Goal: Information Seeking & Learning: Learn about a topic

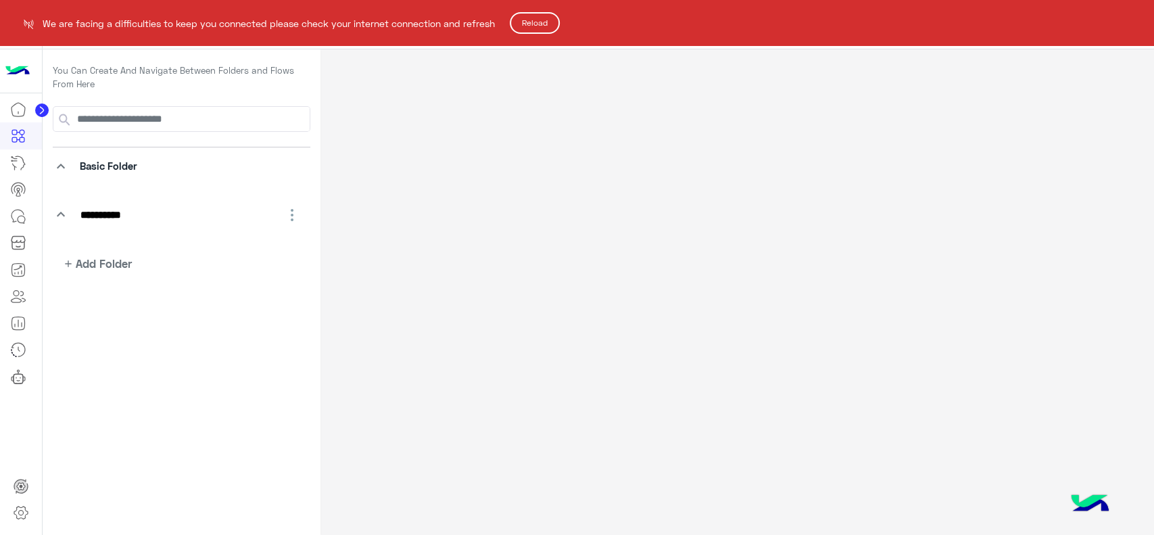
click at [543, 19] on button "Reload" at bounding box center [535, 23] width 50 height 22
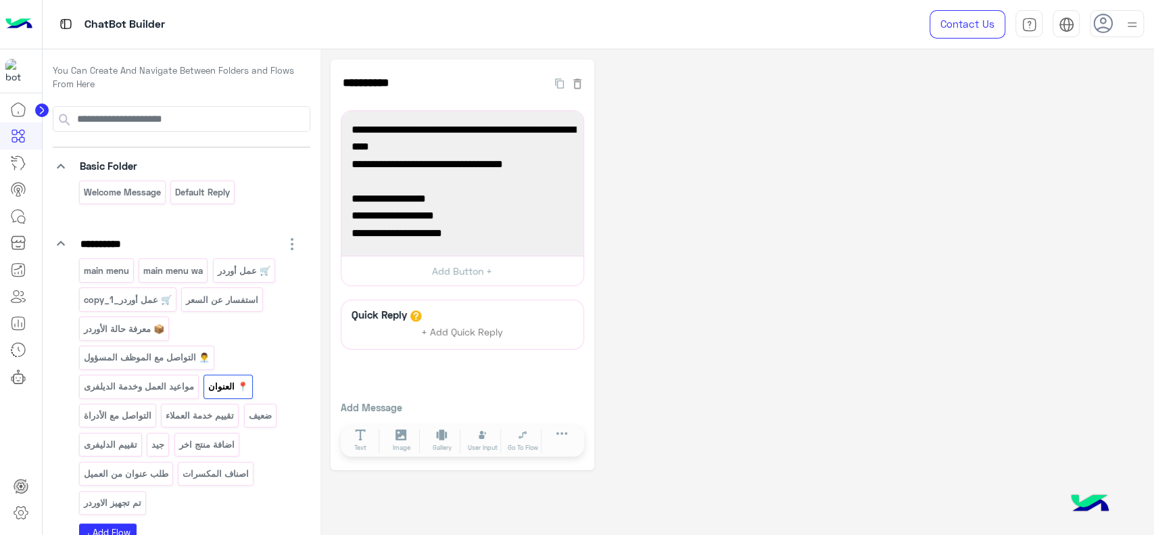
click at [41, 110] on icon at bounding box center [41, 110] width 3 height 7
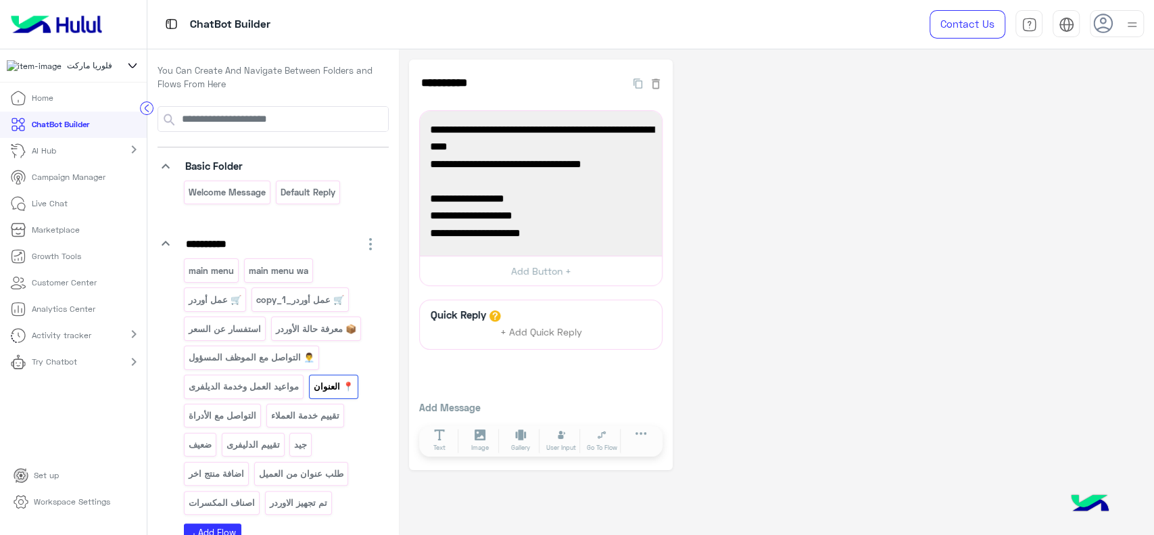
click at [137, 67] on icon at bounding box center [132, 65] width 15 height 16
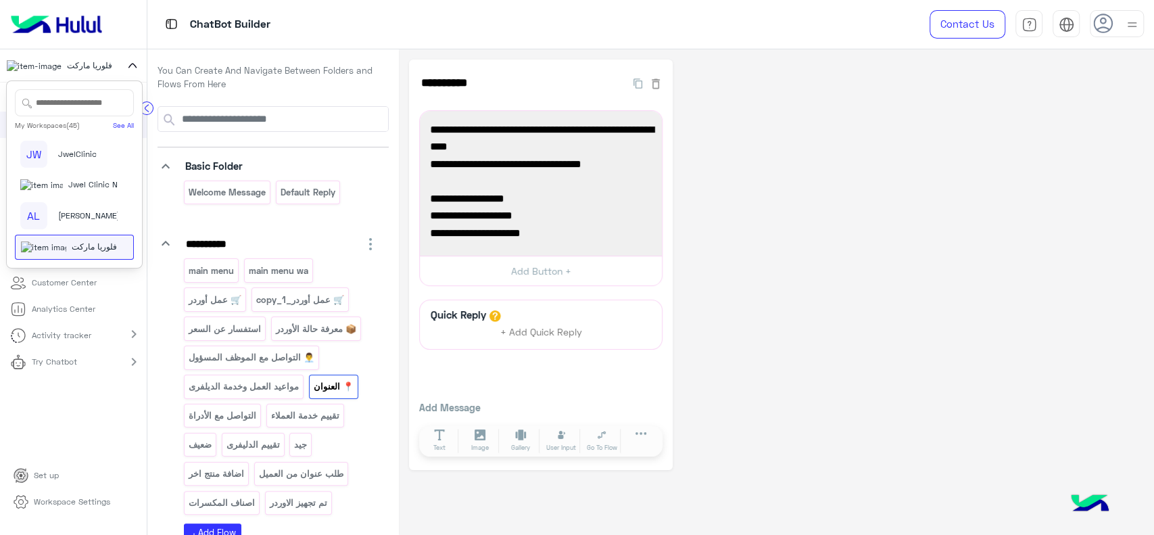
click at [78, 91] on span "In Your Shoe (IYS)" at bounding box center [102, 85] width 68 height 12
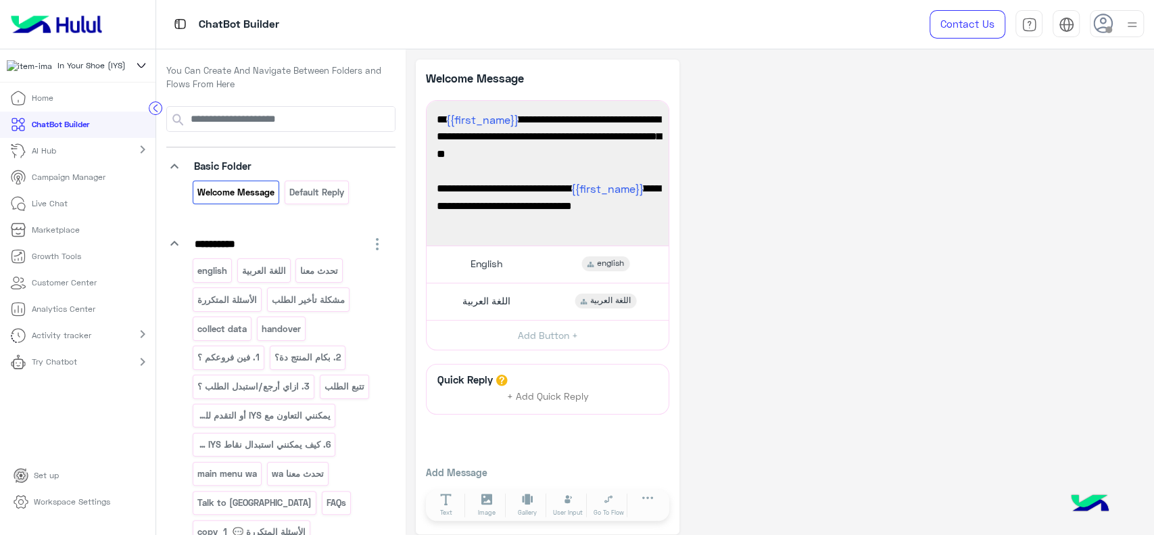
click at [1009, 181] on div "**********" at bounding box center [780, 297] width 728 height 475
click at [498, 260] on div "English" at bounding box center [485, 263] width 46 height 15
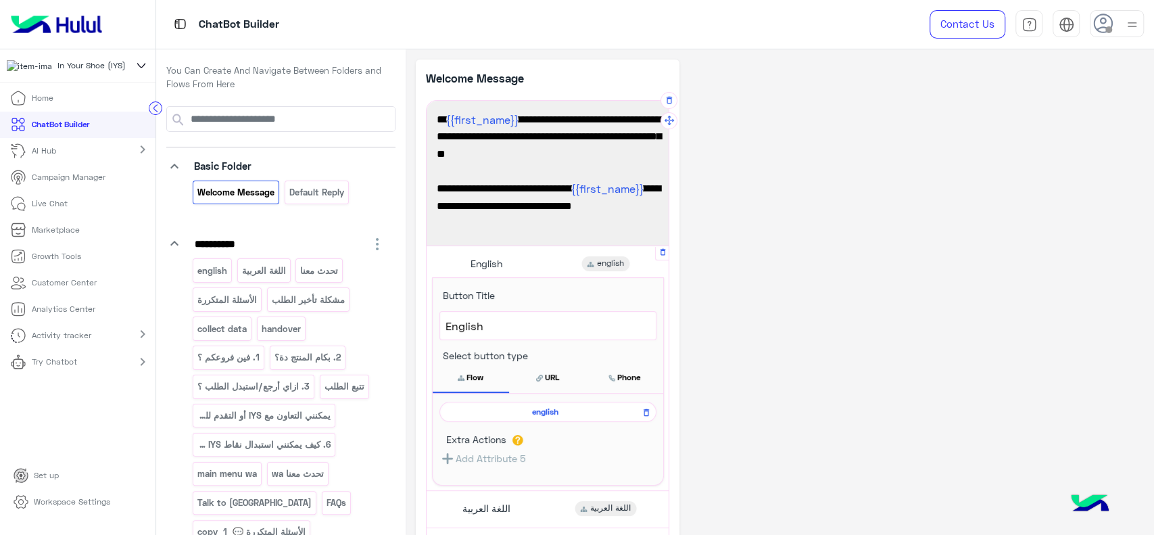
click at [511, 408] on span "english" at bounding box center [545, 412] width 197 height 12
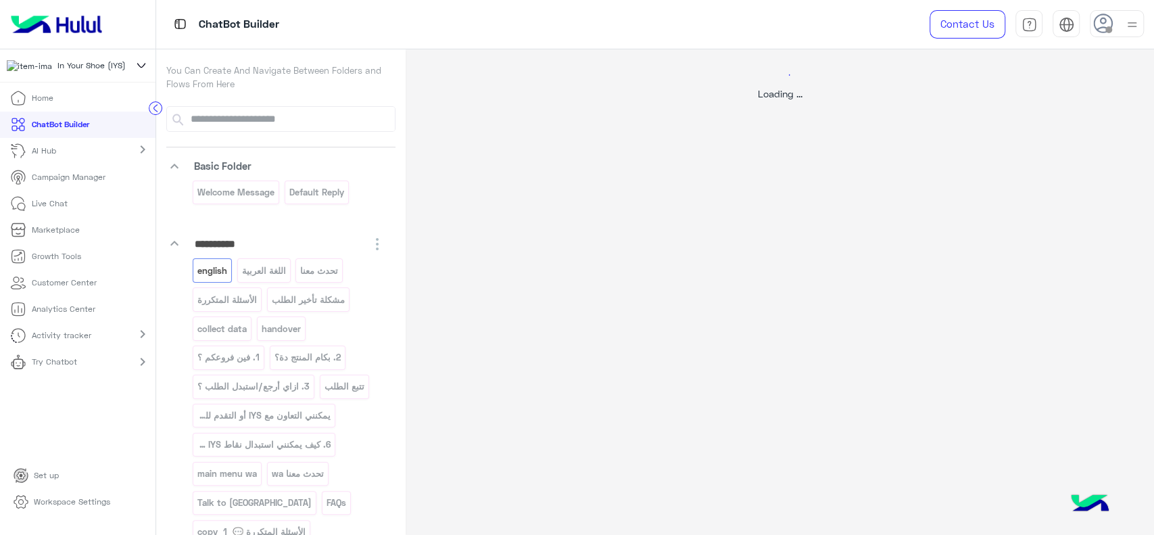
select select "*"
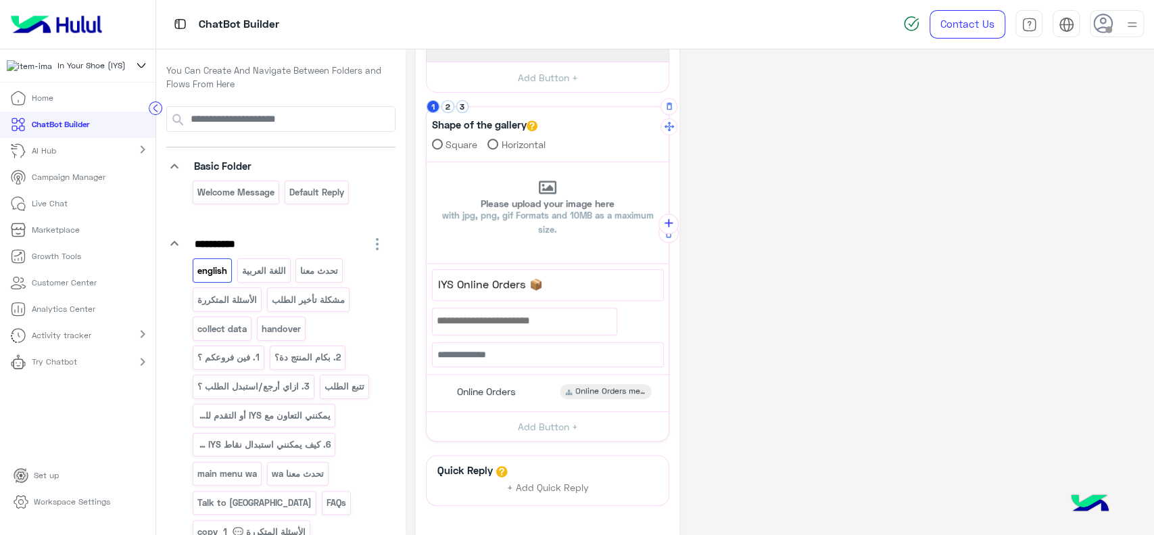
scroll to position [405, 0]
click at [456, 105] on button "3" at bounding box center [462, 104] width 13 height 13
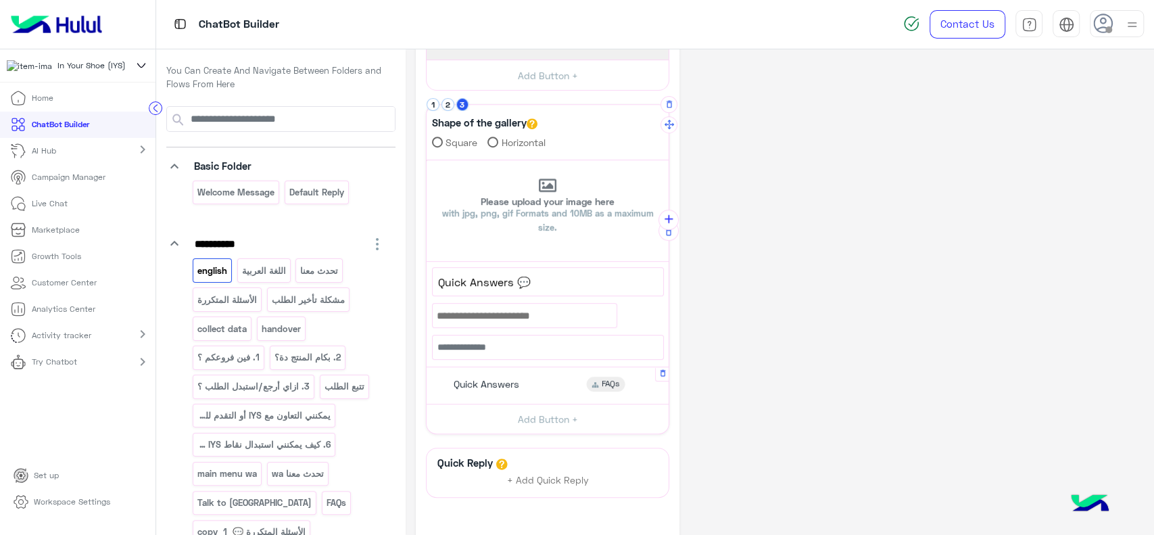
click at [488, 385] on span "Quick Answers" at bounding box center [487, 384] width 66 height 12
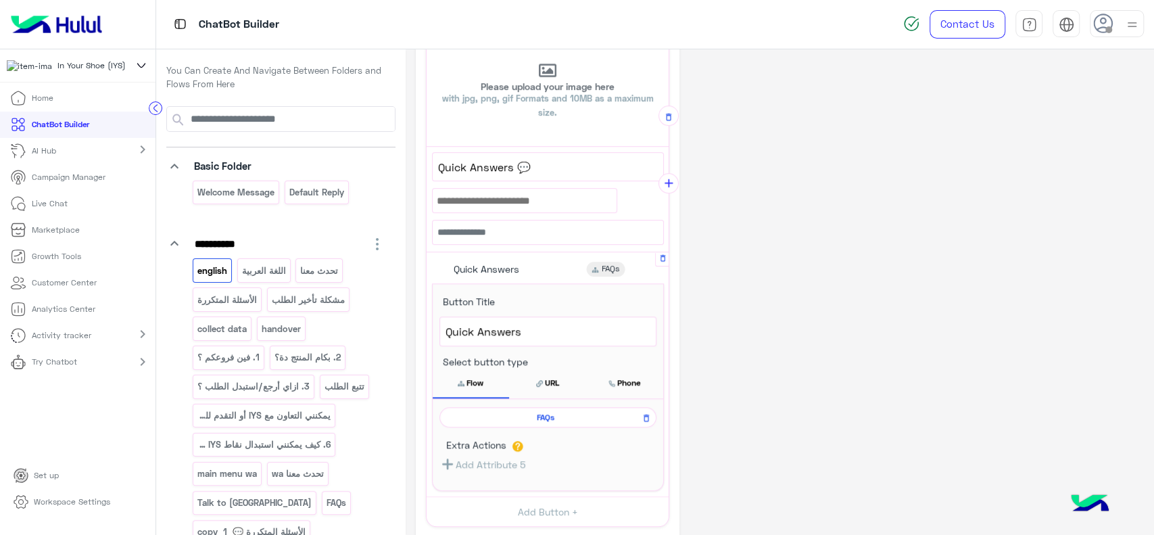
scroll to position [526, 0]
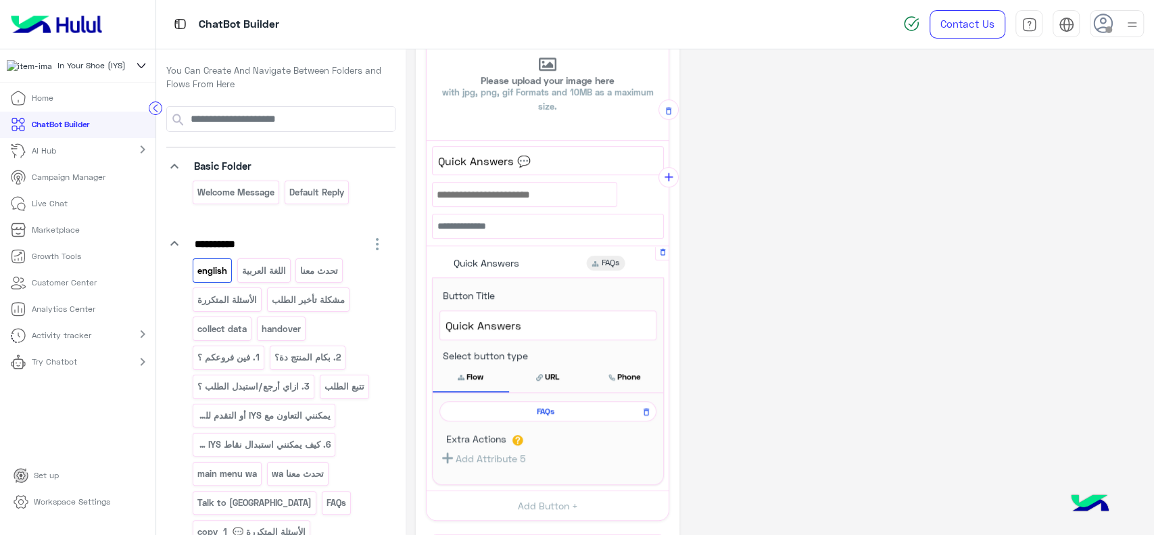
click at [475, 414] on span "FAQs" at bounding box center [545, 411] width 197 height 12
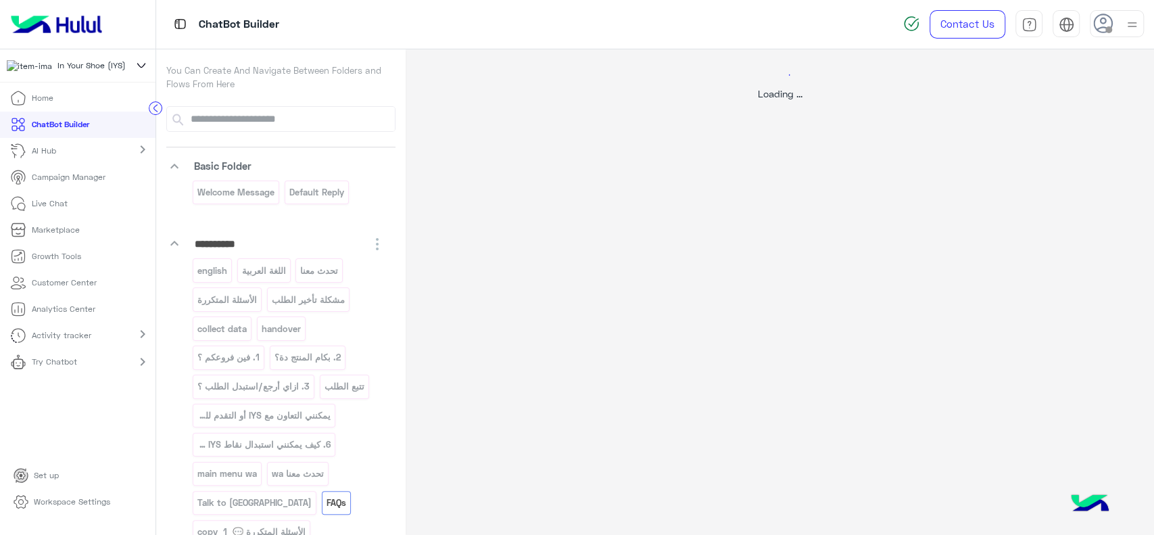
scroll to position [0, 0]
select select "*"
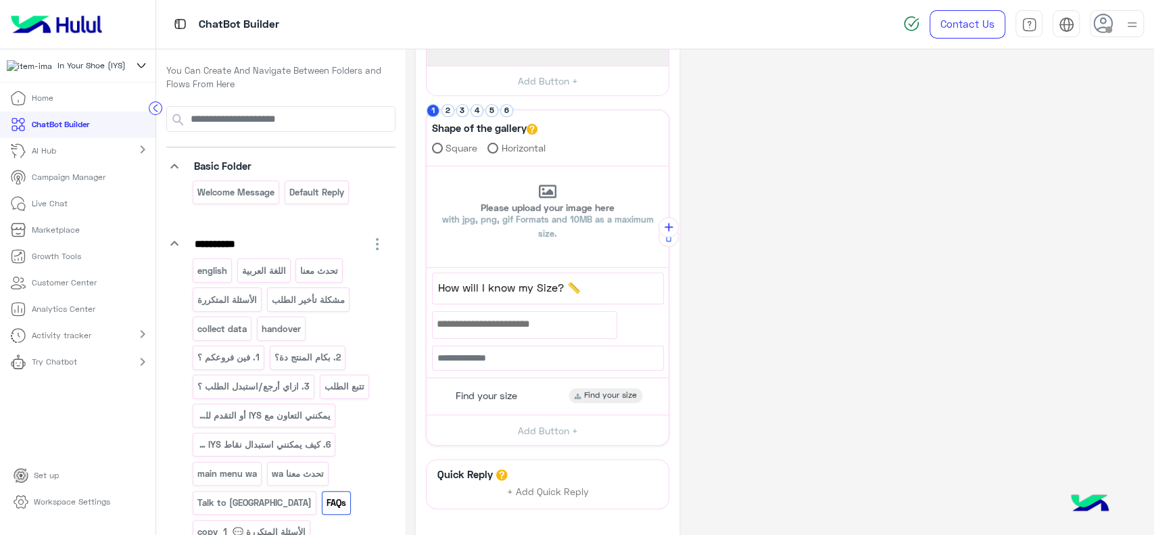
scroll to position [281, 0]
click at [442, 112] on button "2" at bounding box center [448, 109] width 13 height 13
click at [456, 112] on button "3" at bounding box center [462, 109] width 13 height 13
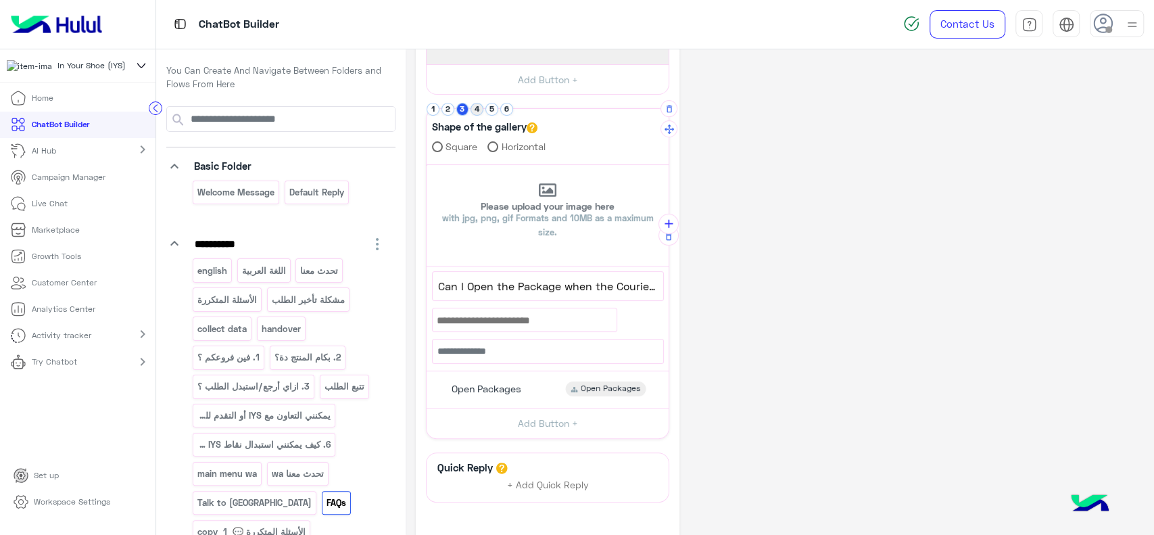
click at [471, 110] on button "4" at bounding box center [477, 109] width 13 height 13
click at [485, 110] on button "5" at bounding box center [491, 109] width 13 height 13
click at [501, 111] on button "6" at bounding box center [506, 109] width 13 height 13
click at [427, 103] on button "1" at bounding box center [433, 109] width 13 height 13
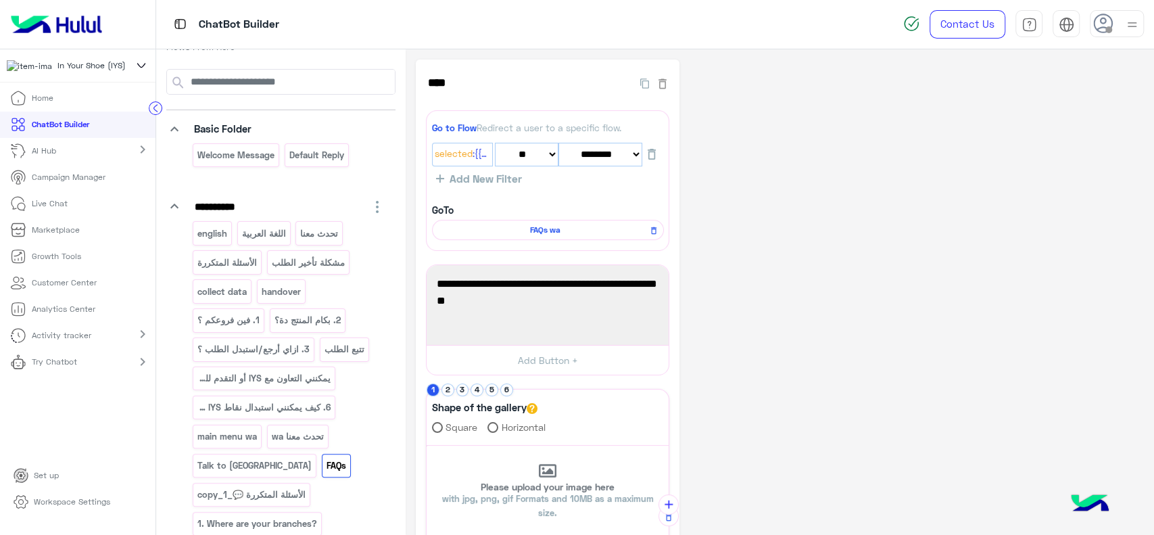
scroll to position [35, 0]
click at [210, 228] on p "english" at bounding box center [213, 236] width 32 height 16
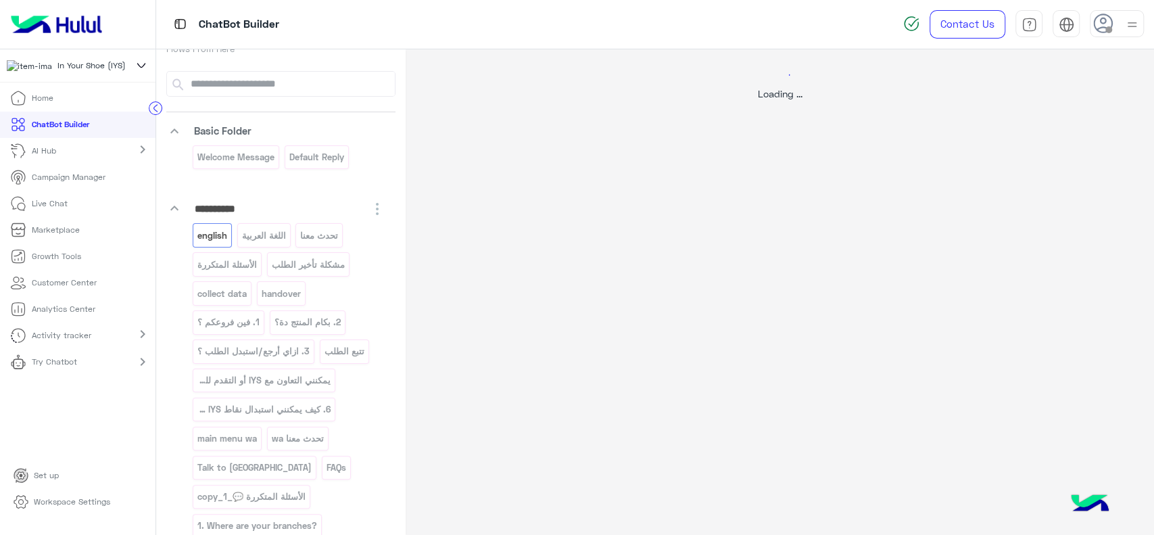
select select "*"
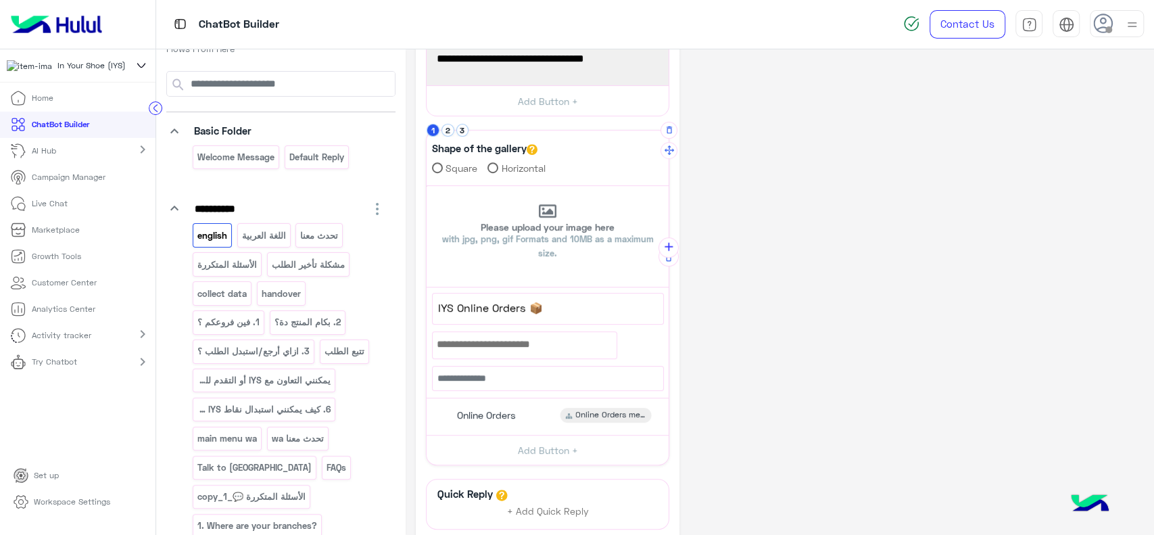
scroll to position [384, 0]
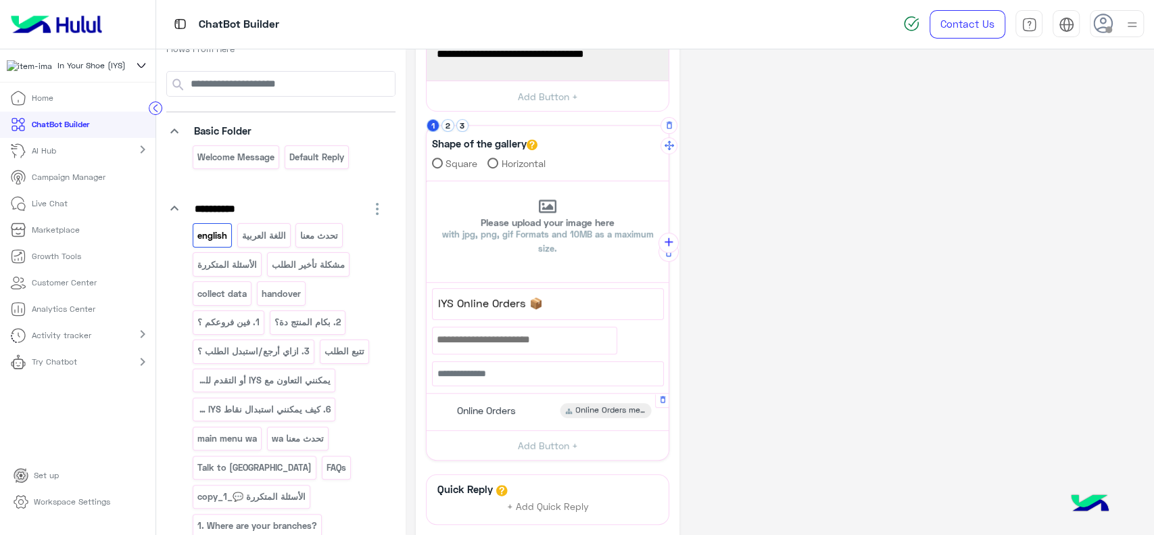
click at [457, 404] on span "Online Orders" at bounding box center [486, 410] width 59 height 12
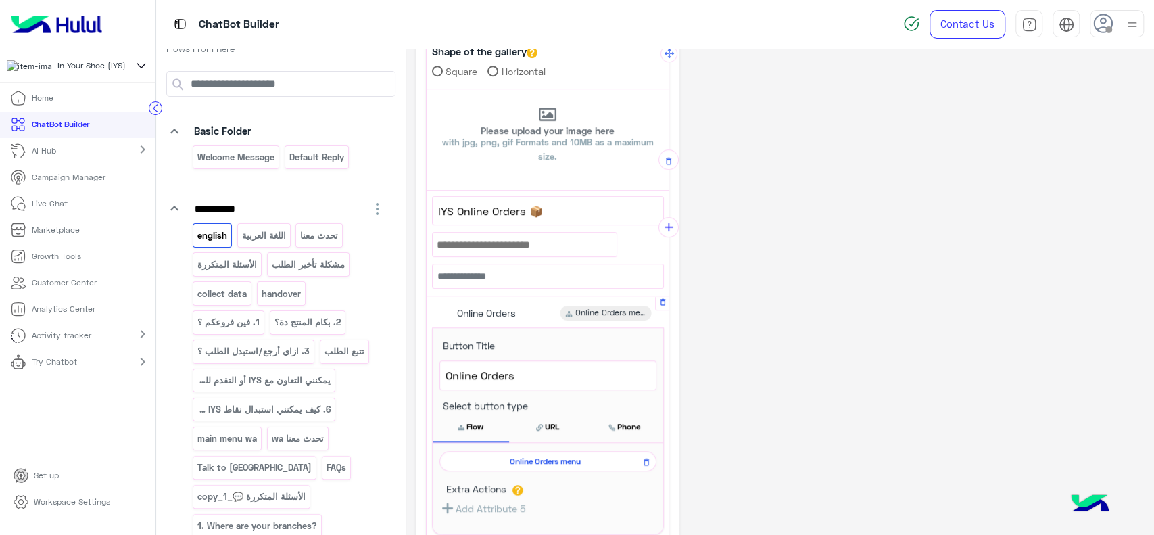
scroll to position [492, 0]
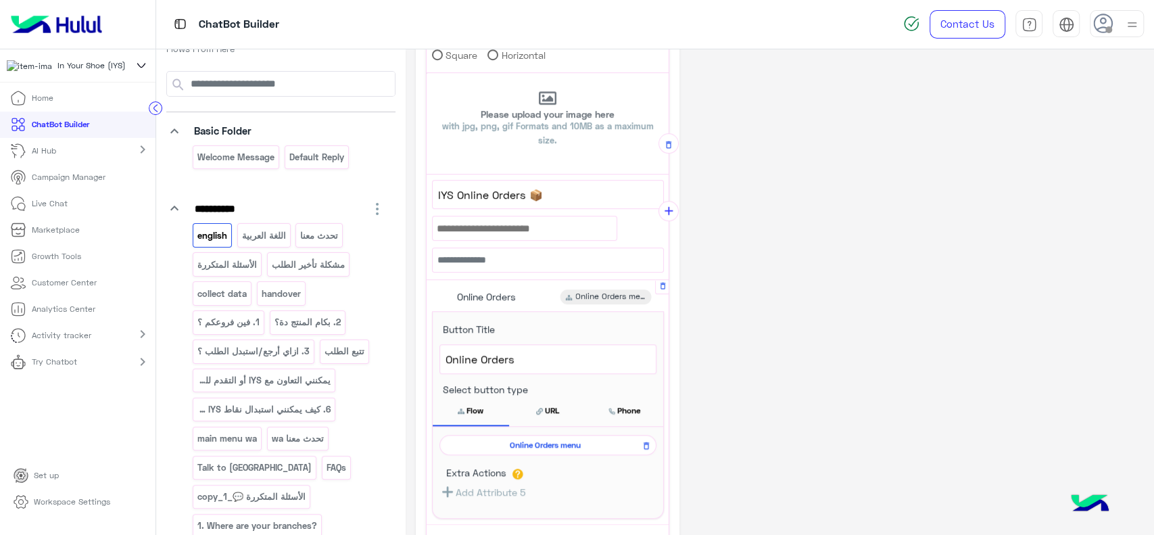
click at [450, 442] on span "Online Orders menu" at bounding box center [545, 445] width 197 height 12
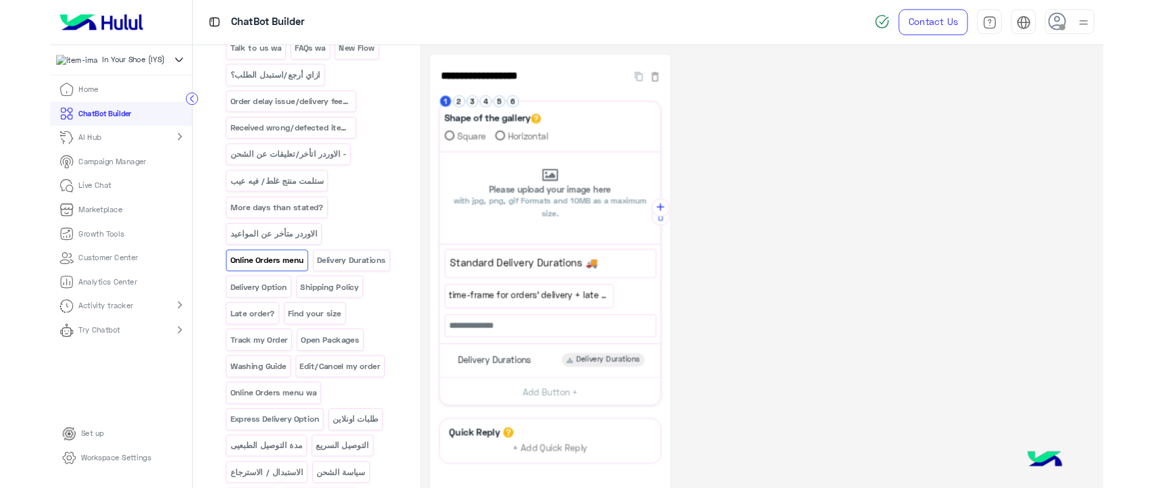
scroll to position [682, 0]
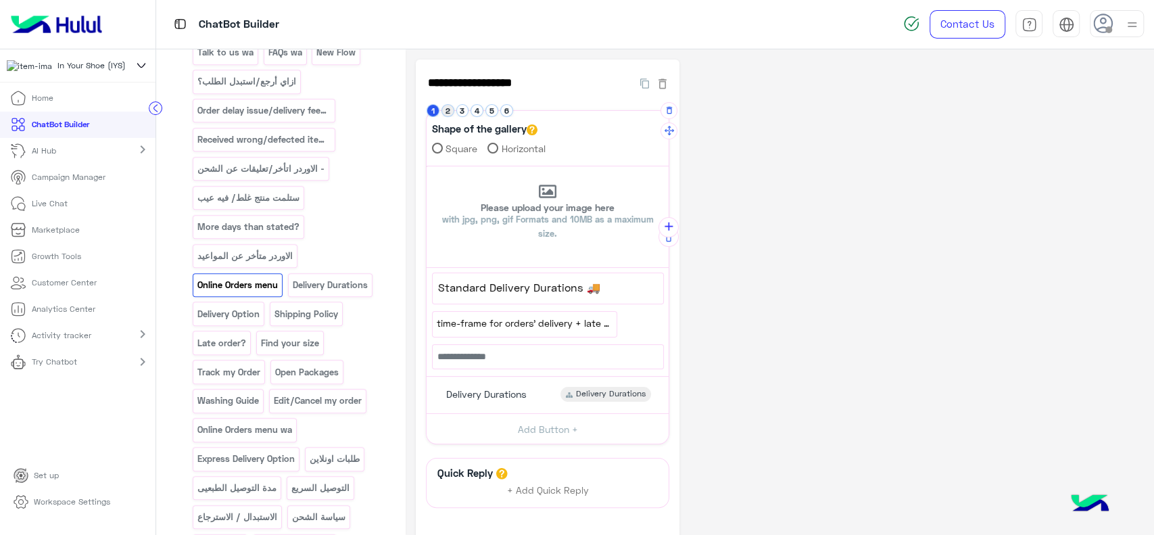
click at [444, 110] on button "2" at bounding box center [448, 110] width 13 height 13
click at [456, 111] on button "3" at bounding box center [462, 110] width 13 height 13
click at [471, 114] on button "4" at bounding box center [477, 110] width 13 height 13
click at [485, 114] on button "5" at bounding box center [491, 110] width 13 height 13
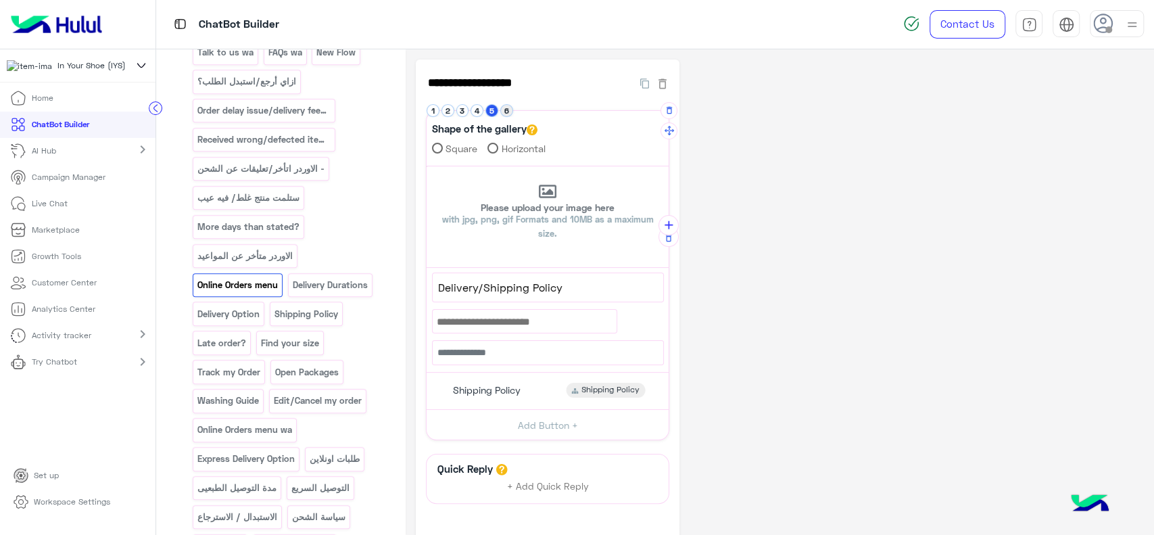
click at [500, 114] on button "6" at bounding box center [506, 110] width 13 height 13
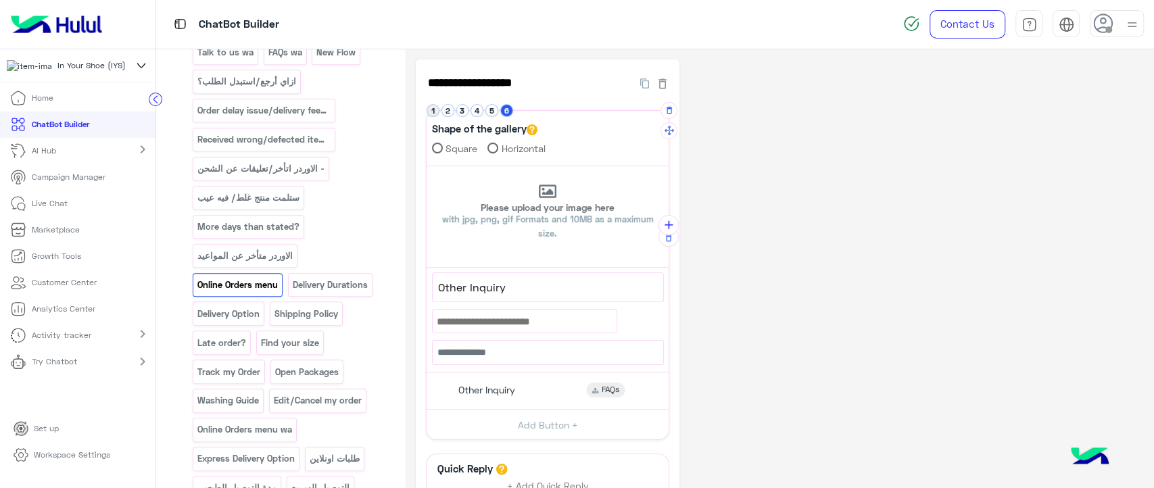
click at [427, 109] on button "1" at bounding box center [433, 110] width 13 height 13
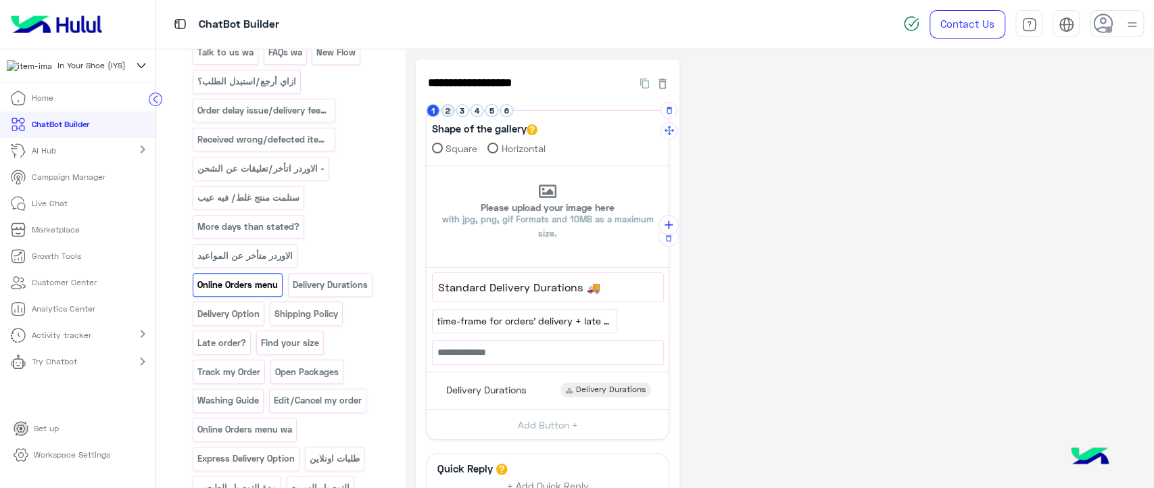
click at [442, 114] on button "2" at bounding box center [448, 110] width 13 height 13
click at [456, 114] on button "3" at bounding box center [462, 110] width 13 height 13
click at [475, 110] on button "4" at bounding box center [477, 110] width 13 height 13
click at [485, 112] on button "5" at bounding box center [491, 110] width 13 height 13
click at [500, 112] on button "6" at bounding box center [506, 110] width 13 height 13
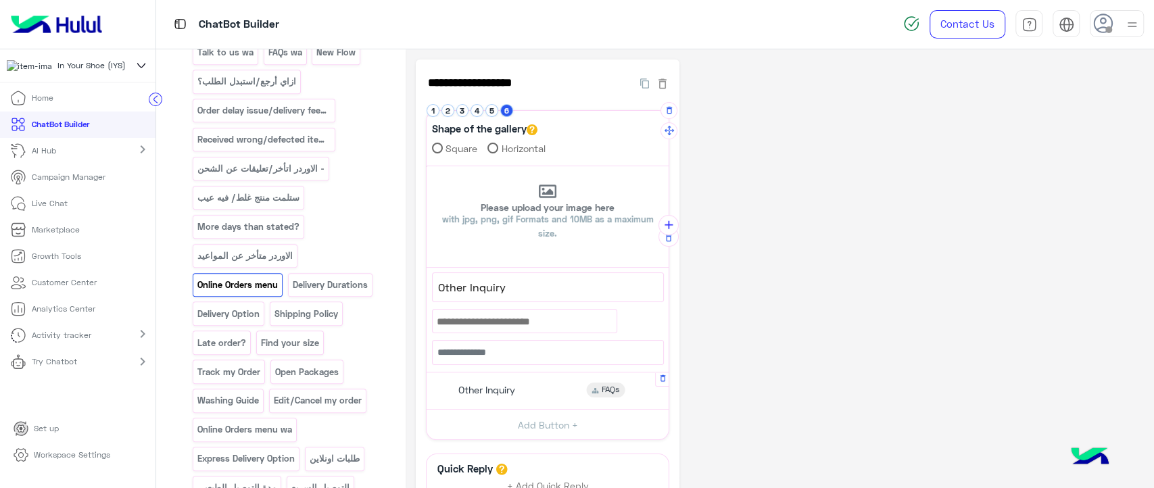
click at [540, 388] on div "Other Inquiry FAQs" at bounding box center [548, 391] width 232 height 26
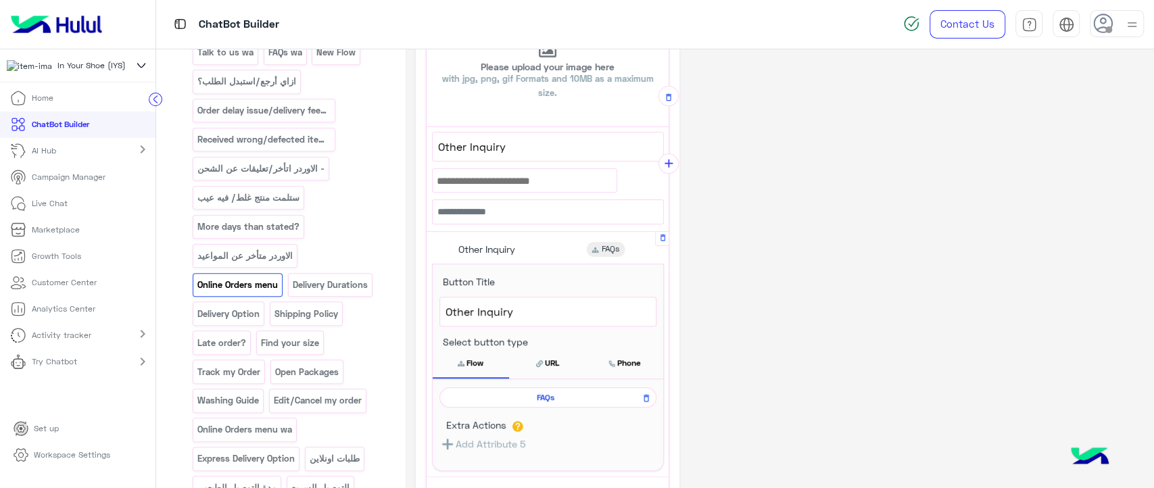
scroll to position [142, 0]
click at [537, 394] on span "FAQs" at bounding box center [545, 396] width 197 height 12
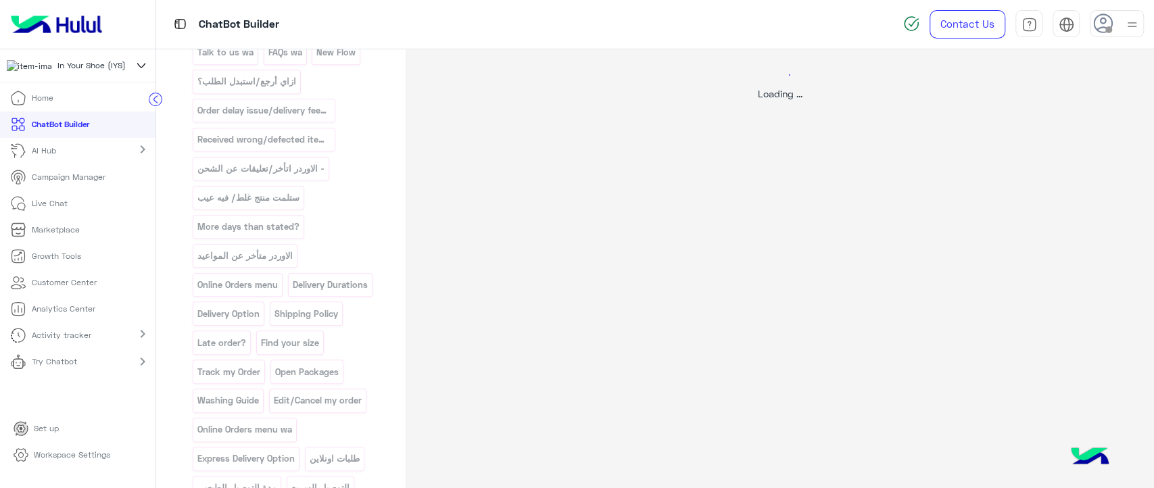
select select "*"
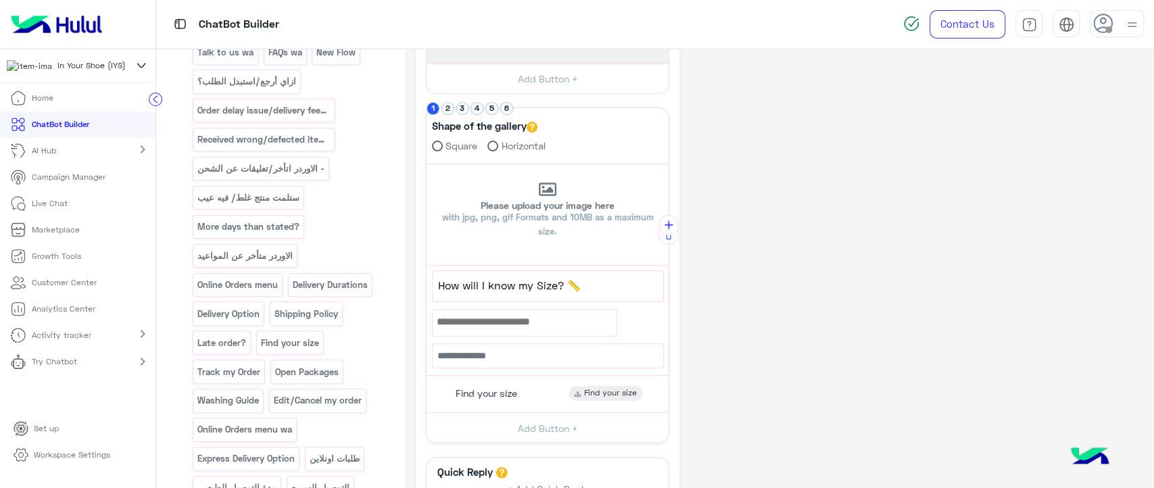
scroll to position [283, 0]
click at [443, 111] on button "2" at bounding box center [448, 107] width 13 height 13
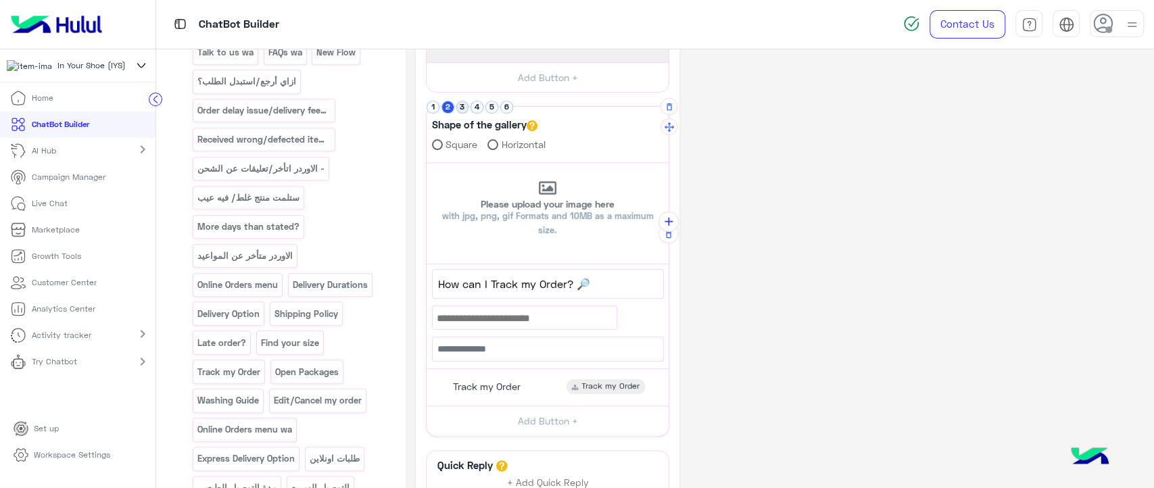
click at [456, 101] on button "3" at bounding box center [462, 107] width 13 height 13
click at [471, 102] on button "4" at bounding box center [477, 107] width 13 height 13
click at [487, 104] on button "5" at bounding box center [491, 107] width 13 height 13
click at [501, 108] on button "6" at bounding box center [506, 107] width 13 height 13
click at [427, 108] on button "1" at bounding box center [433, 107] width 13 height 13
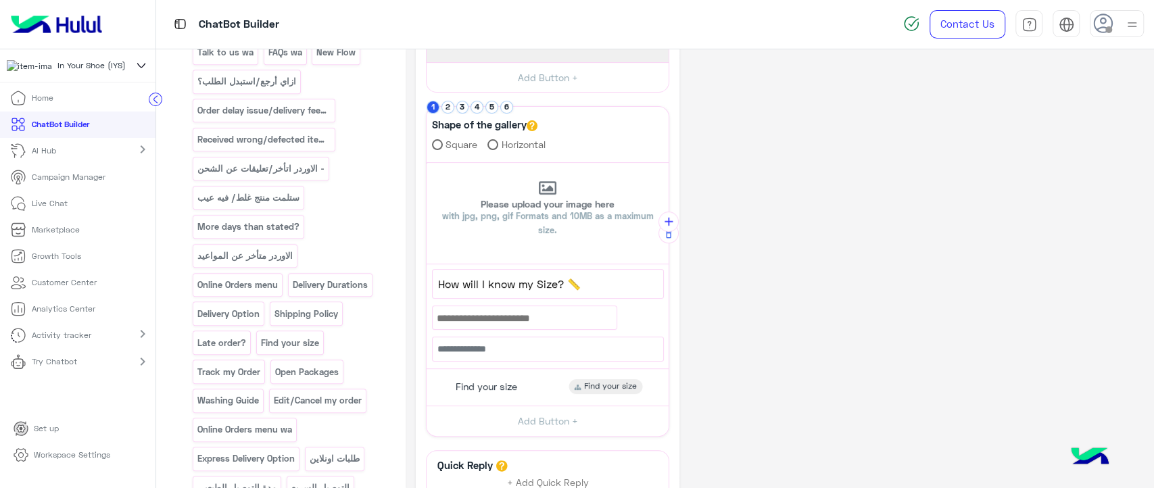
click at [460, 35] on div "ChatBot Builder" at bounding box center [488, 24] width 665 height 49
click at [442, 110] on button "2" at bounding box center [448, 107] width 13 height 13
click at [456, 111] on button "3" at bounding box center [462, 107] width 13 height 13
click at [471, 105] on button "4" at bounding box center [477, 107] width 13 height 13
click at [485, 105] on button "5" at bounding box center [491, 107] width 13 height 13
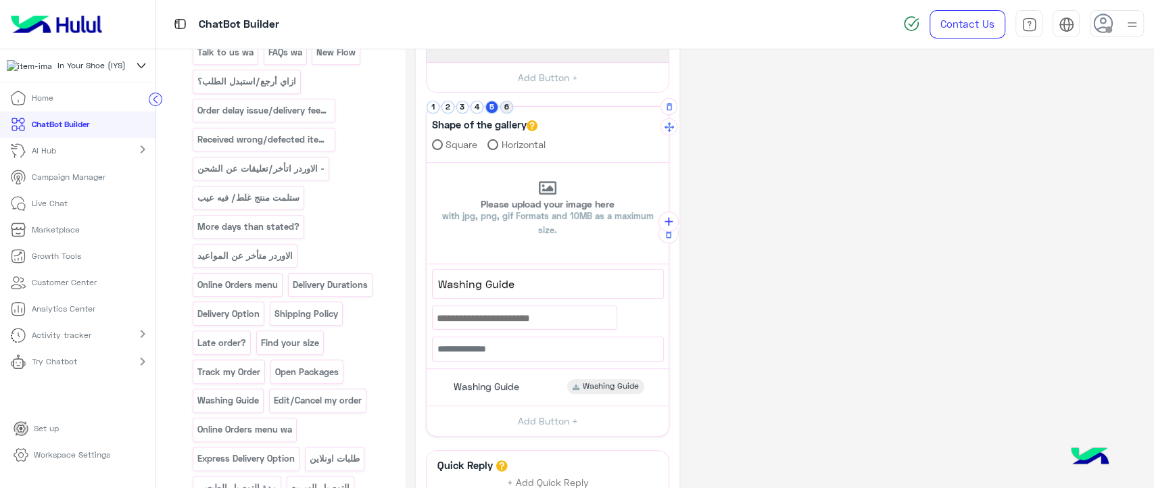
click at [500, 105] on button "6" at bounding box center [506, 107] width 13 height 13
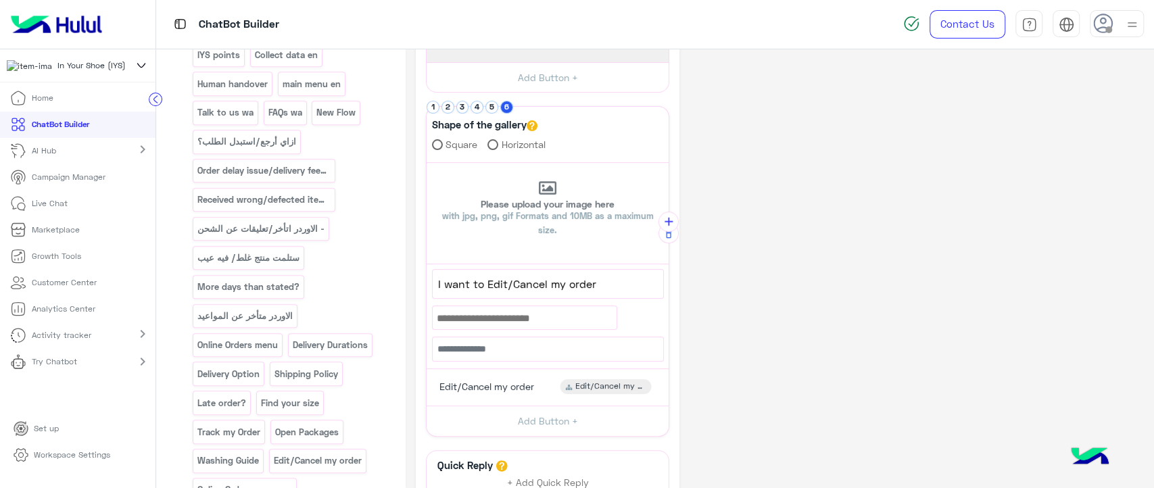
scroll to position [621, 0]
click at [252, 338] on p "Online Orders menu" at bounding box center [238, 346] width 82 height 16
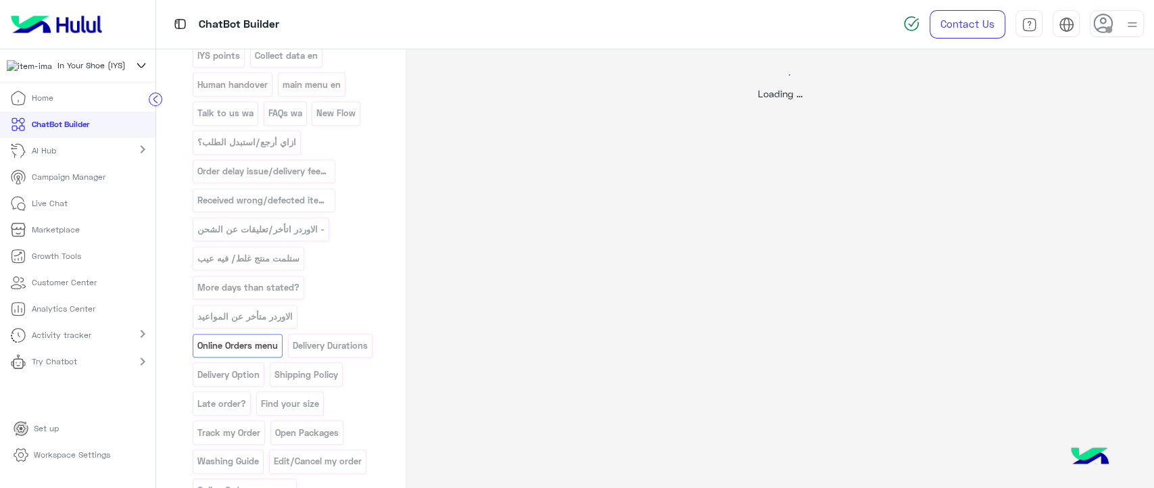
scroll to position [0, 0]
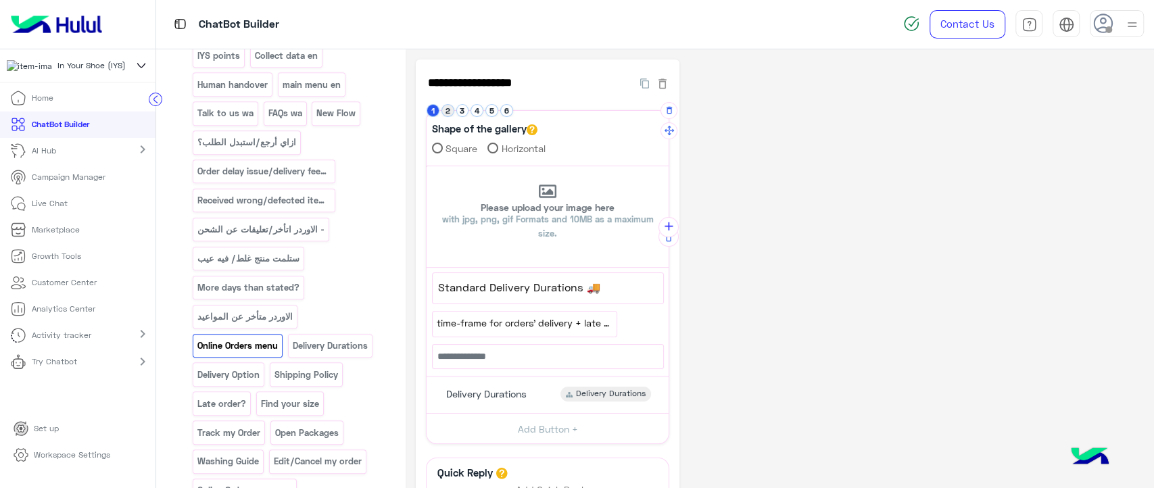
click at [444, 112] on button "2" at bounding box center [448, 110] width 13 height 13
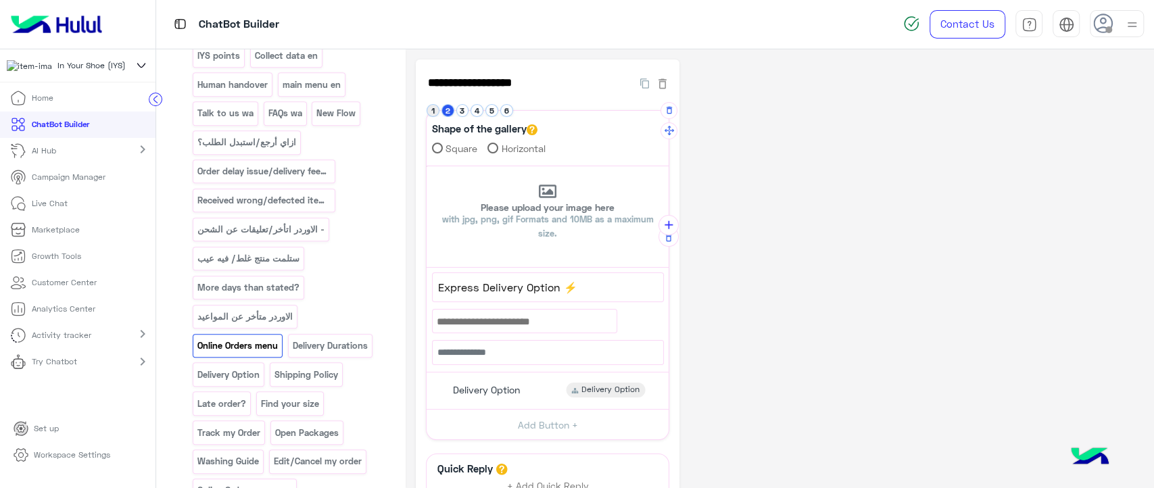
click at [431, 111] on button "1" at bounding box center [433, 110] width 13 height 13
click at [442, 110] on button "2" at bounding box center [448, 110] width 13 height 13
click at [430, 114] on button "1" at bounding box center [433, 110] width 13 height 13
click at [456, 109] on button "3" at bounding box center [462, 110] width 13 height 13
click at [471, 112] on button "4" at bounding box center [477, 110] width 13 height 13
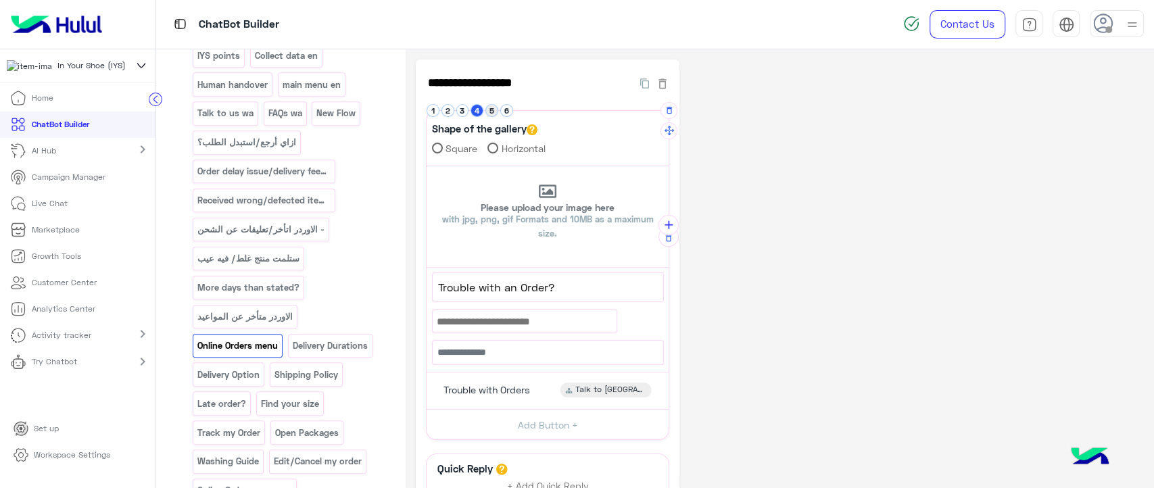
click at [487, 110] on button "5" at bounding box center [491, 110] width 13 height 13
click at [502, 111] on button "6" at bounding box center [506, 110] width 13 height 13
click at [487, 111] on button "5" at bounding box center [491, 110] width 13 height 13
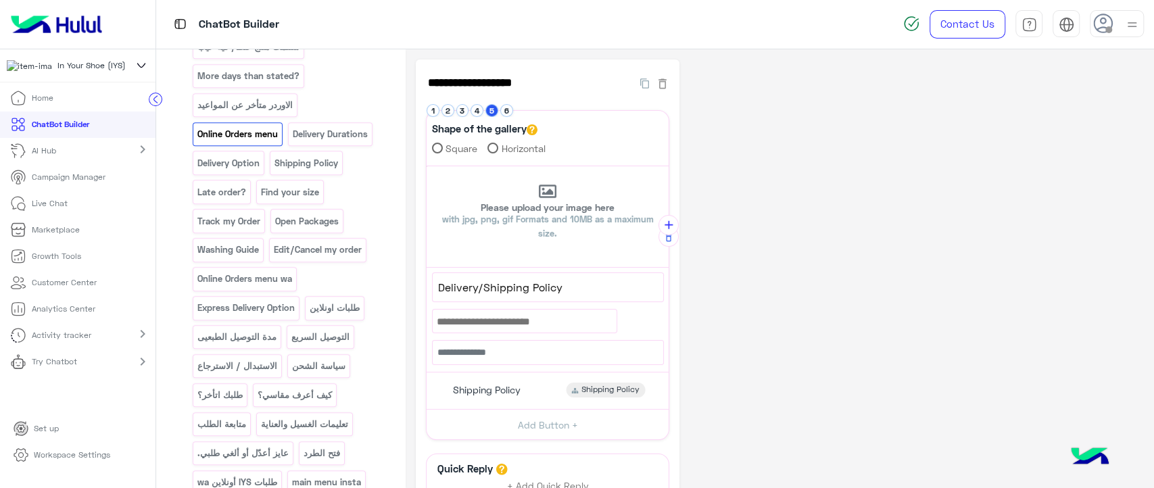
scroll to position [834, 0]
click at [500, 105] on button "6" at bounding box center [506, 110] width 13 height 13
click at [454, 406] on div "**********" at bounding box center [548, 391] width 242 height 37
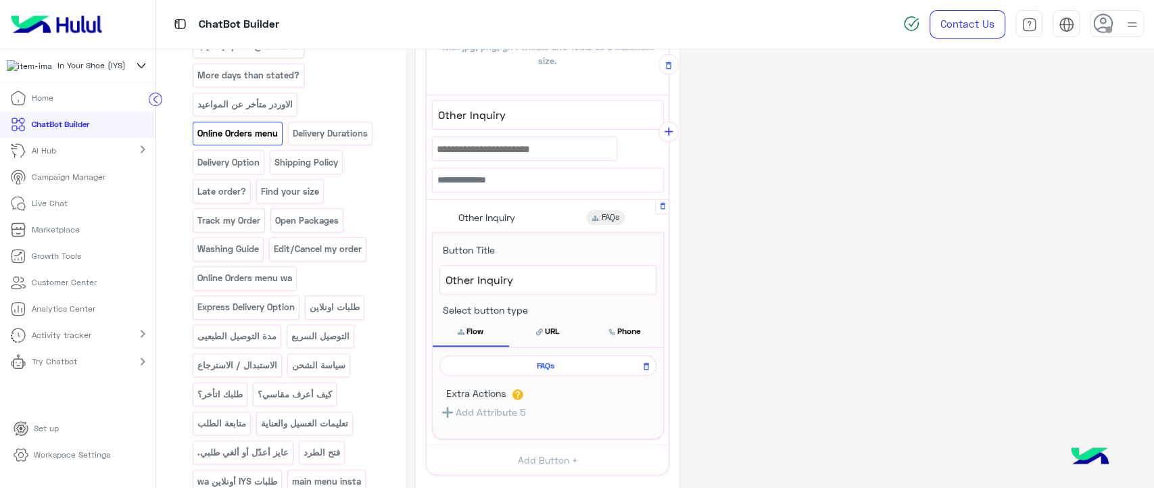
scroll to position [178, 0]
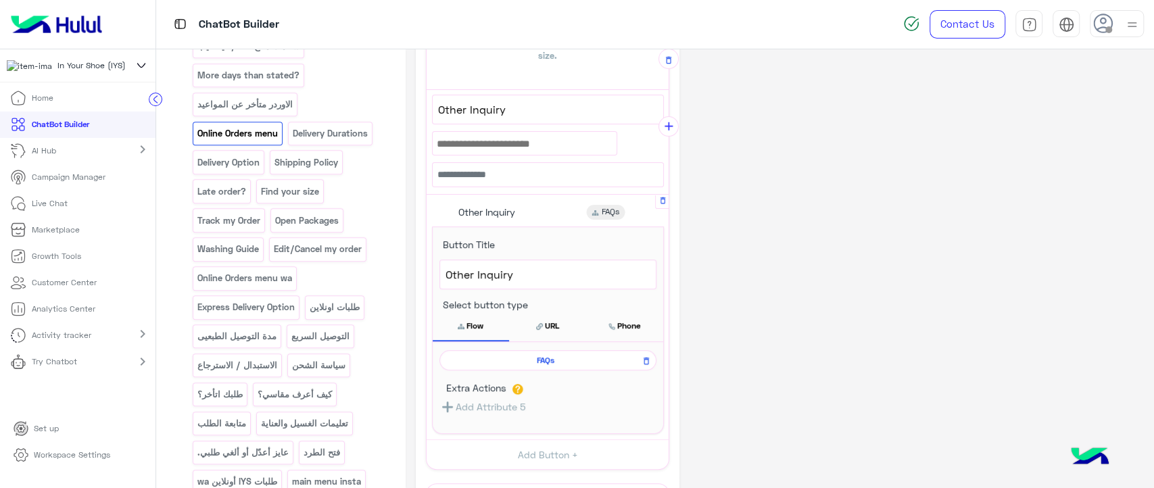
click at [503, 365] on div "FAQs" at bounding box center [548, 360] width 217 height 20
click at [529, 367] on div "FAQs" at bounding box center [548, 360] width 217 height 20
click at [538, 361] on span "FAQs" at bounding box center [545, 360] width 197 height 12
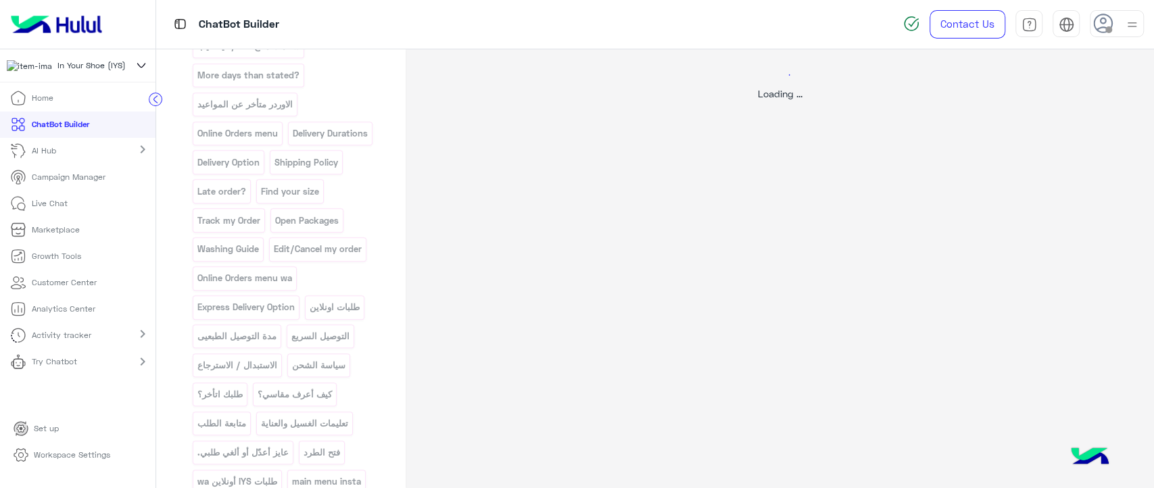
select select "*"
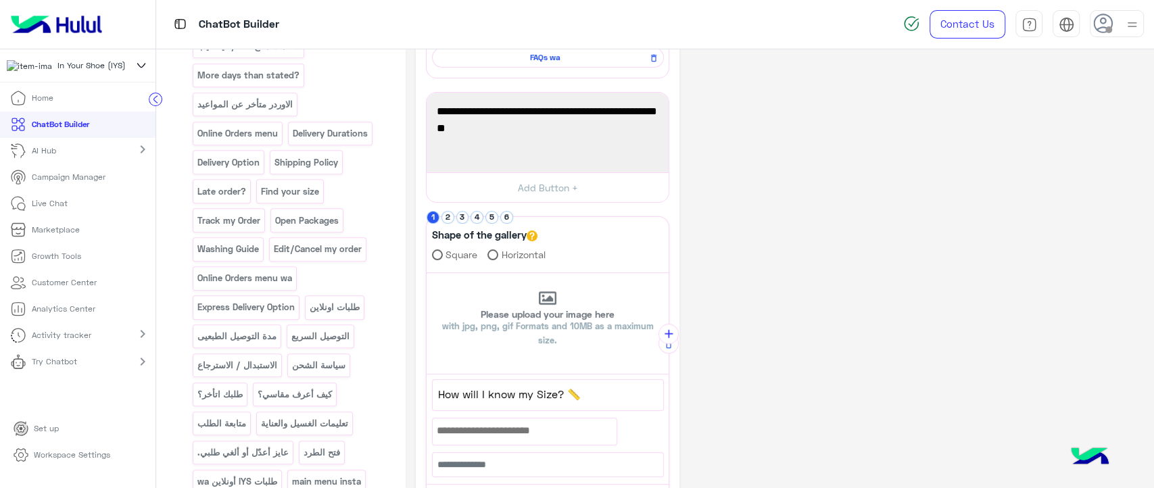
scroll to position [174, 0]
click at [442, 214] on button "2" at bounding box center [448, 216] width 13 height 13
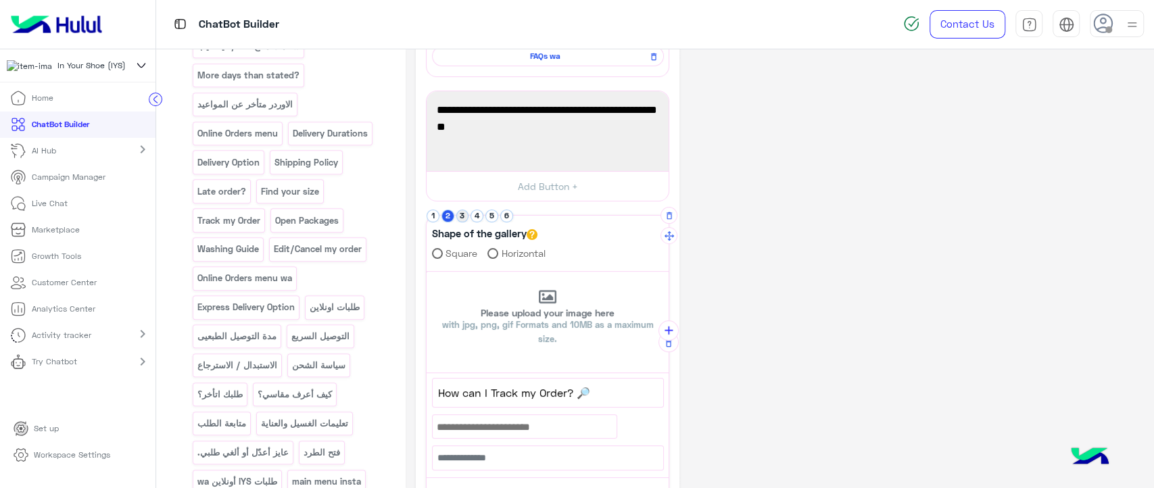
click at [456, 214] on button "3" at bounding box center [462, 216] width 13 height 13
click at [471, 214] on button "4" at bounding box center [477, 216] width 13 height 13
click at [487, 217] on button "5" at bounding box center [491, 216] width 13 height 13
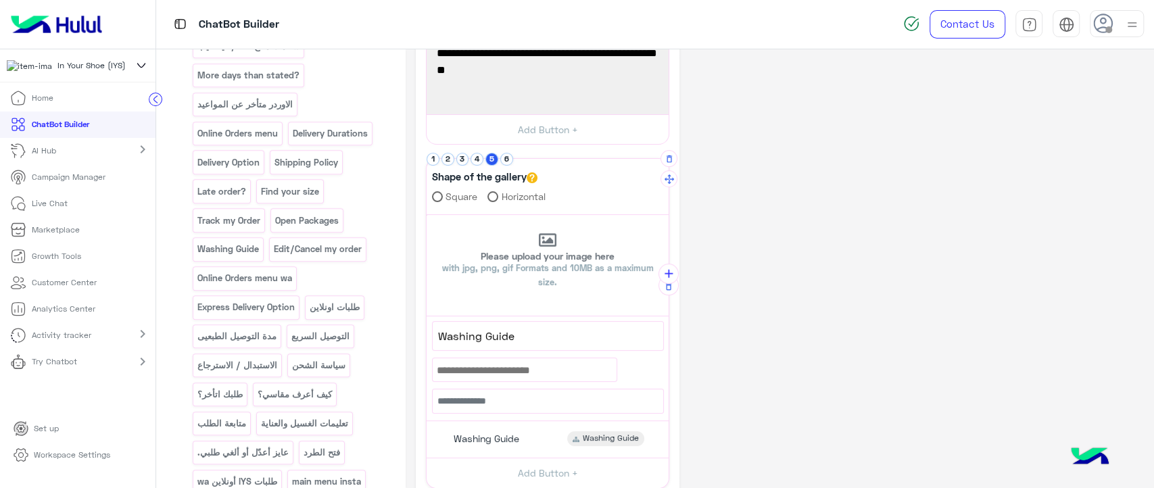
scroll to position [232, 0]
click at [66, 206] on p "Live Chat" at bounding box center [50, 203] width 36 height 12
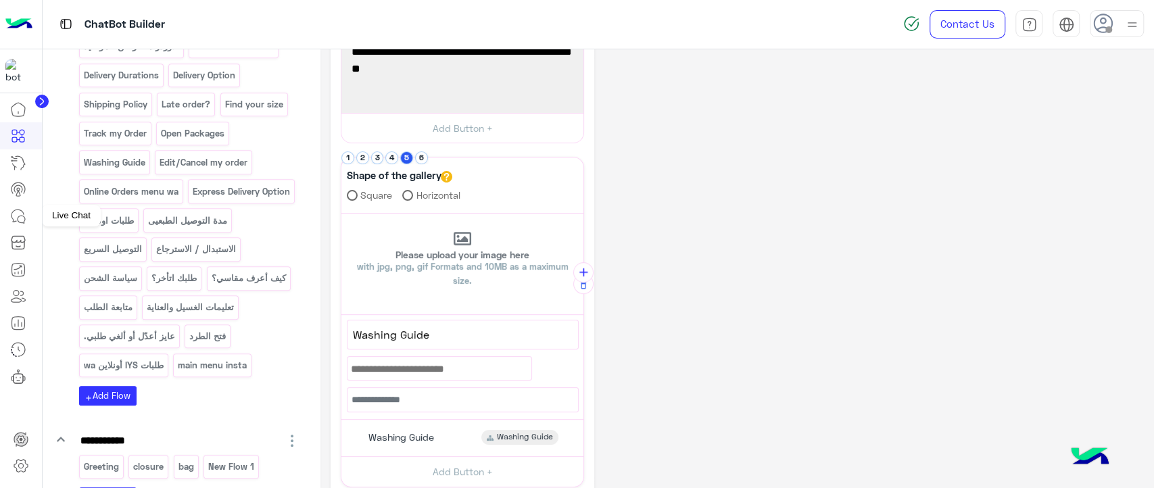
click at [24, 216] on icon at bounding box center [18, 216] width 16 height 16
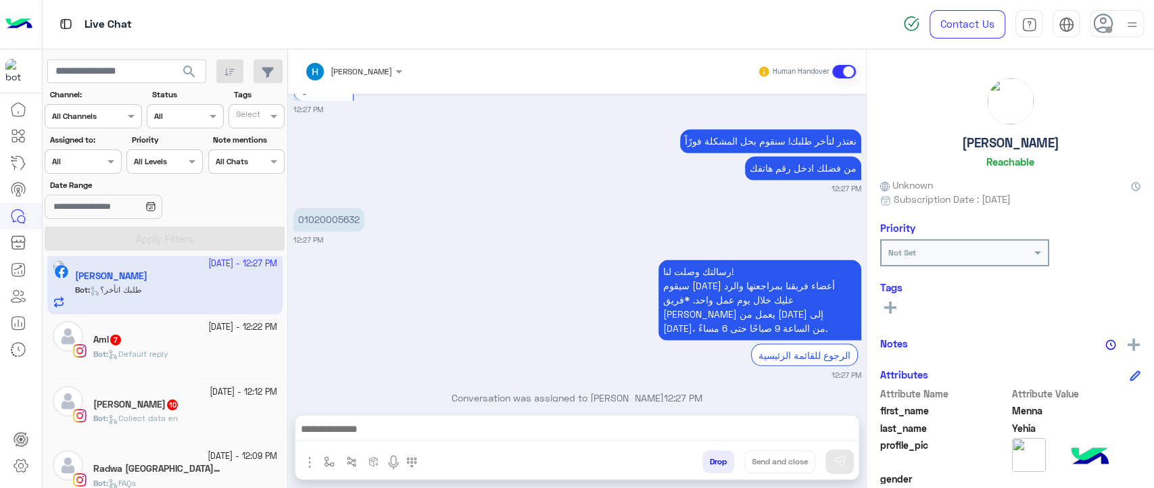
scroll to position [11, 0]
click at [212, 360] on div "Bot : Default reply" at bounding box center [185, 360] width 184 height 24
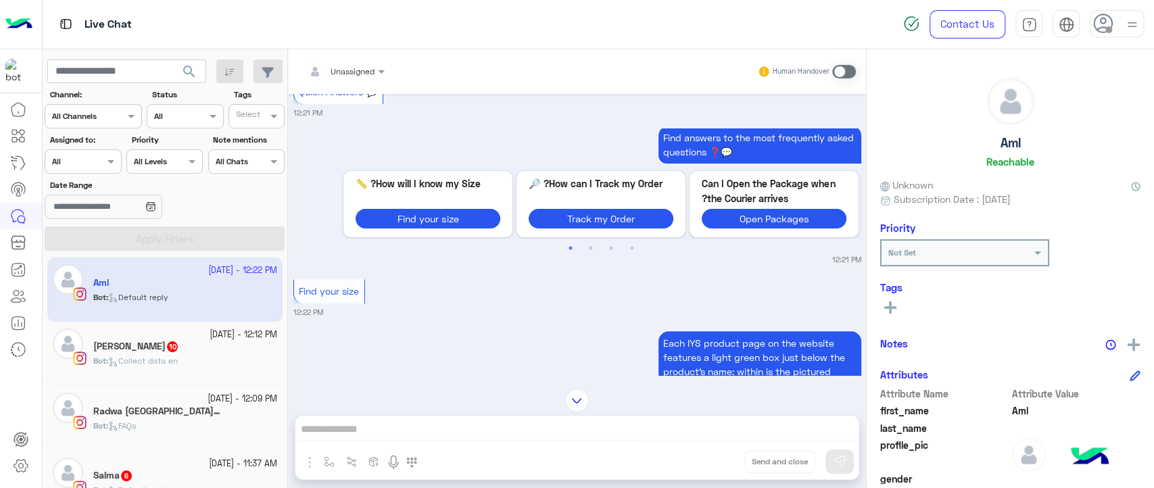
scroll to position [76, 0]
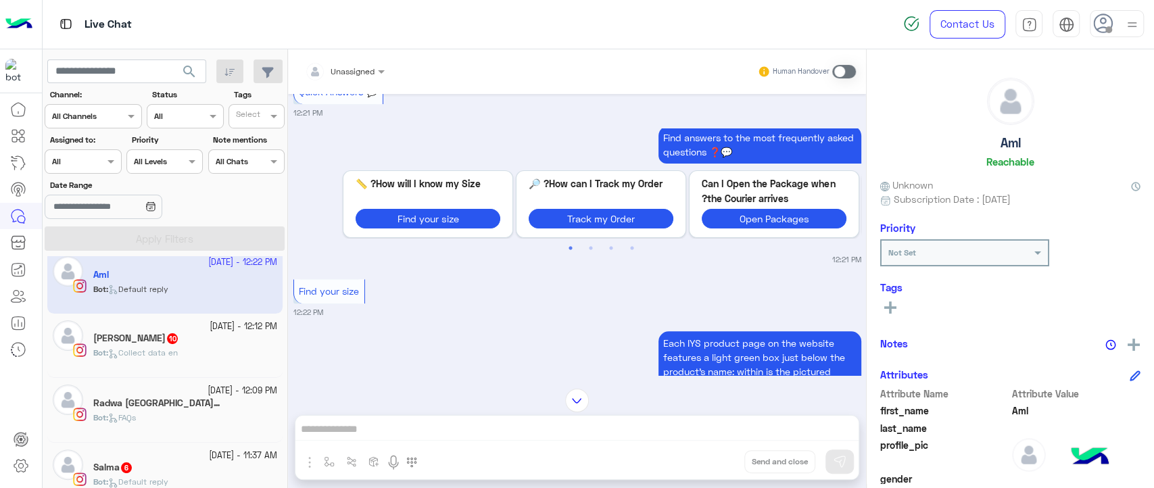
click at [225, 351] on div "Bot : Collect data en" at bounding box center [185, 359] width 184 height 24
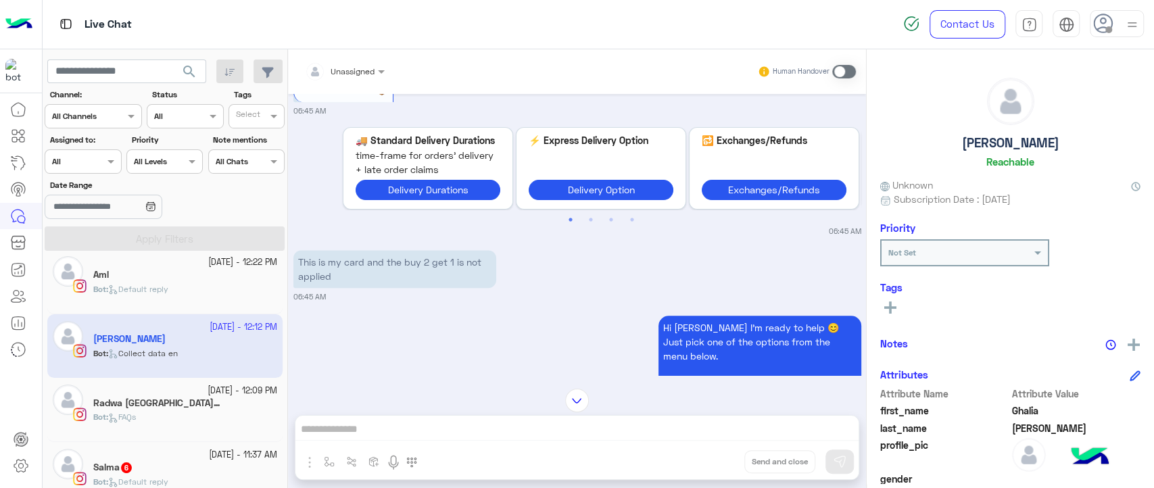
scroll to position [996, 0]
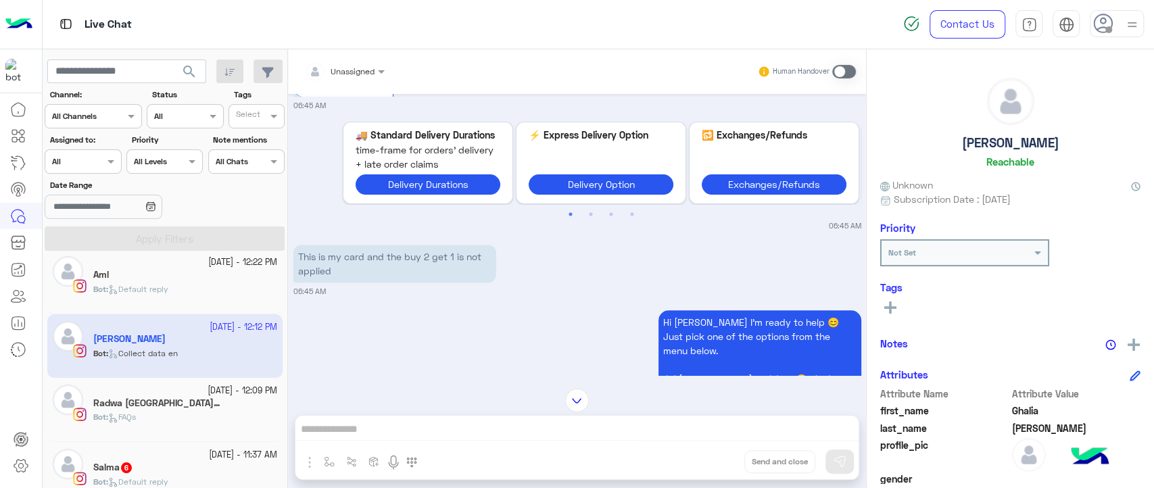
click at [411, 245] on p "This is my card and the buy 2 get 1 is not applied" at bounding box center [394, 264] width 203 height 38
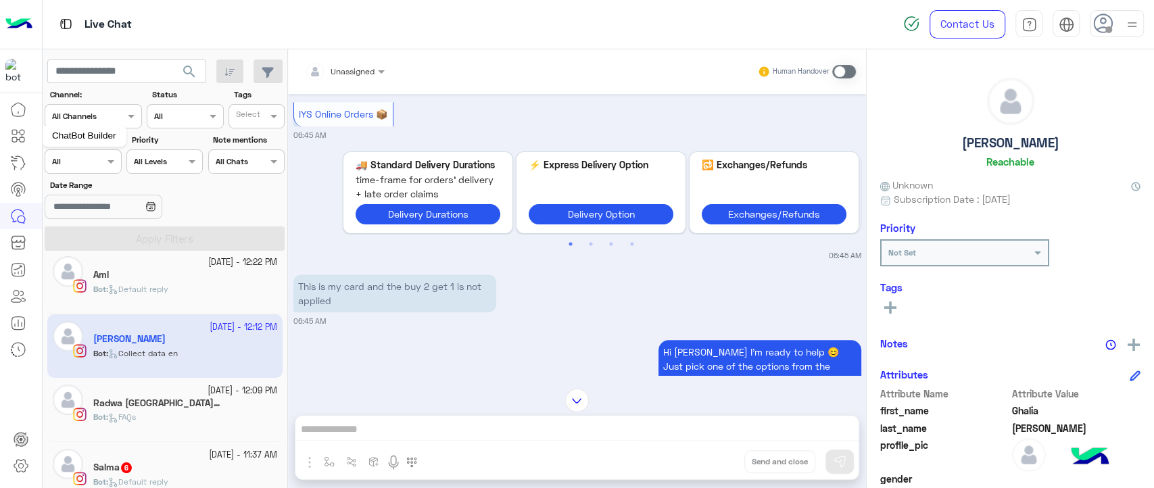
click at [21, 140] on icon at bounding box center [18, 136] width 16 height 16
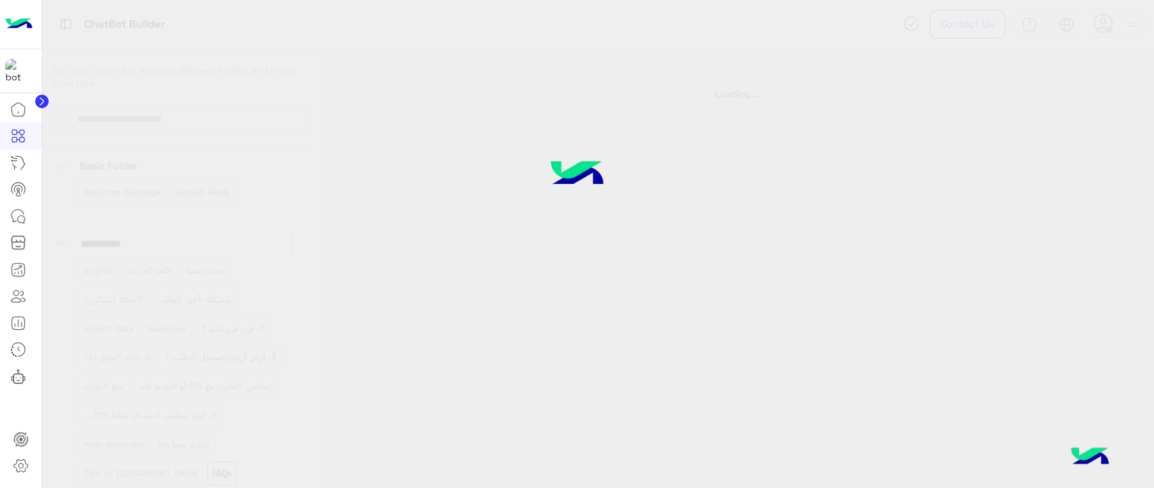
select select "*"
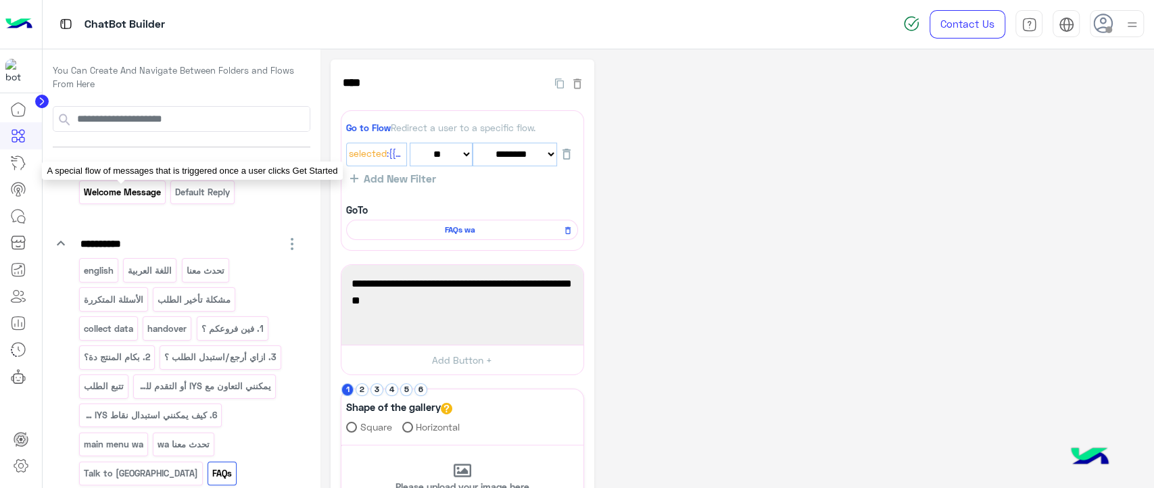
click at [135, 197] on p "Welcome Message" at bounding box center [121, 193] width 79 height 16
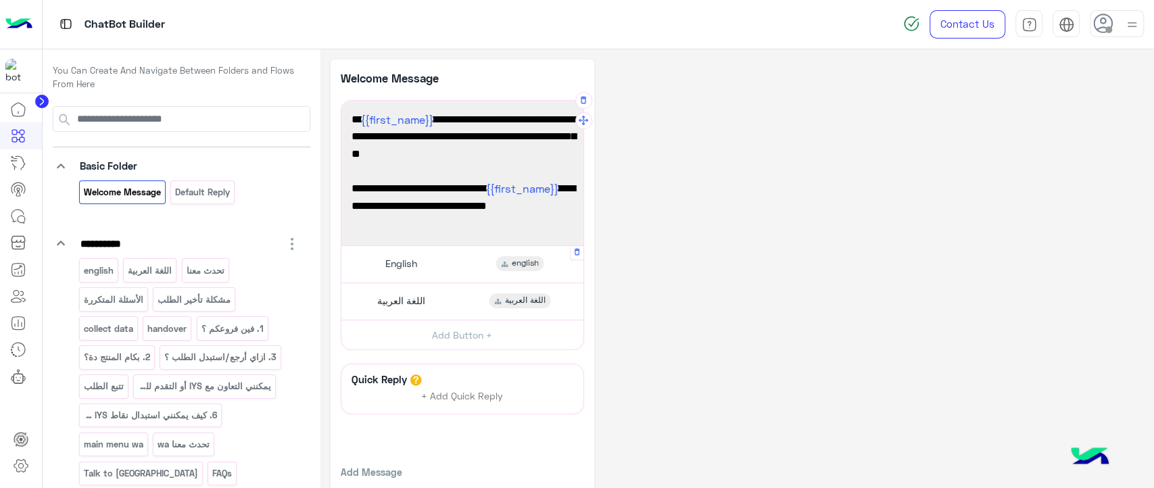
click at [410, 275] on div "English english" at bounding box center [462, 264] width 232 height 26
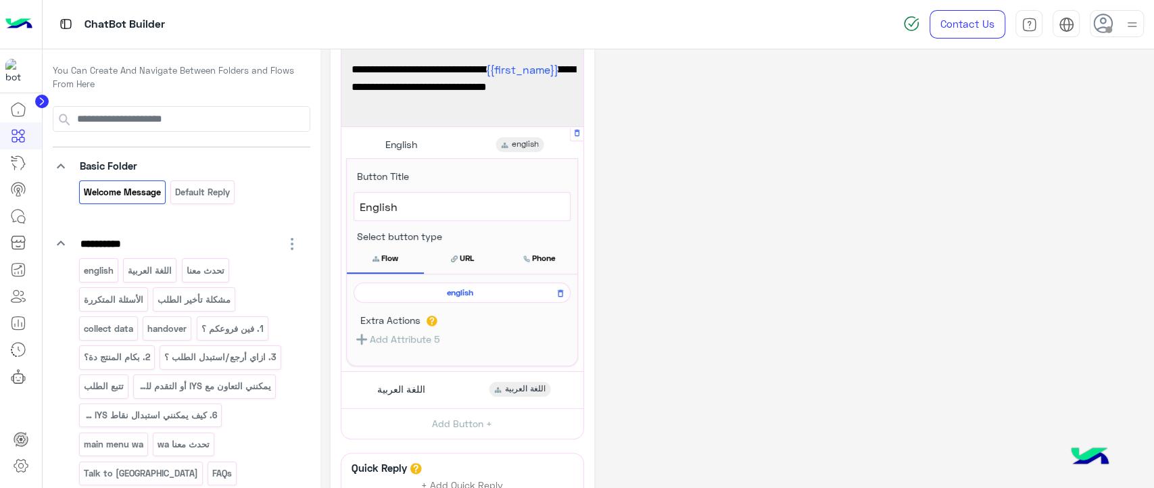
scroll to position [124, 0]
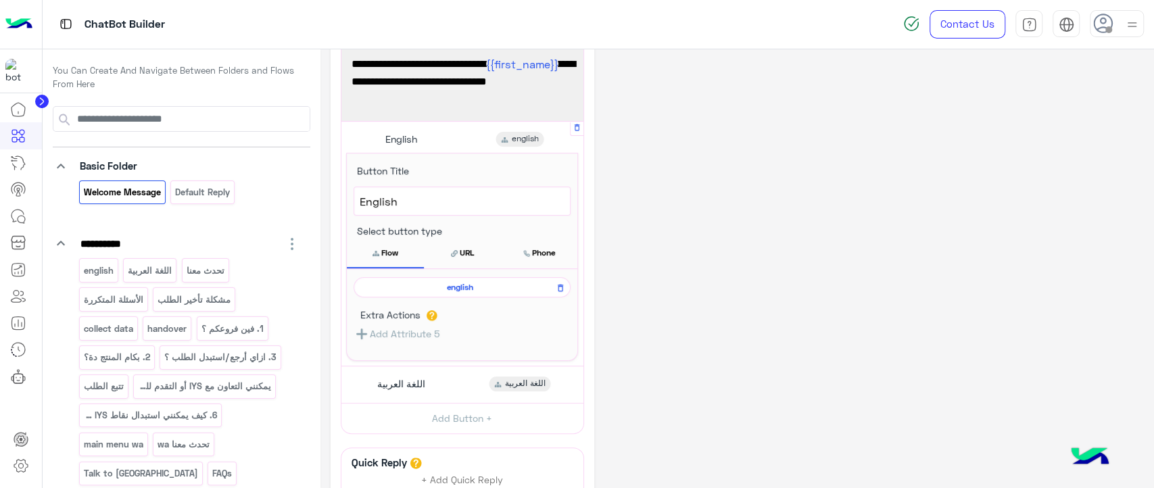
click at [423, 289] on span "english" at bounding box center [459, 287] width 197 height 12
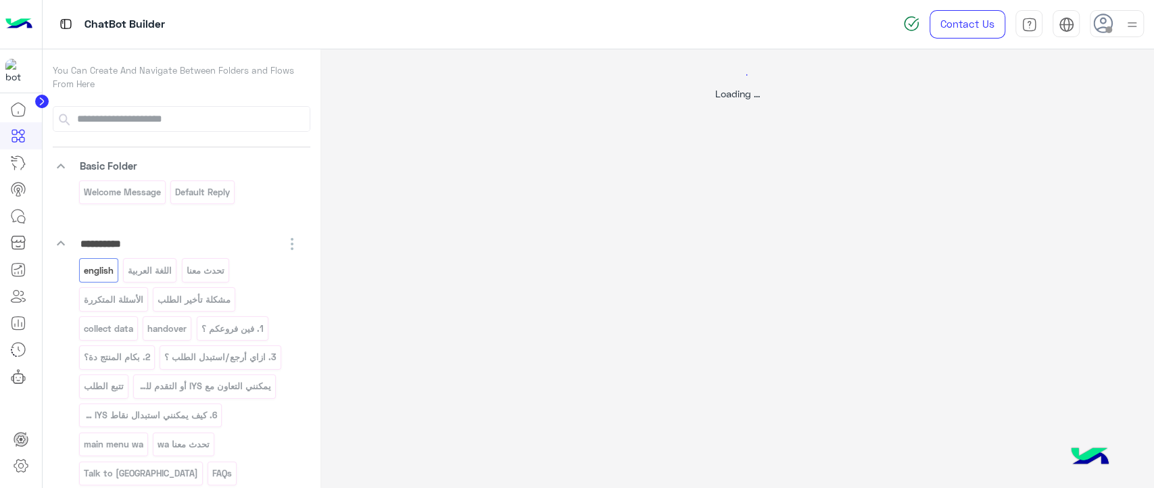
select select "*"
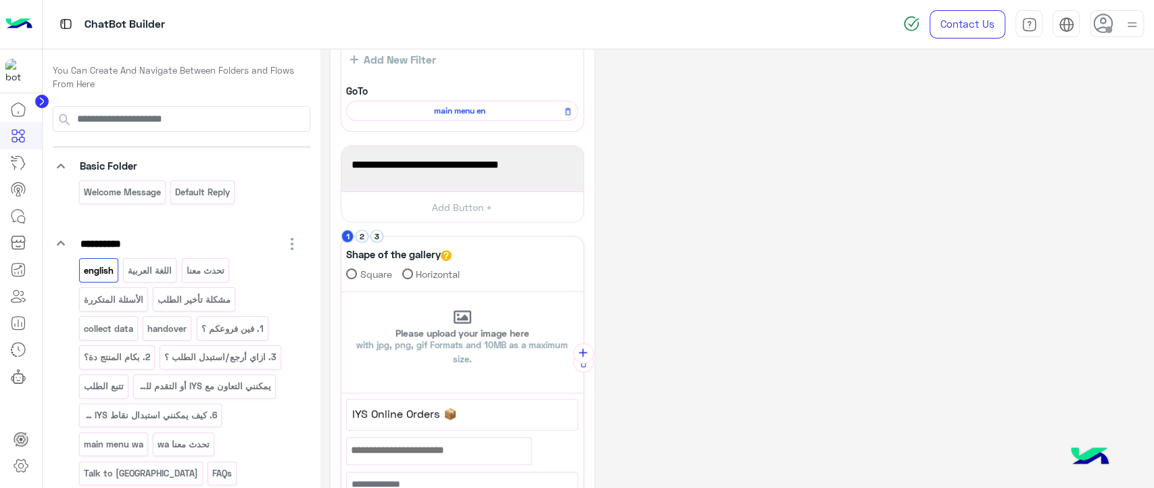
scroll to position [331, 0]
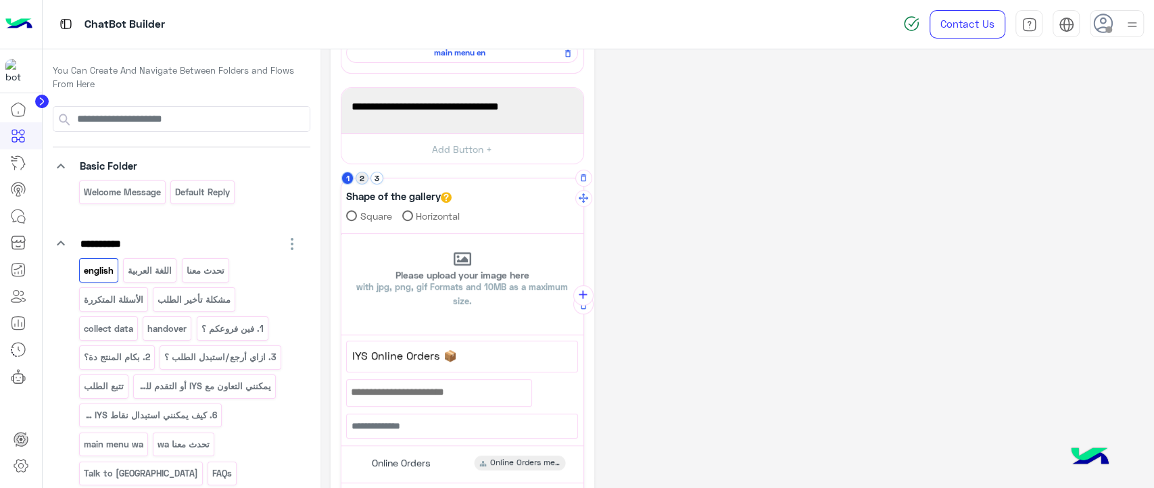
click at [361, 176] on button "2" at bounding box center [362, 178] width 13 height 13
click at [375, 178] on button "3" at bounding box center [377, 178] width 13 height 13
click at [365, 178] on button "2" at bounding box center [362, 178] width 13 height 13
click at [356, 172] on li "2" at bounding box center [363, 178] width 15 height 13
click at [347, 178] on button "1" at bounding box center [347, 178] width 13 height 13
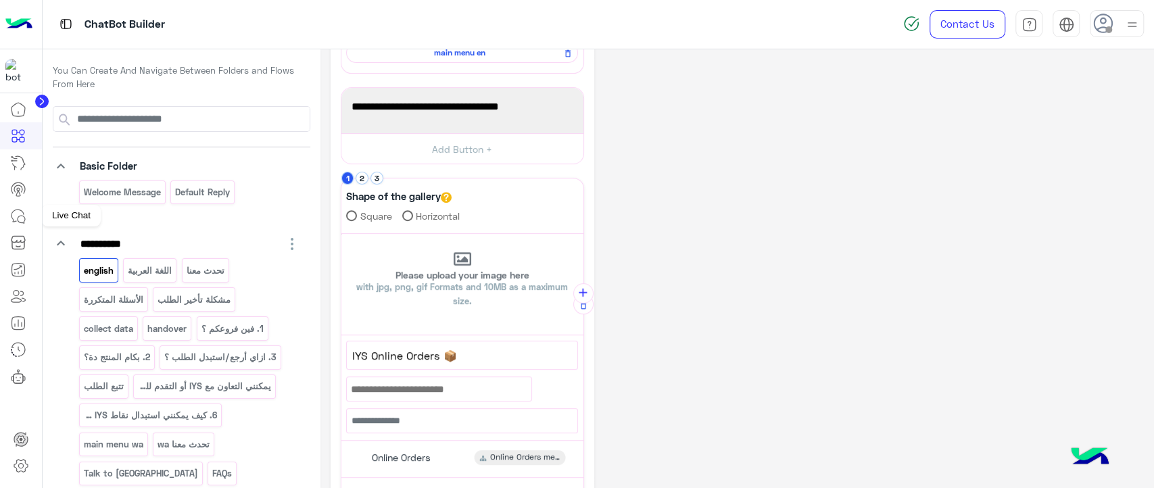
click at [20, 218] on icon at bounding box center [18, 216] width 16 height 16
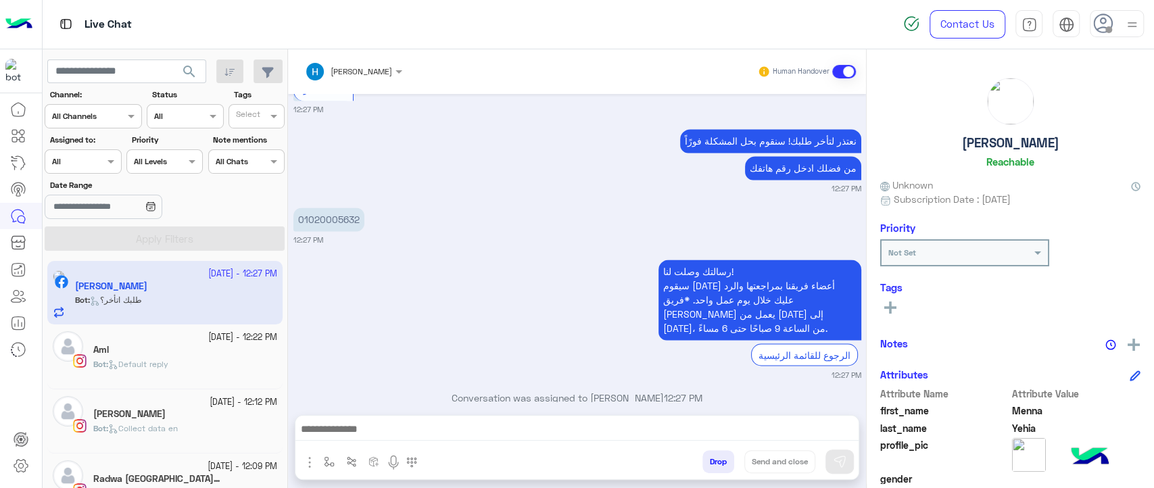
click at [196, 364] on div "Bot : Default reply" at bounding box center [185, 370] width 184 height 24
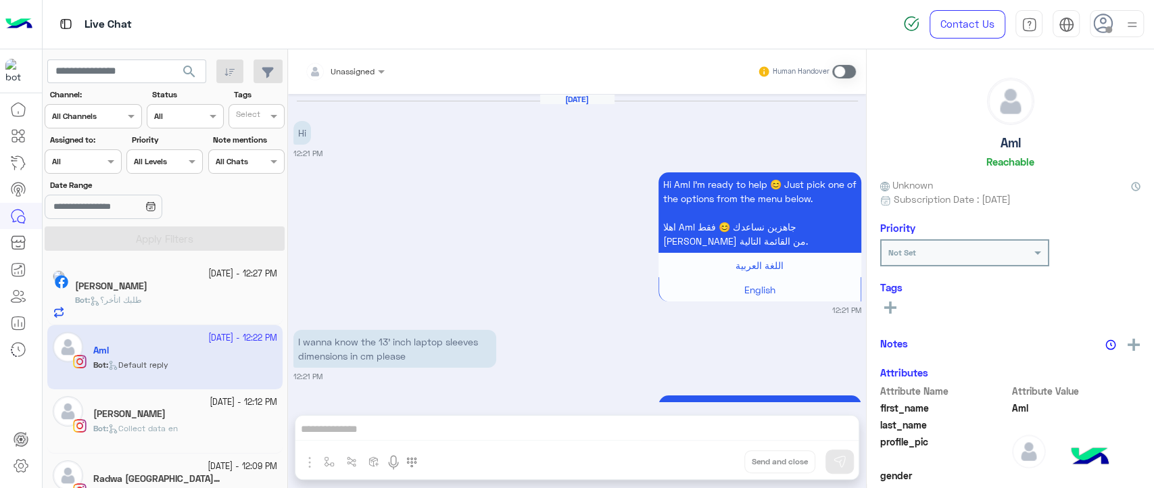
scroll to position [1141, 0]
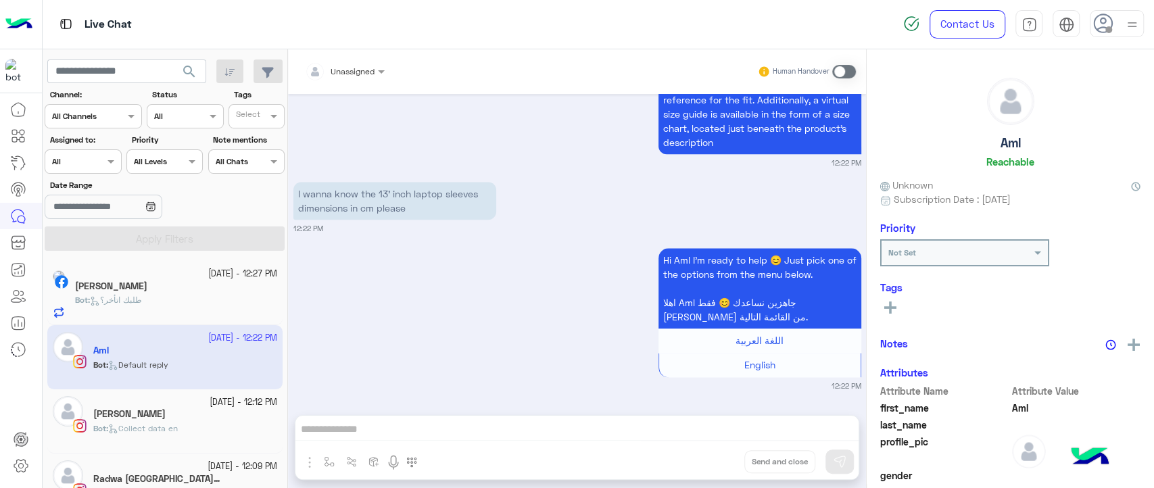
click at [179, 418] on div "[PERSON_NAME]" at bounding box center [185, 415] width 184 height 14
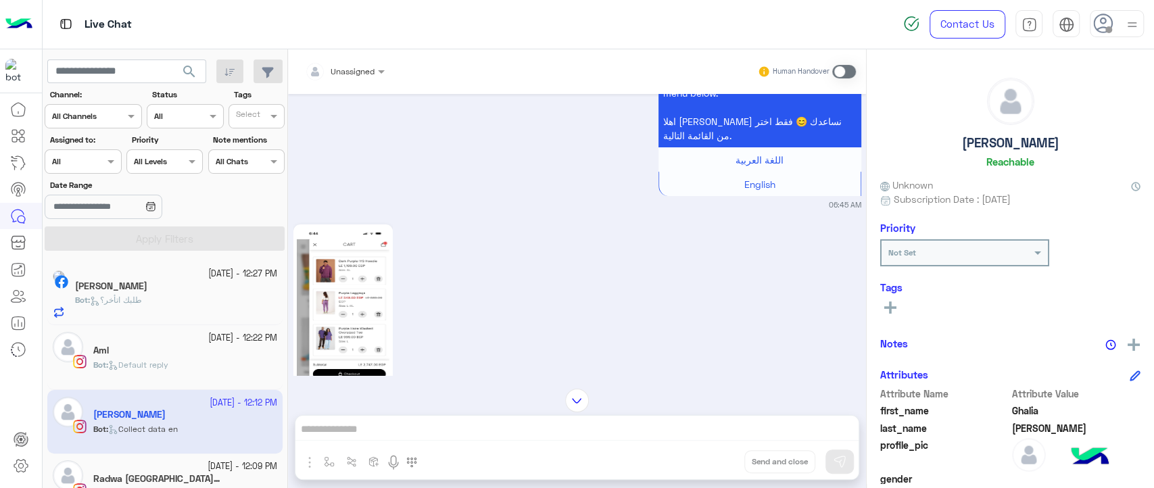
scroll to position [138, 0]
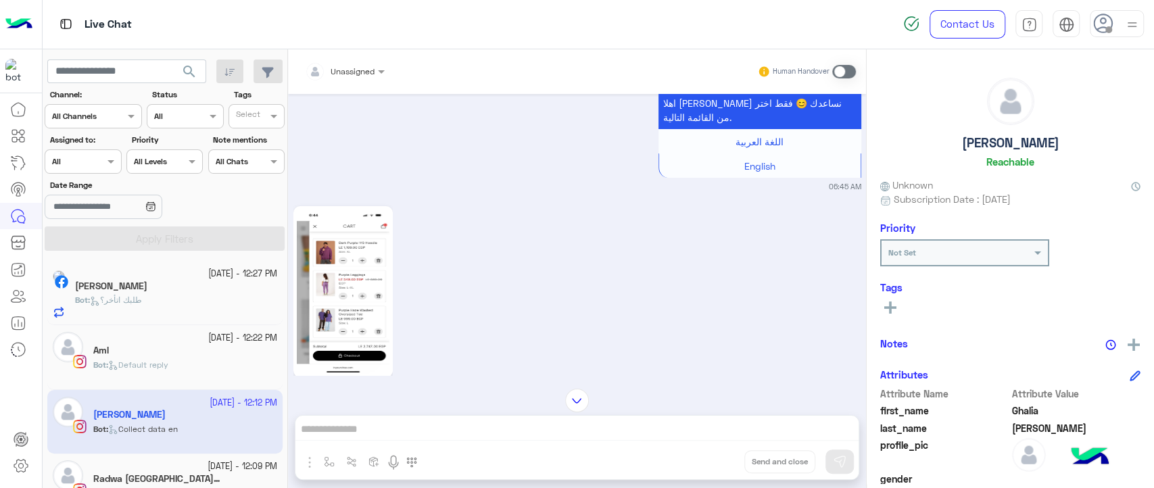
click at [346, 272] on img at bounding box center [343, 292] width 93 height 164
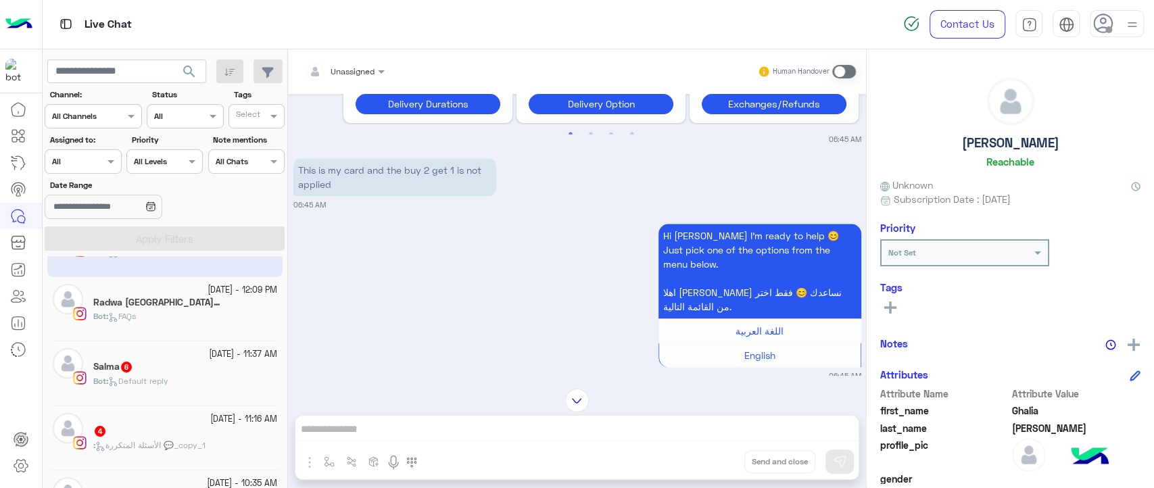
scroll to position [179, 0]
click at [201, 365] on div "Salma 6" at bounding box center [185, 366] width 184 height 14
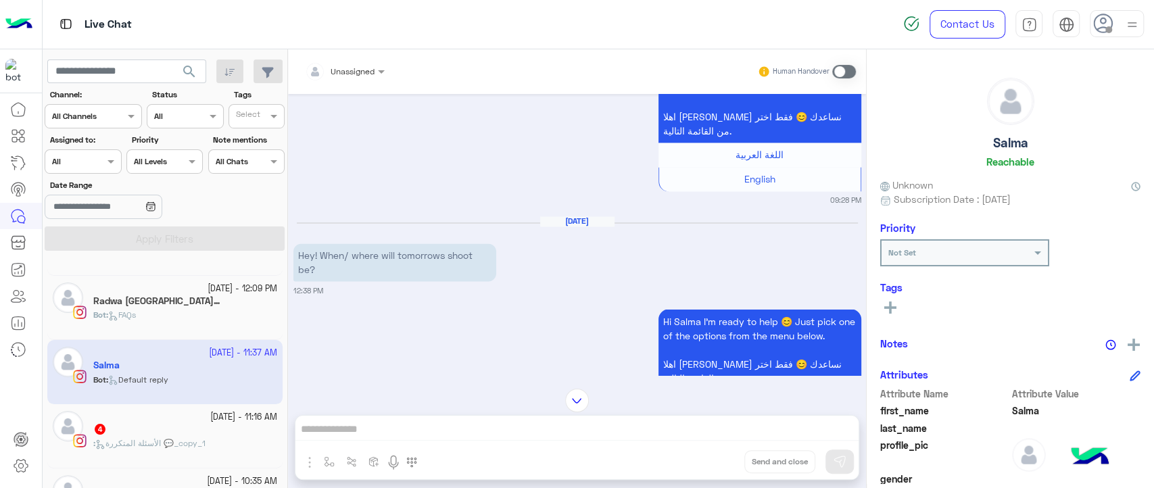
scroll to position [1536, 0]
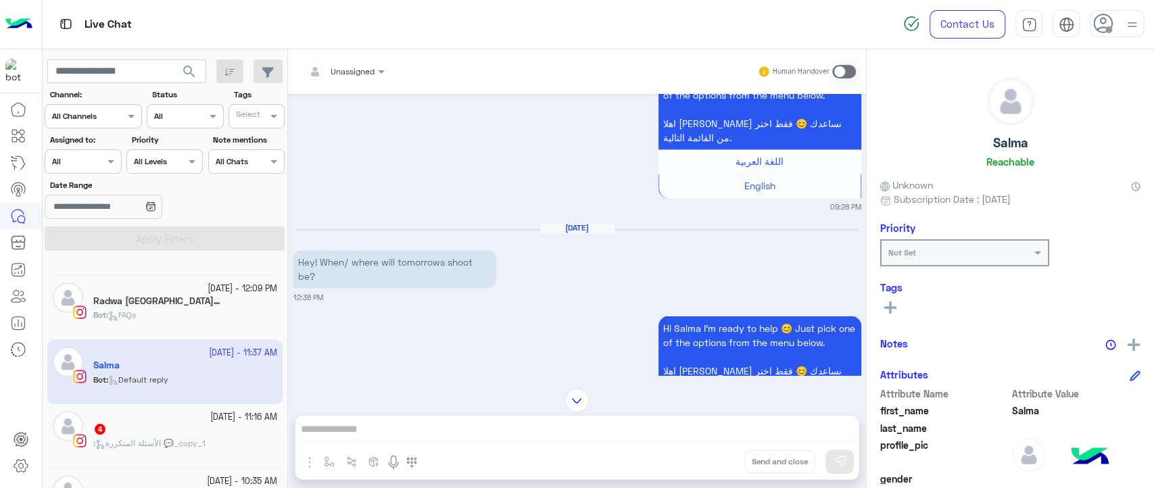
click at [195, 296] on div "Radwa El Essawy 14" at bounding box center [185, 302] width 184 height 14
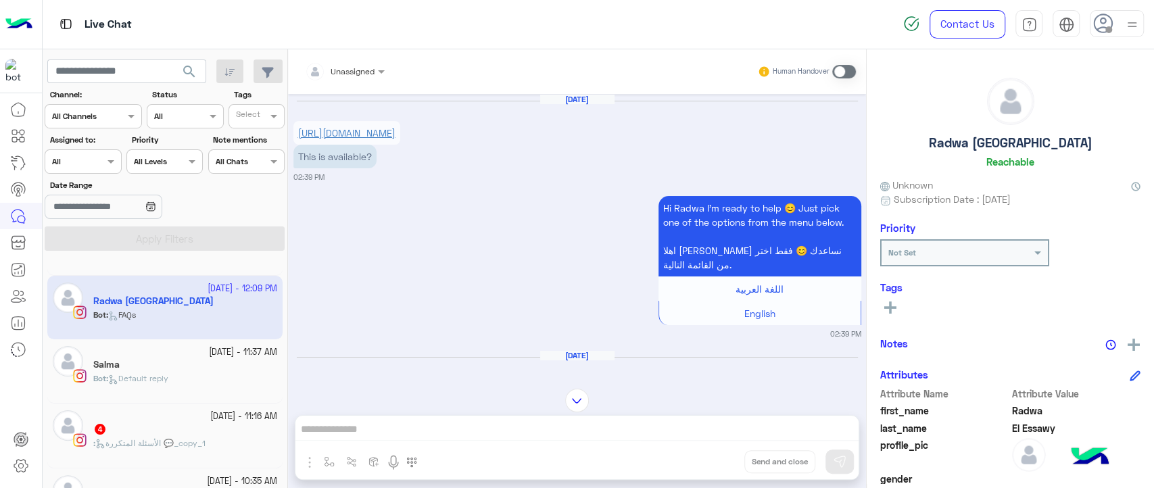
click at [392, 139] on link "[URL][DOMAIN_NAME]" at bounding box center [346, 132] width 97 height 11
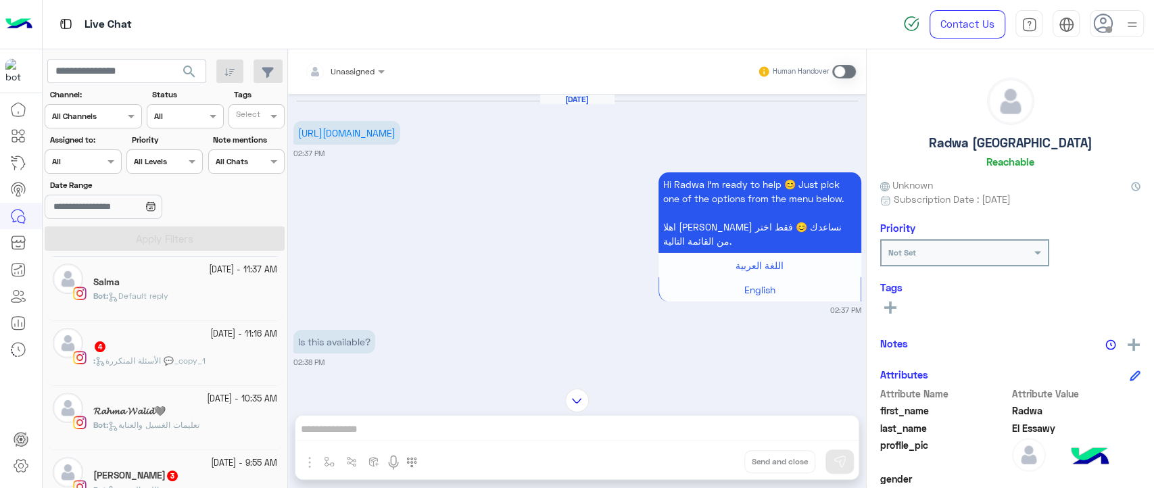
scroll to position [320, 0]
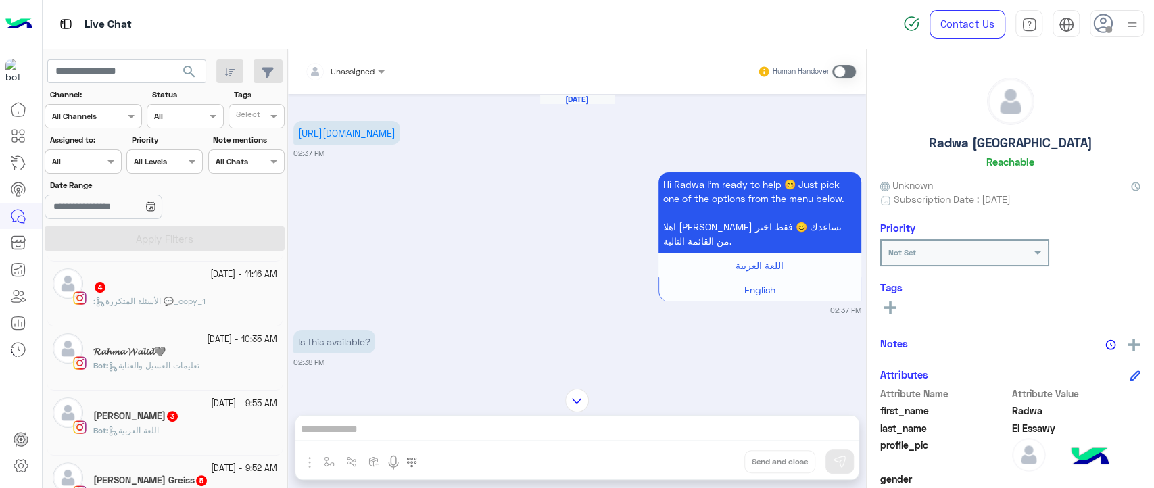
click at [212, 298] on div ": الأسئلة المتكررة 💬_copy_1" at bounding box center [185, 307] width 184 height 24
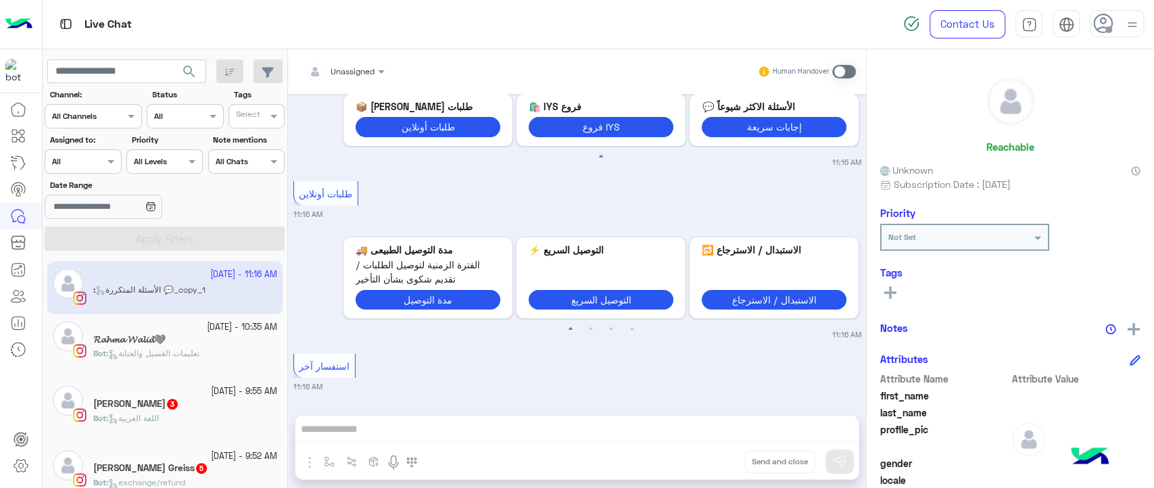
scroll to position [6, 0]
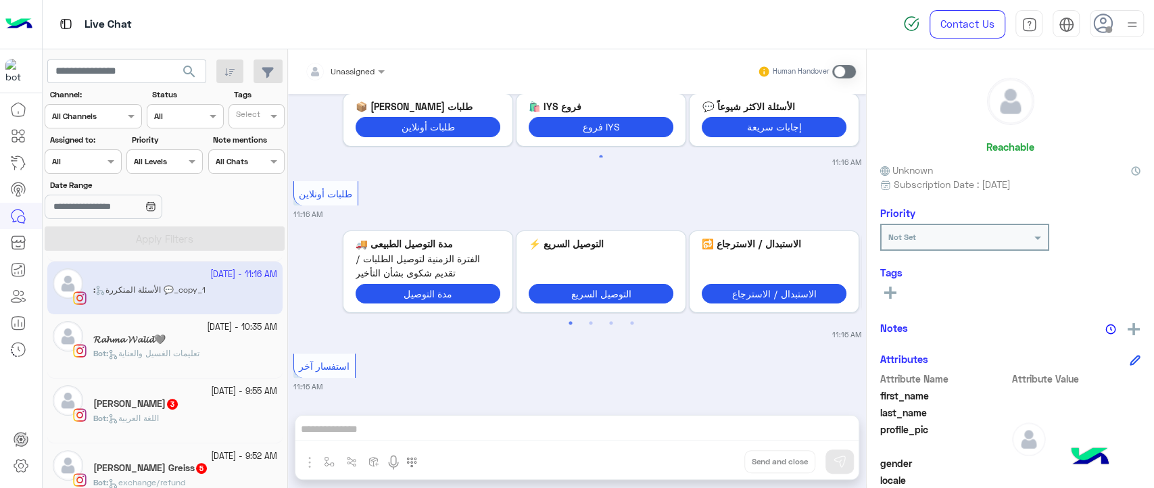
click at [238, 343] on div "𝓡𝓪𝓱𝓶𝓪 𝓦𝓪𝓵𝓲𝓭🩶" at bounding box center [185, 341] width 184 height 14
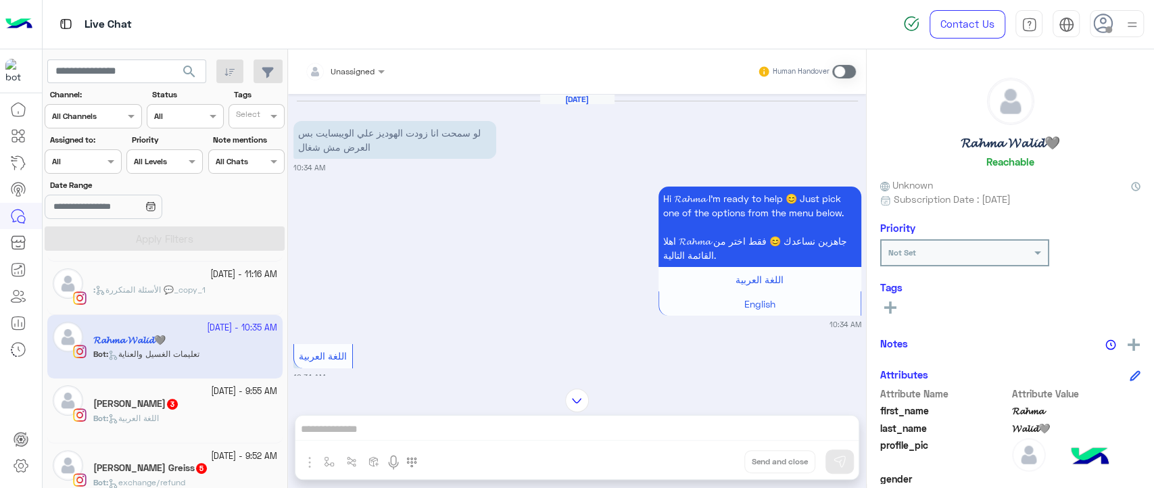
click at [180, 288] on span "الأسئلة المتكررة 💬_copy_1" at bounding box center [150, 290] width 110 height 10
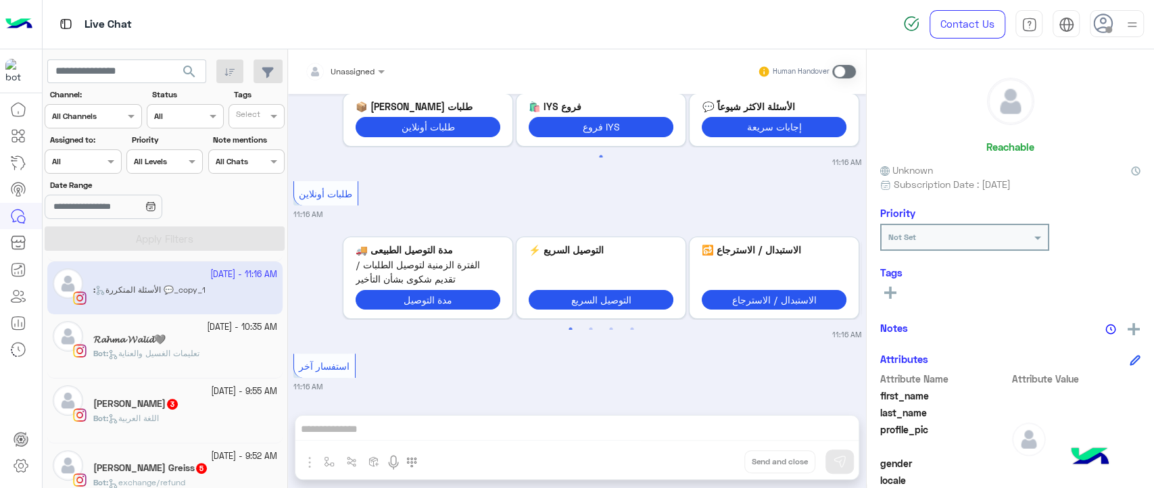
scroll to position [6, 0]
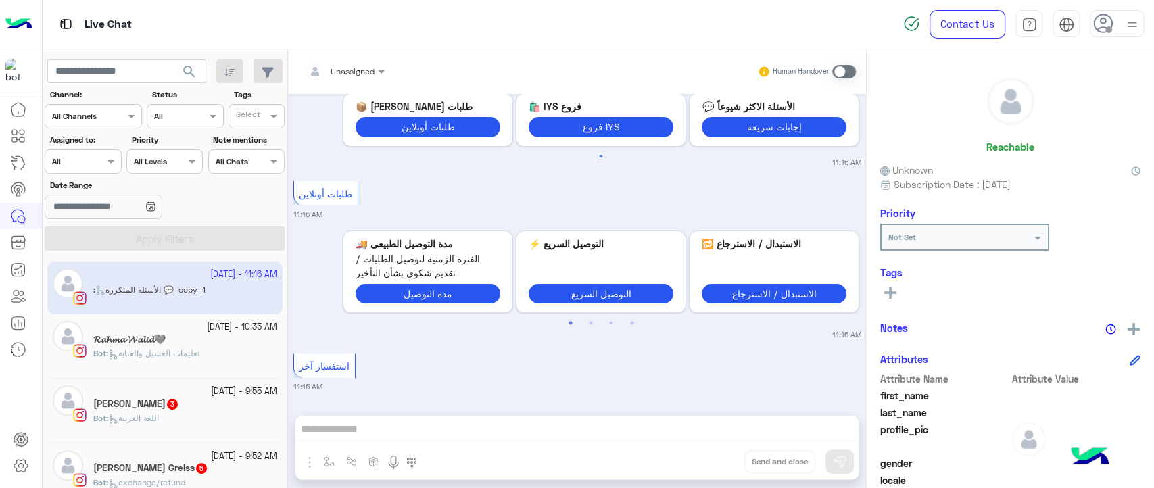
click at [196, 343] on div "𝓡𝓪𝓱𝓶𝓪 𝓦𝓪𝓵𝓲𝓭🩶" at bounding box center [185, 341] width 184 height 14
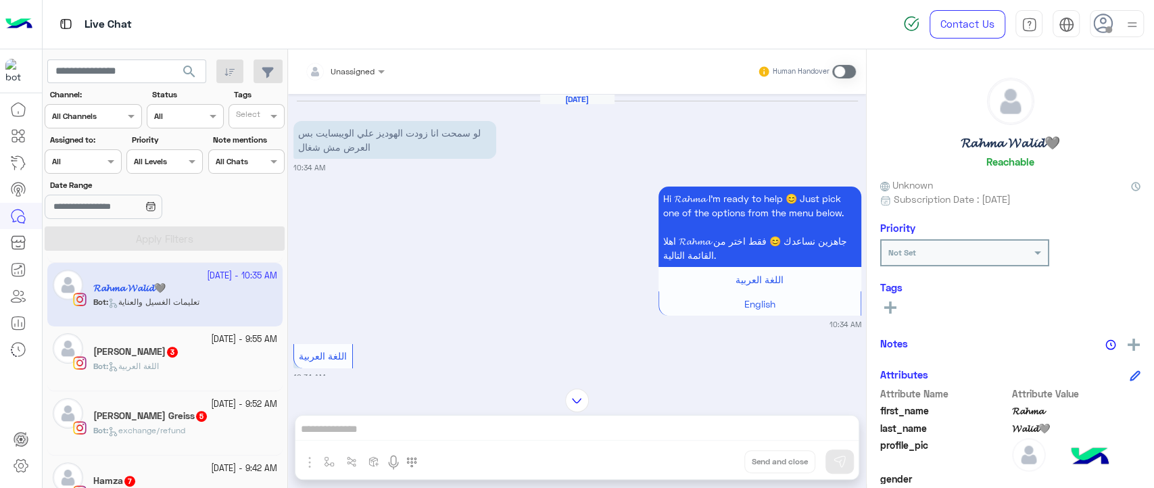
scroll to position [373, 0]
click at [187, 360] on div "Bot : اللغة العربية" at bounding box center [185, 372] width 184 height 24
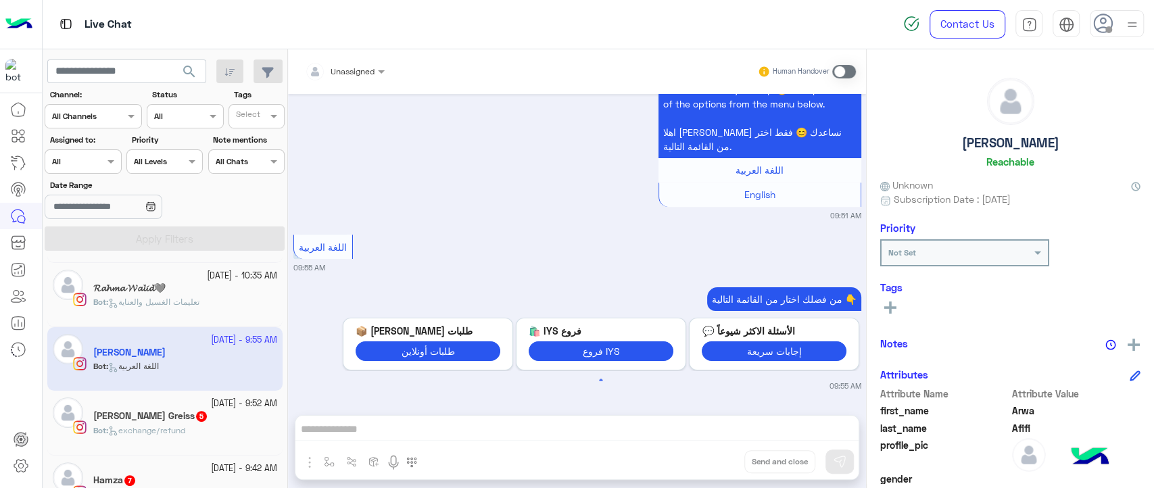
scroll to position [6, 0]
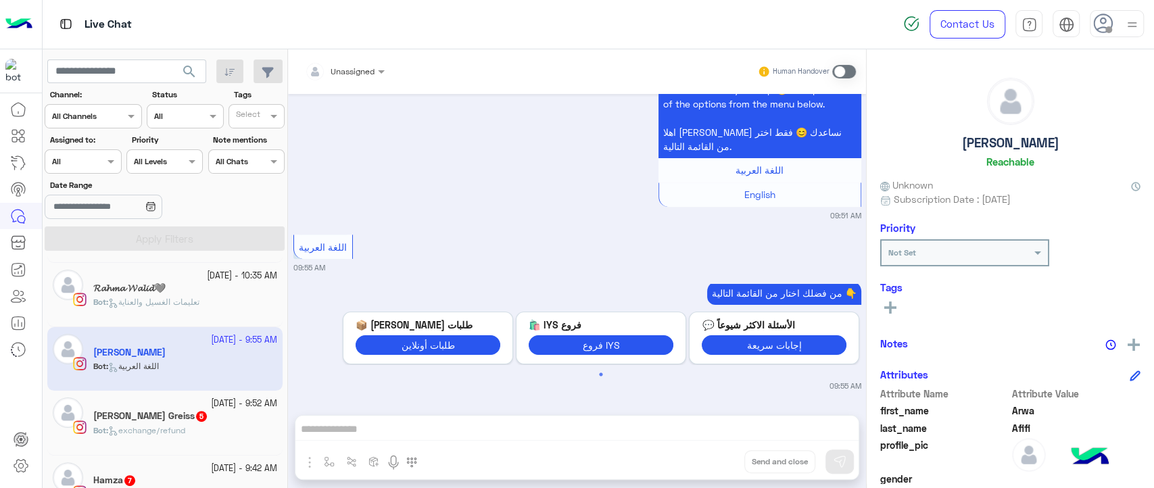
click at [193, 422] on div "[PERSON_NAME] Greiss 5" at bounding box center [185, 417] width 184 height 14
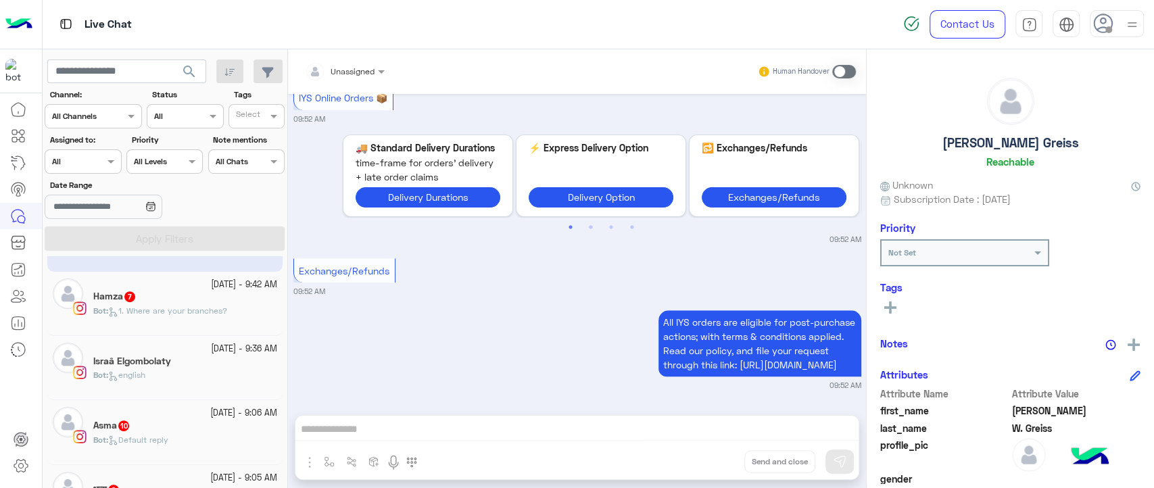
scroll to position [590, 0]
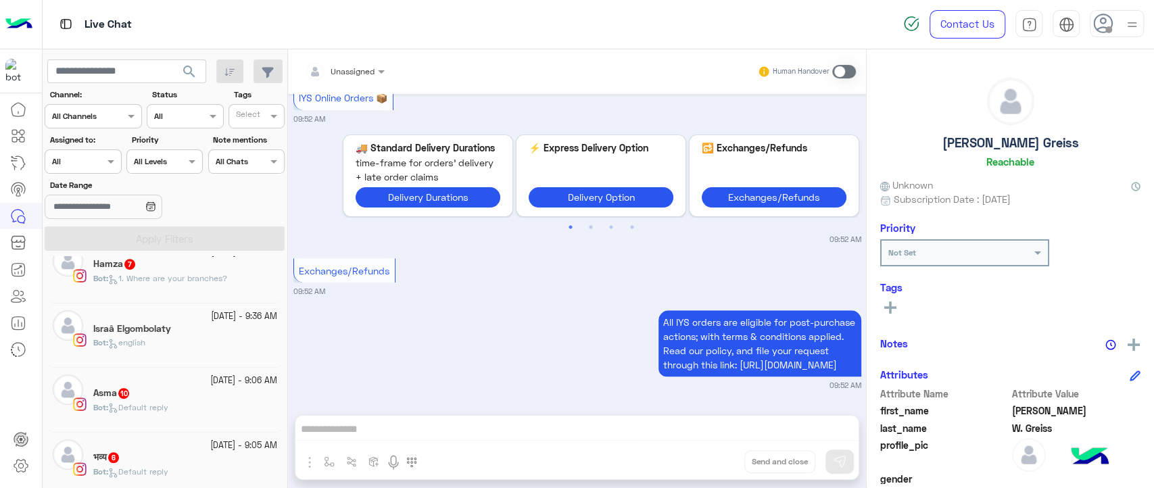
click at [203, 340] on div "Bot : english" at bounding box center [185, 349] width 184 height 24
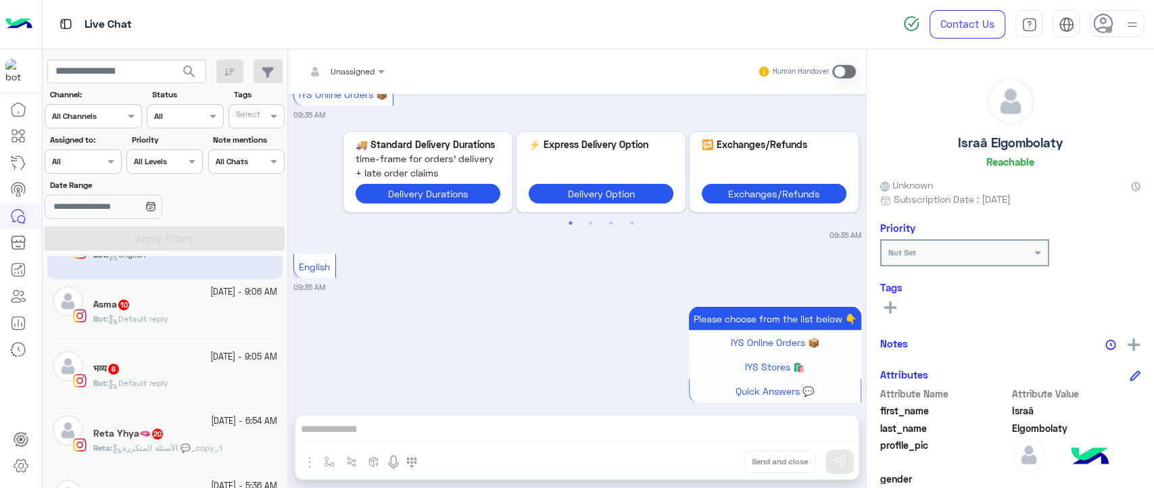
scroll to position [1799, 0]
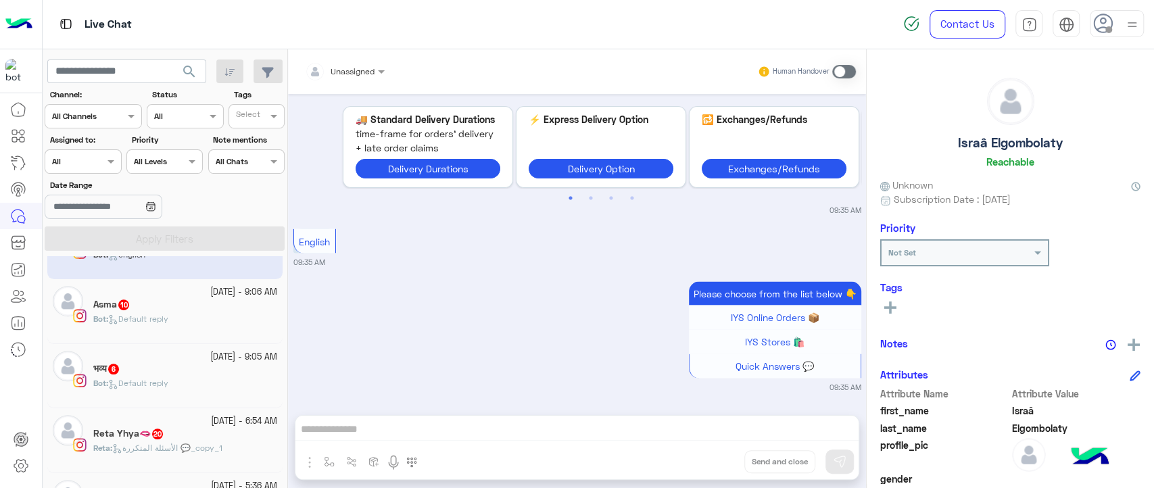
click at [235, 318] on div "Bot : Default reply" at bounding box center [185, 325] width 184 height 24
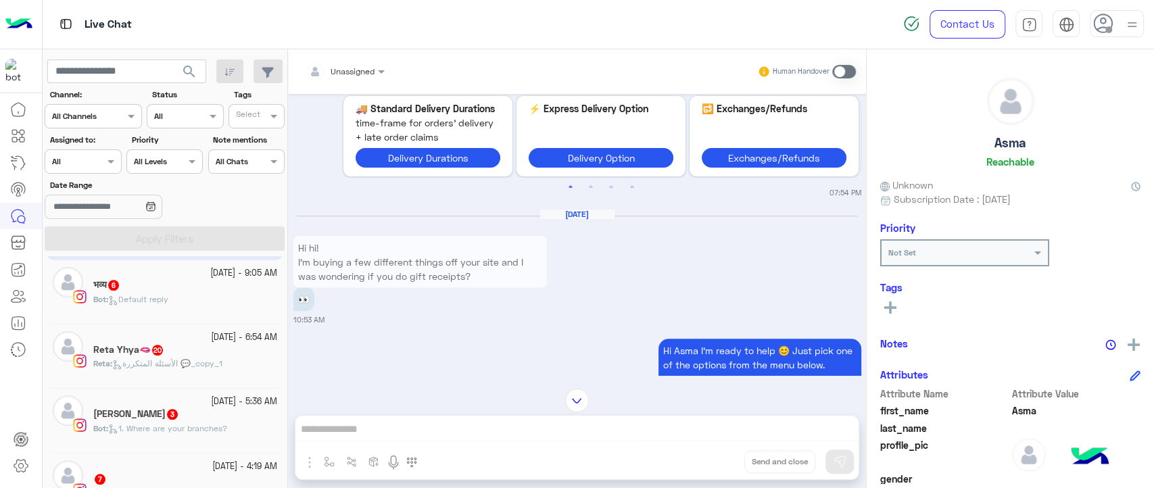
scroll to position [763, 0]
click at [239, 282] on div "भव्य 6" at bounding box center [185, 286] width 184 height 14
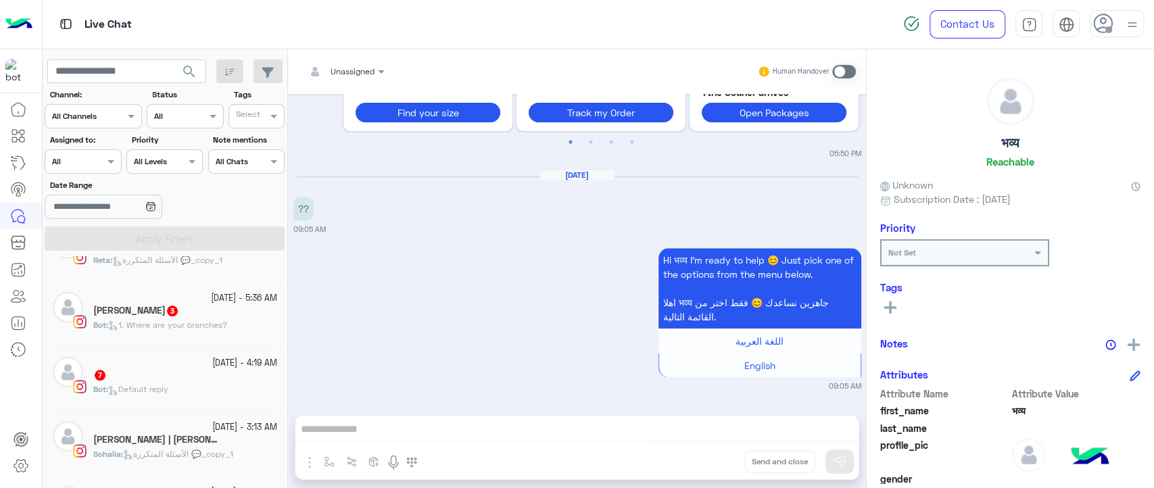
scroll to position [870, 0]
click at [221, 312] on div "[PERSON_NAME] 3" at bounding box center [185, 308] width 184 height 14
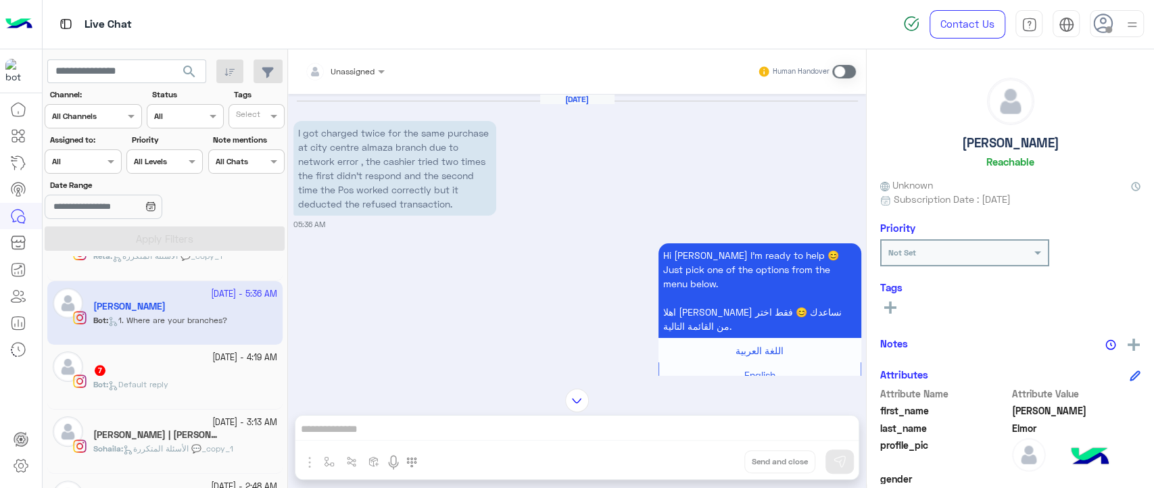
scroll to position [968, 0]
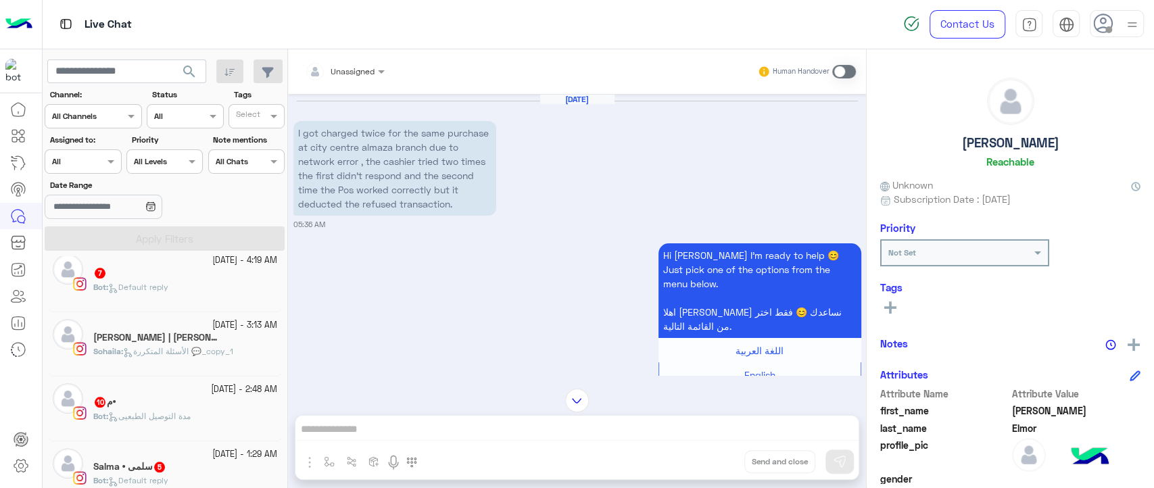
click at [223, 350] on span "الأسئلة المتكررة 💬_copy_1" at bounding box center [178, 351] width 110 height 10
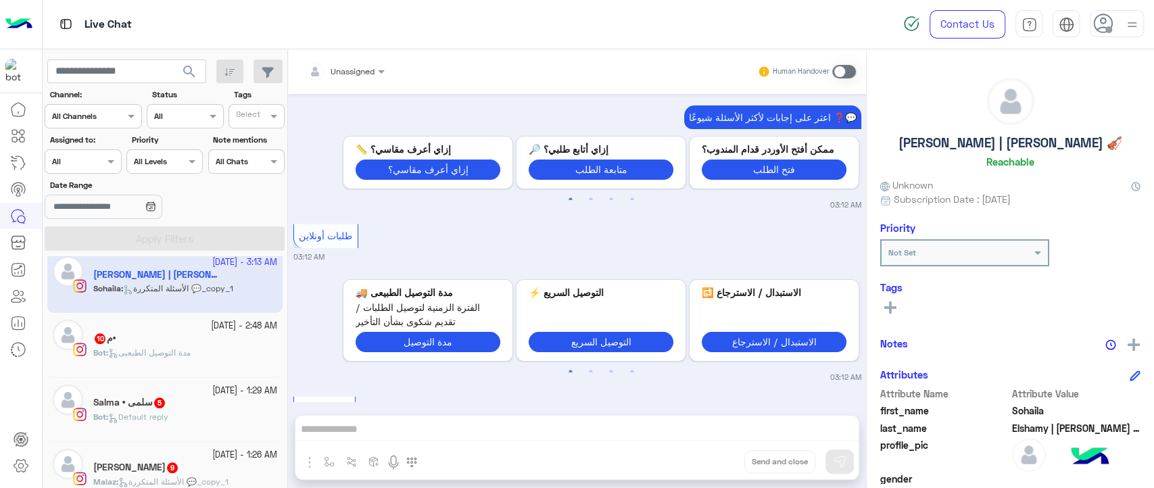
scroll to position [1037, 0]
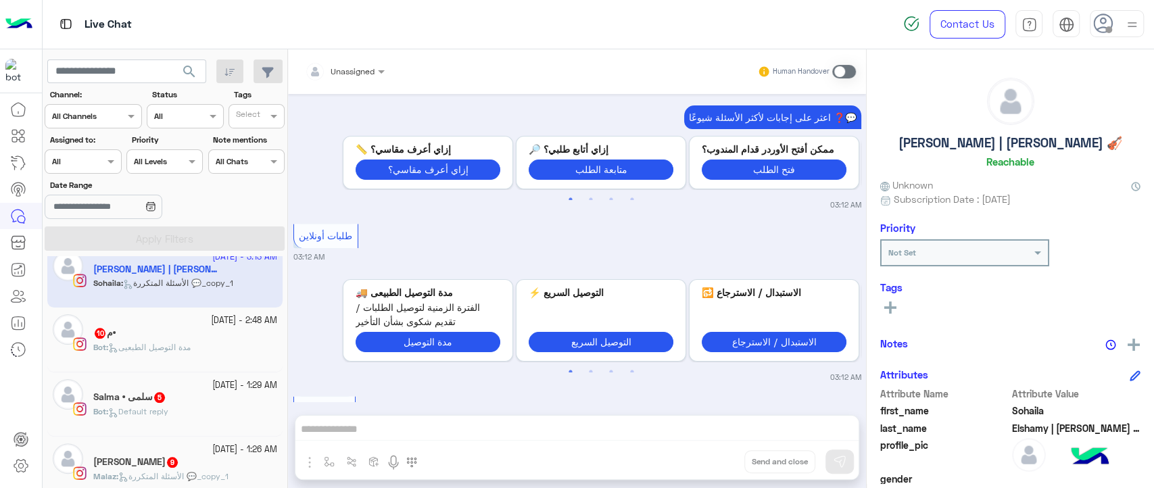
click at [230, 331] on div "•[DATE]" at bounding box center [185, 334] width 184 height 14
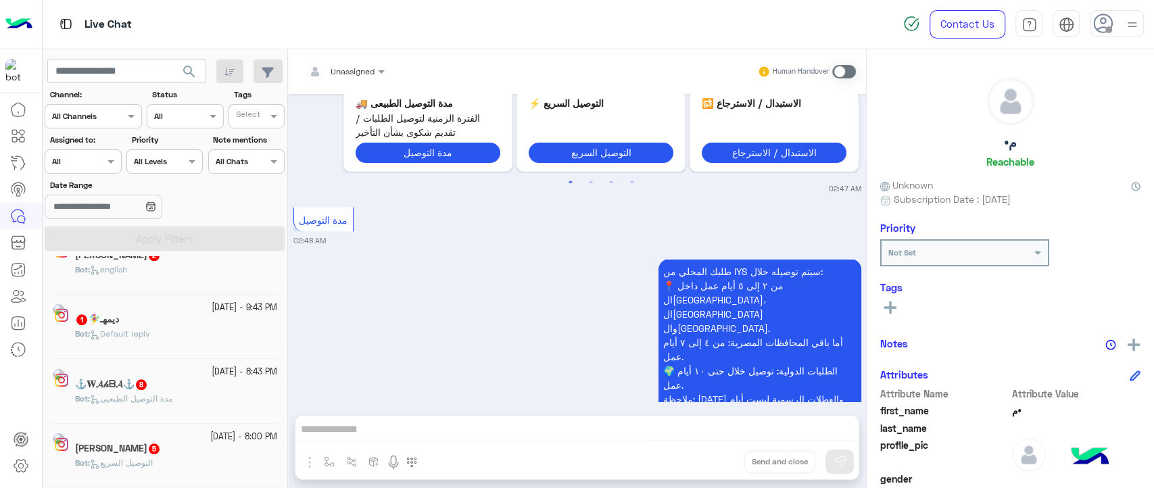
scroll to position [6, 0]
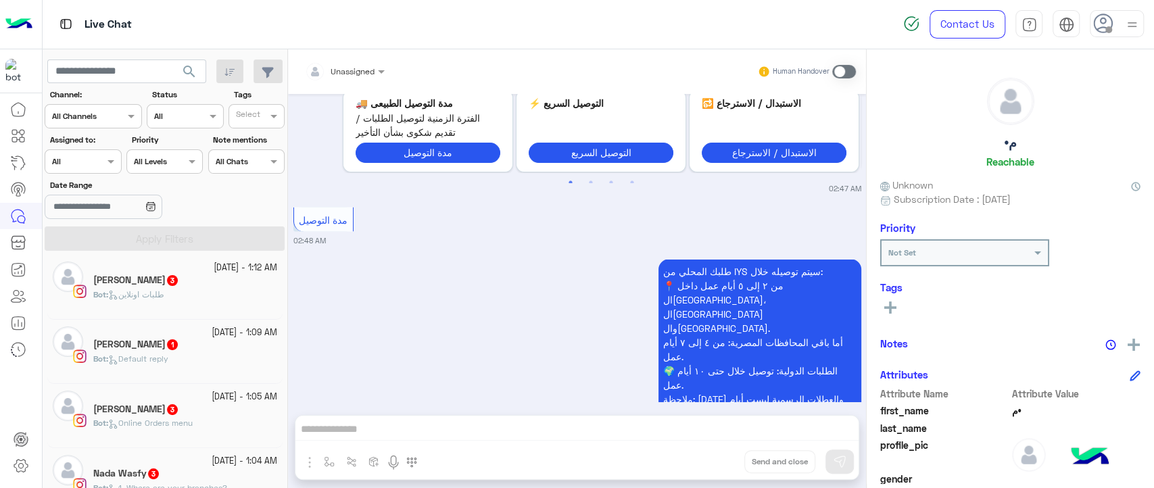
click at [216, 300] on div "Bot : طلبات اونلاين" at bounding box center [185, 301] width 184 height 24
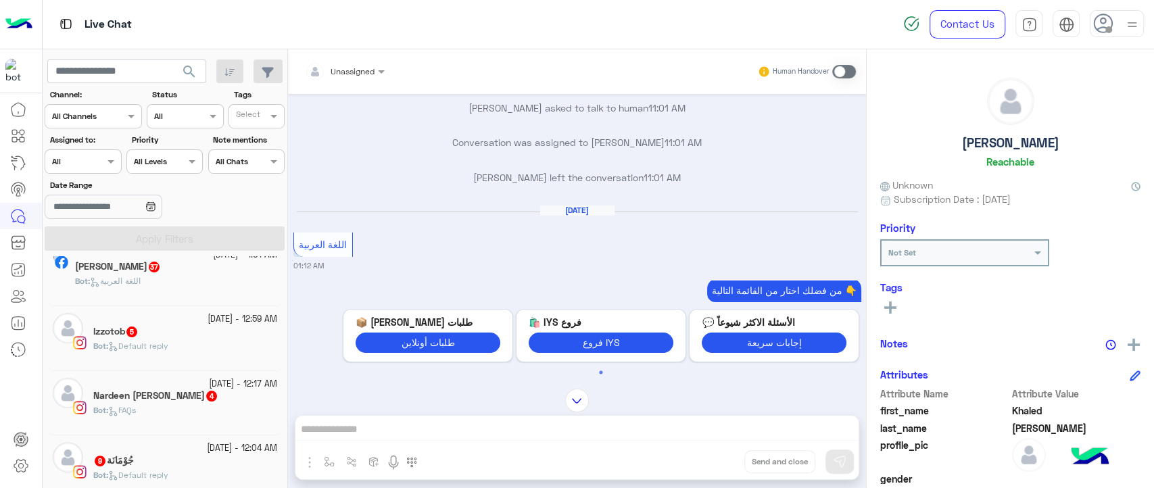
scroll to position [276, 0]
click at [235, 273] on div "[PERSON_NAME] 37" at bounding box center [176, 269] width 202 height 14
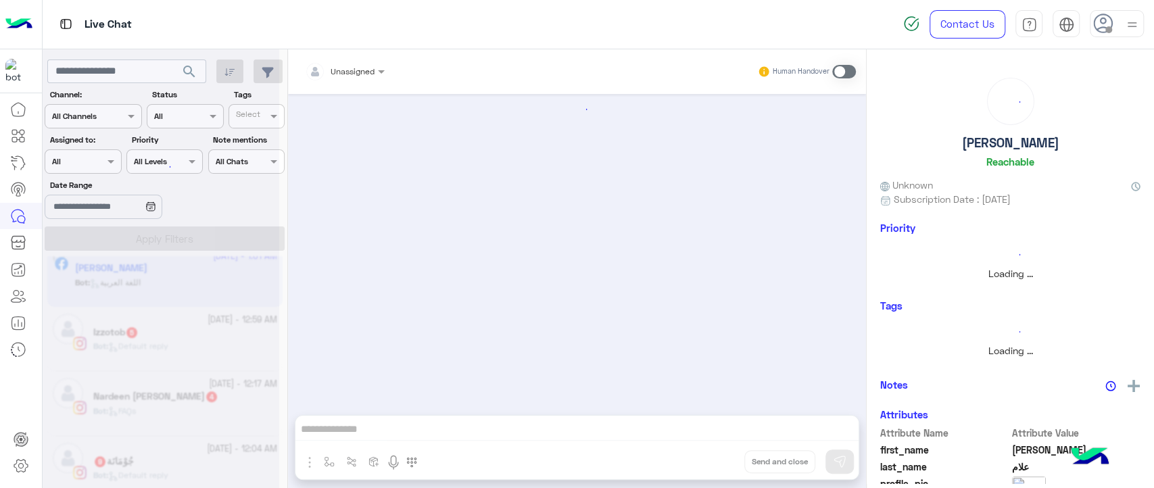
scroll to position [277, 0]
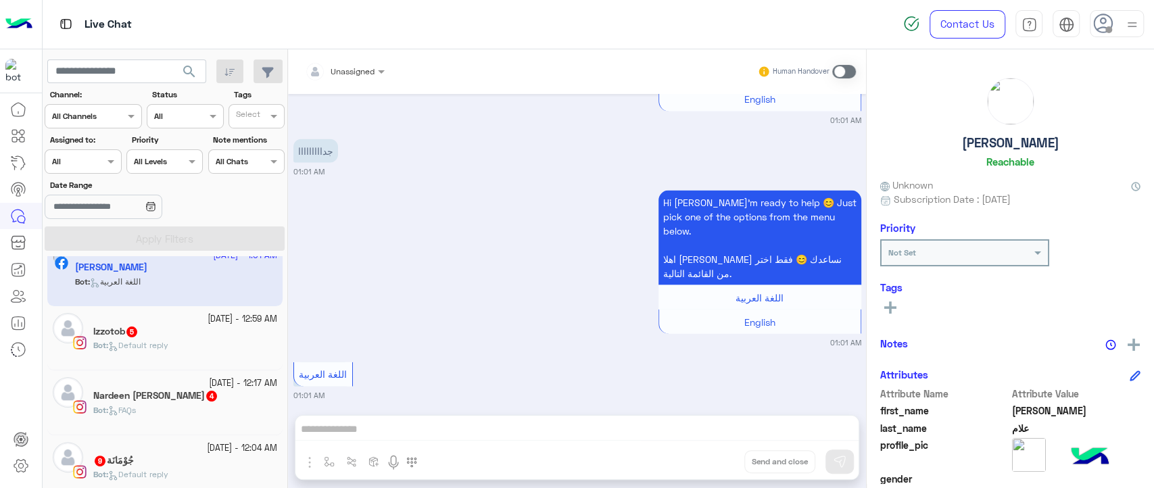
click at [427, 229] on div "[DATE] هو الإجراءات عندكم معقدة ليه كدة 08:10 PM Hi [PERSON_NAME]’m ready to he…" at bounding box center [577, 248] width 578 height 308
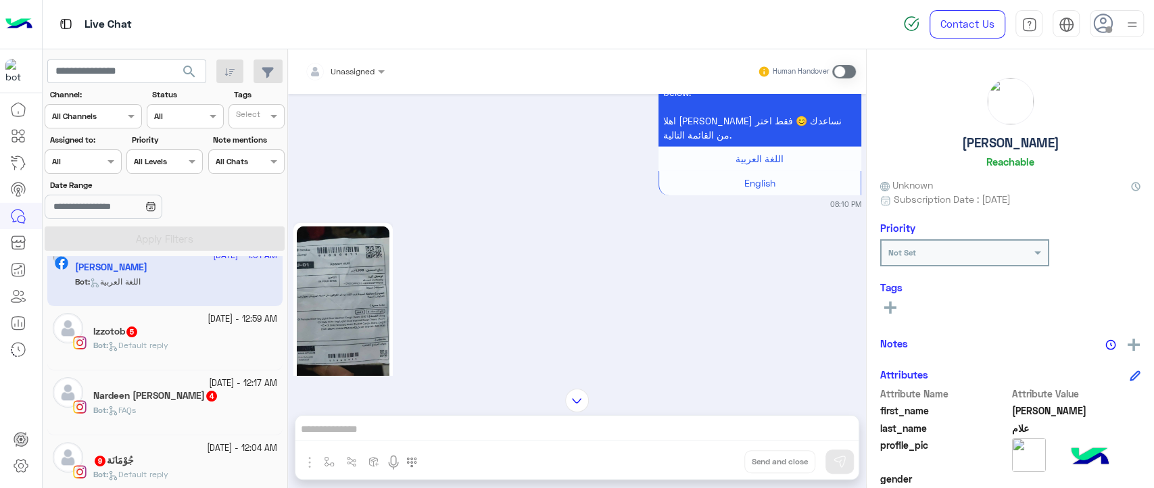
scroll to position [2856, 0]
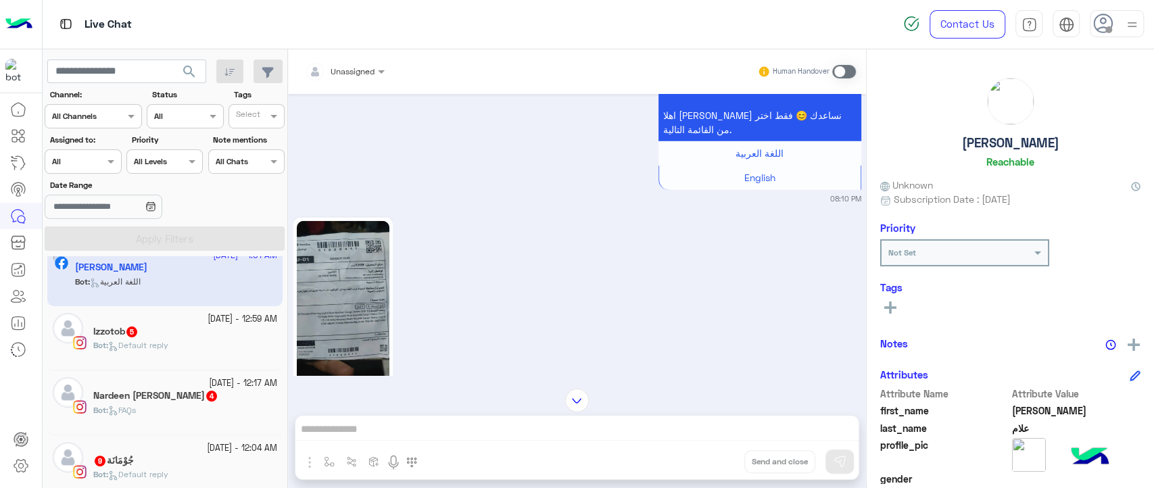
click at [367, 251] on img at bounding box center [343, 303] width 93 height 164
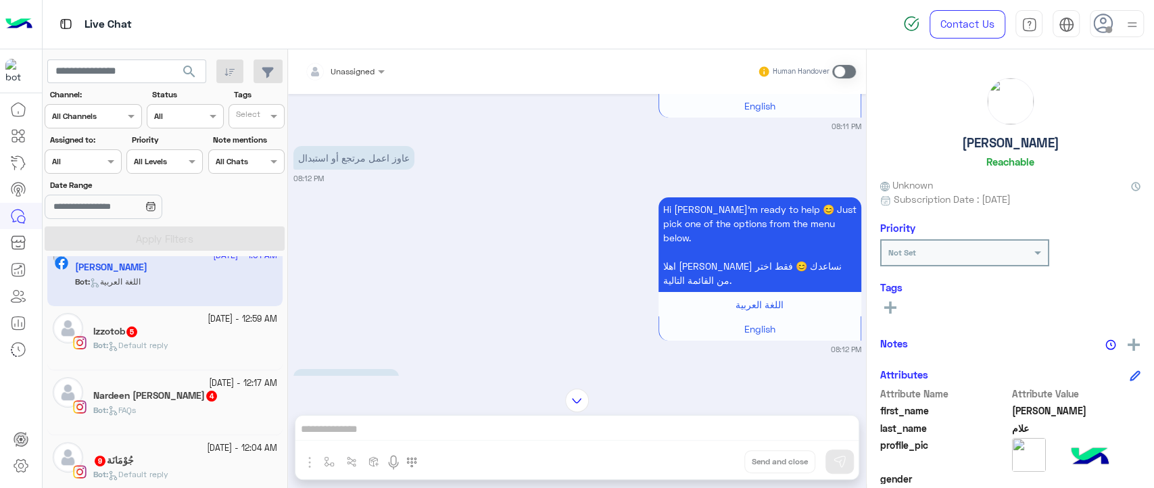
scroll to position [3286, 0]
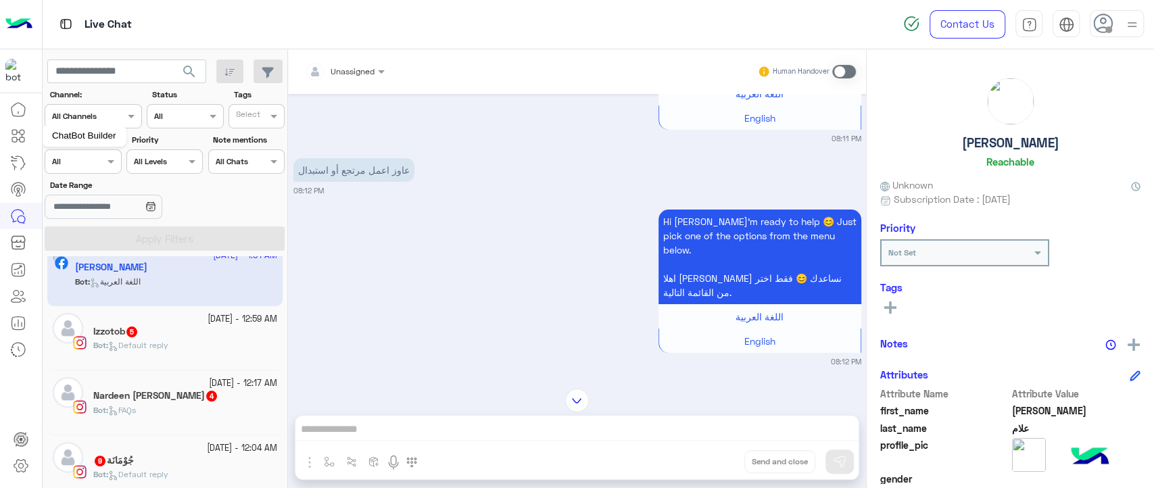
click at [22, 134] on icon at bounding box center [22, 132] width 5 height 5
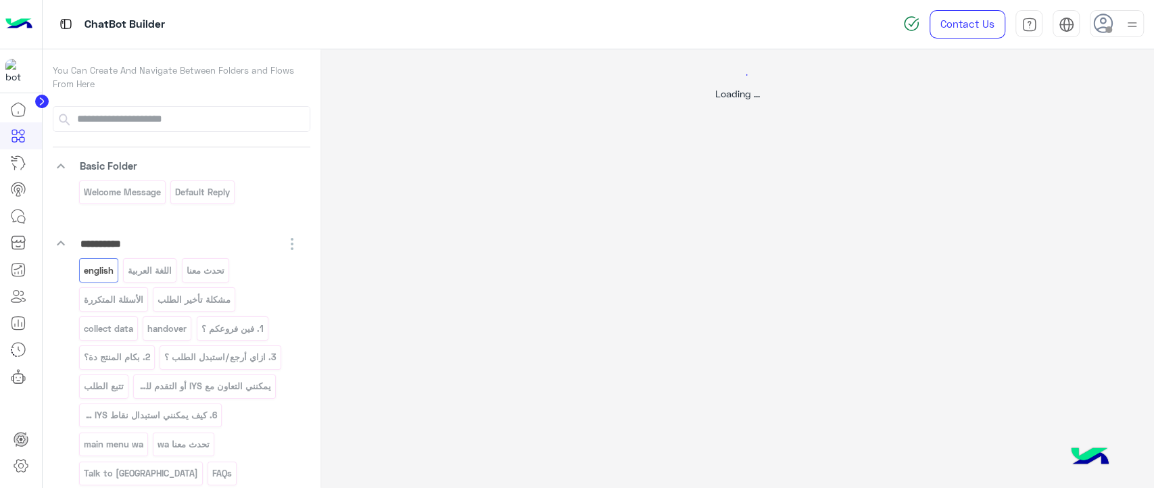
select select "*"
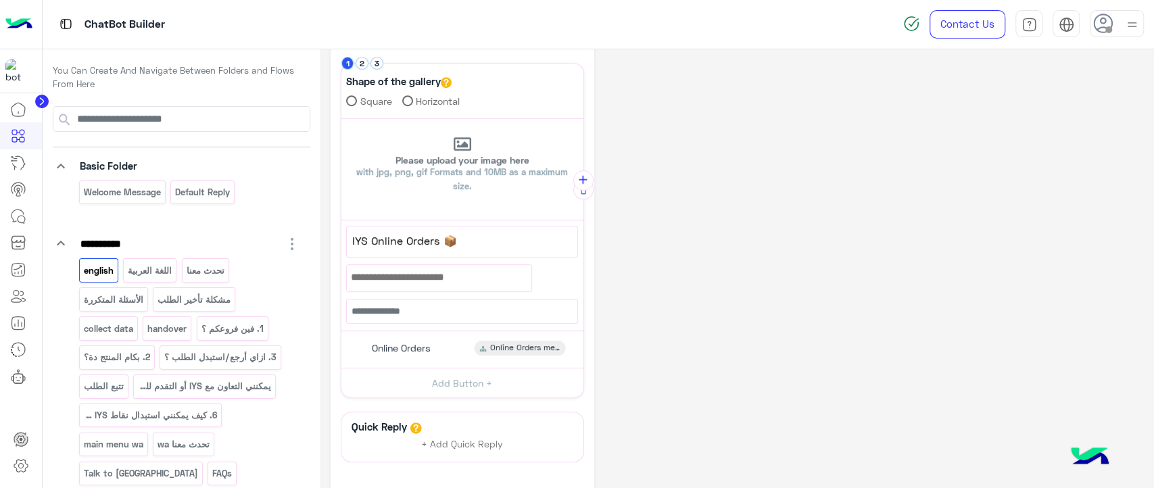
scroll to position [447, 0]
click at [381, 62] on button "3" at bounding box center [377, 62] width 13 height 13
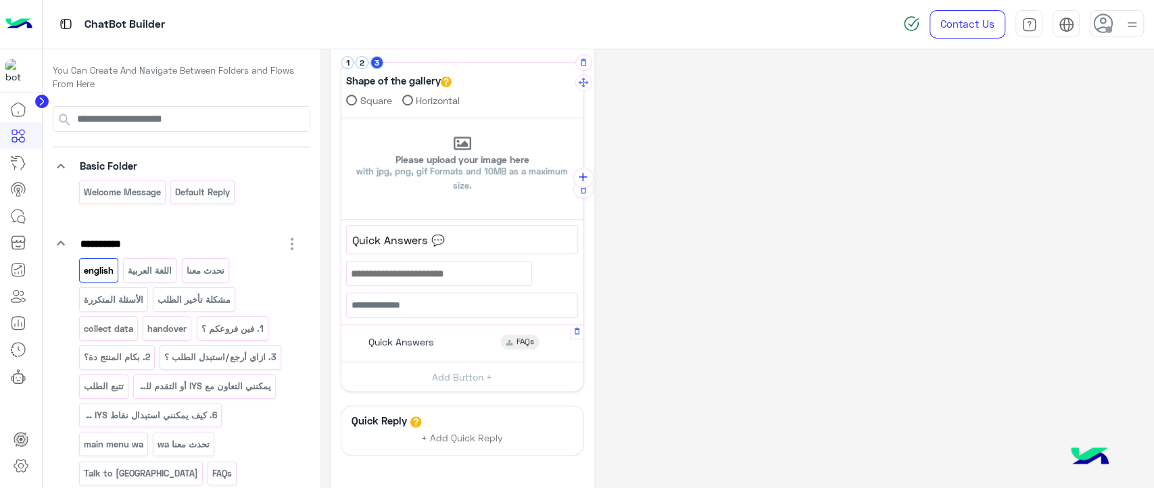
click at [469, 333] on div "Quick Answers FAQs" at bounding box center [462, 343] width 232 height 26
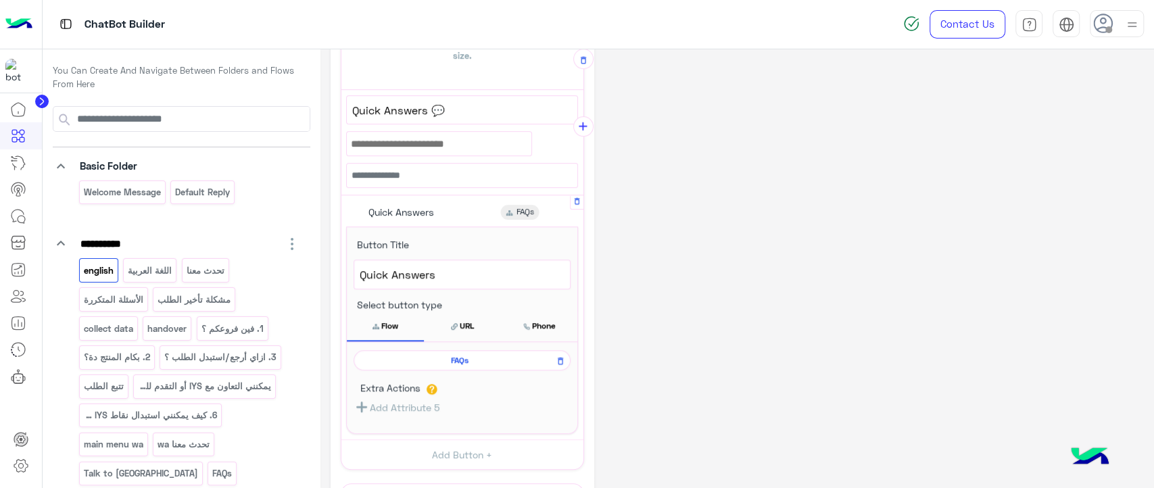
scroll to position [586, 0]
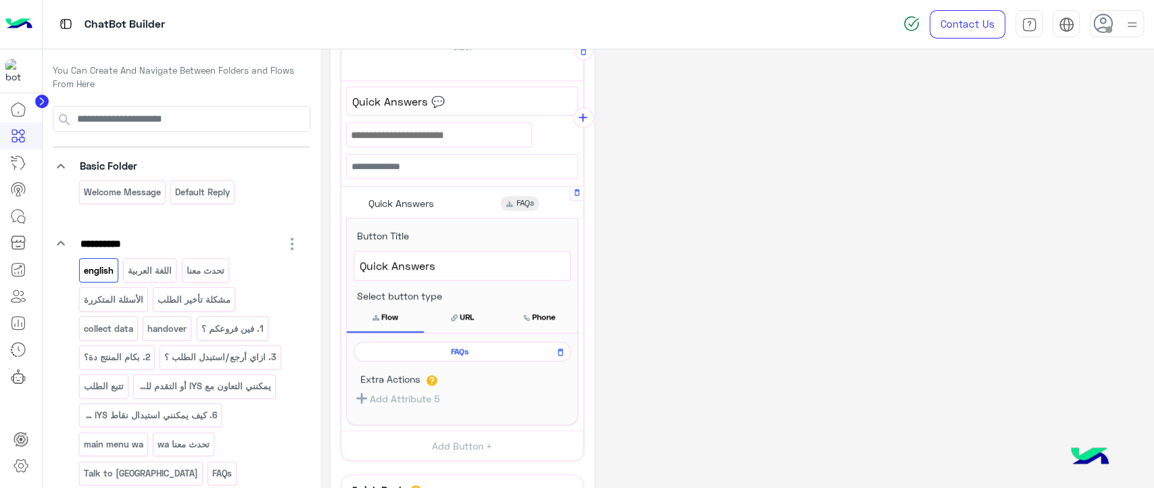
click at [467, 346] on span "FAQs" at bounding box center [459, 352] width 197 height 12
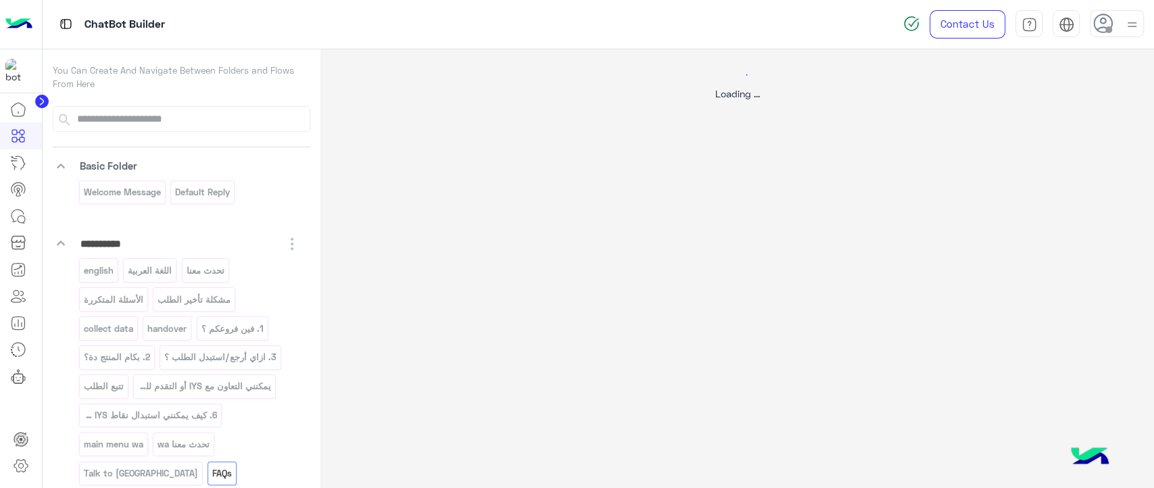
scroll to position [0, 0]
select select "*"
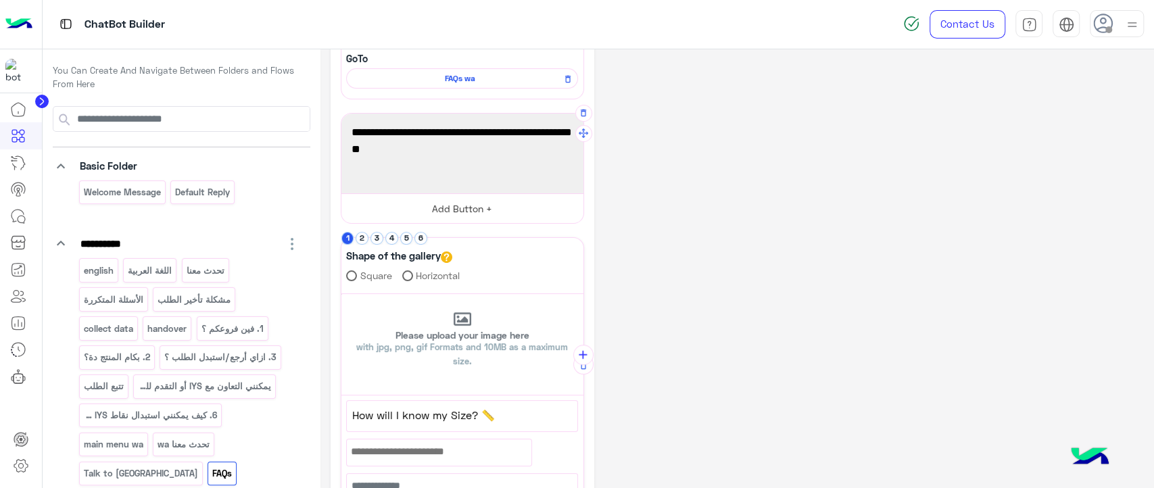
scroll to position [264, 0]
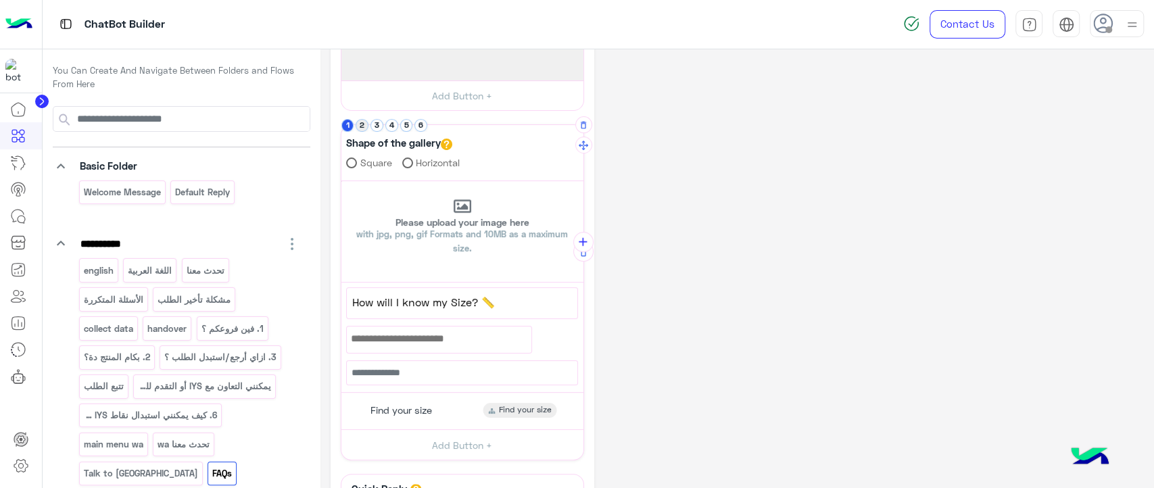
click at [366, 124] on button "2" at bounding box center [362, 125] width 13 height 13
click at [378, 127] on button "3" at bounding box center [377, 125] width 13 height 13
click at [460, 412] on div "Open Packages Open Packages" at bounding box center [462, 406] width 232 height 26
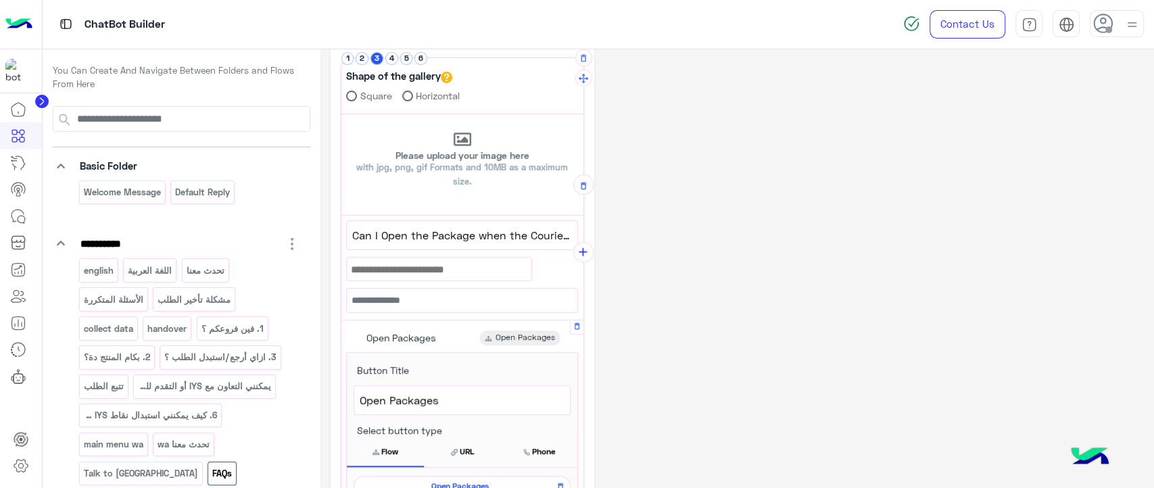
scroll to position [390, 0]
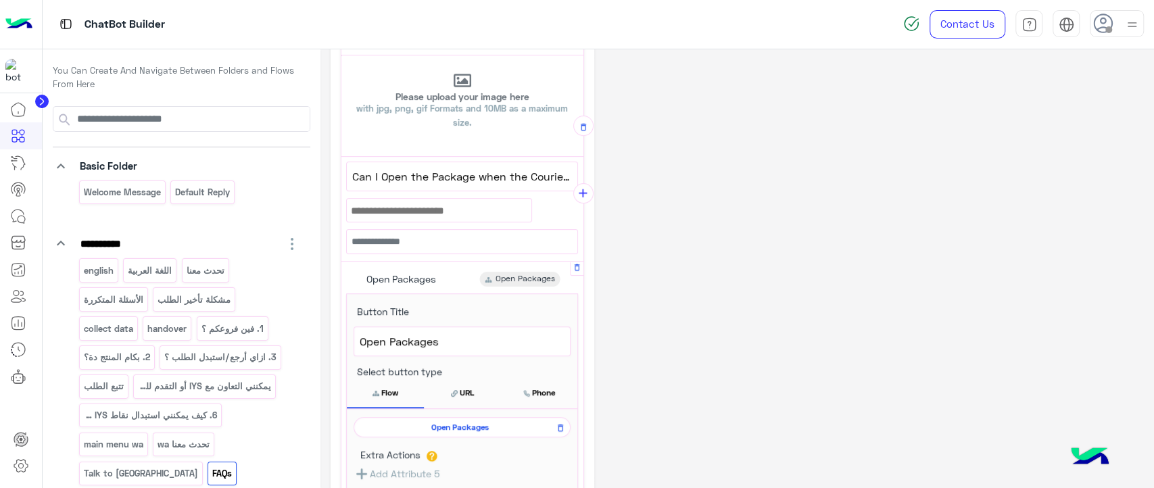
click at [456, 427] on span "Open Packages" at bounding box center [459, 427] width 197 height 12
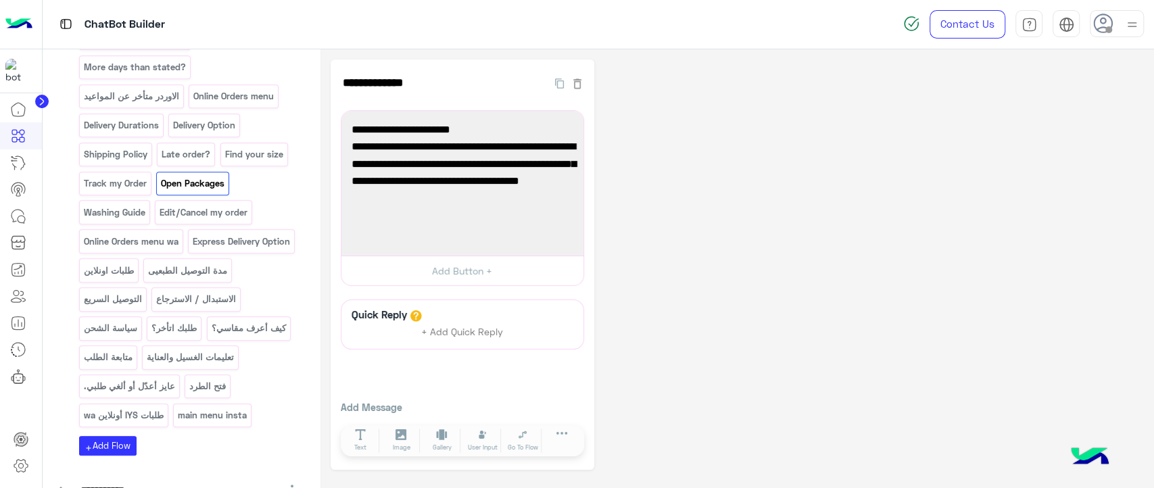
scroll to position [784, 0]
click at [189, 388] on p "فتح الطرد" at bounding box center [208, 386] width 39 height 16
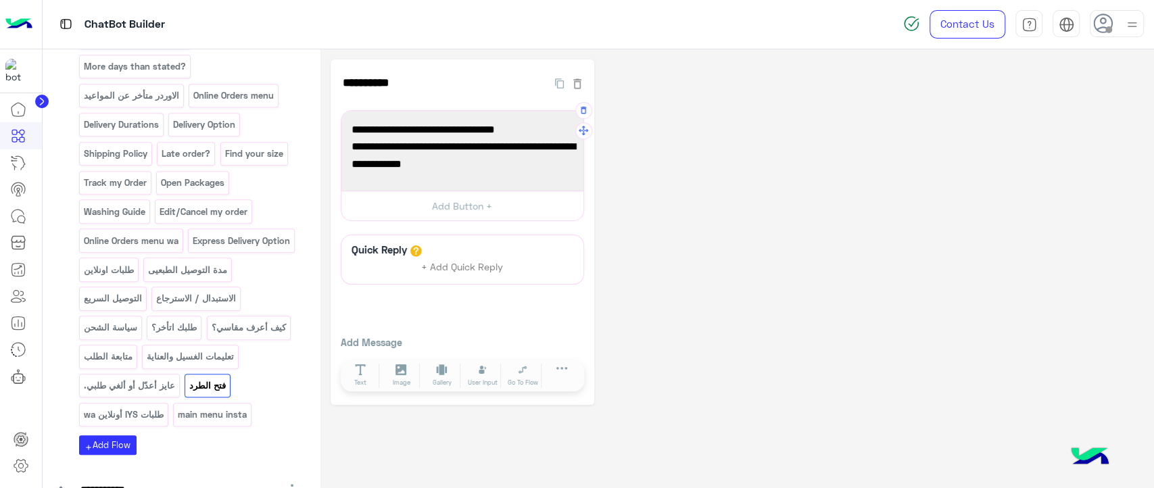
click at [408, 168] on span "بس متقلقش! تقدر تستبدل أو ترجع الأوردر بسهولة بعد الاستلام مع [PERSON_NAME] ✨" at bounding box center [463, 155] width 222 height 34
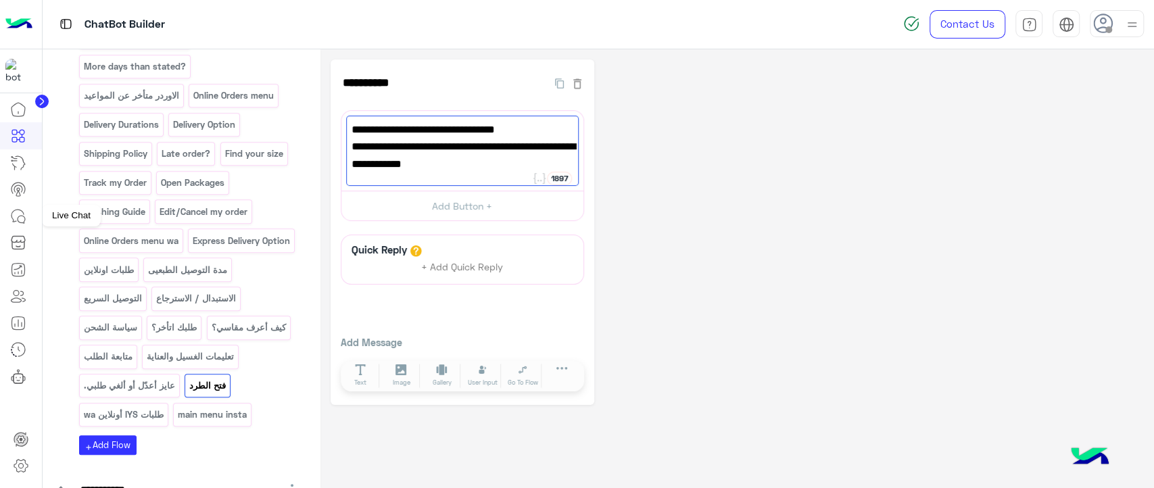
click at [16, 216] on icon at bounding box center [18, 216] width 16 height 16
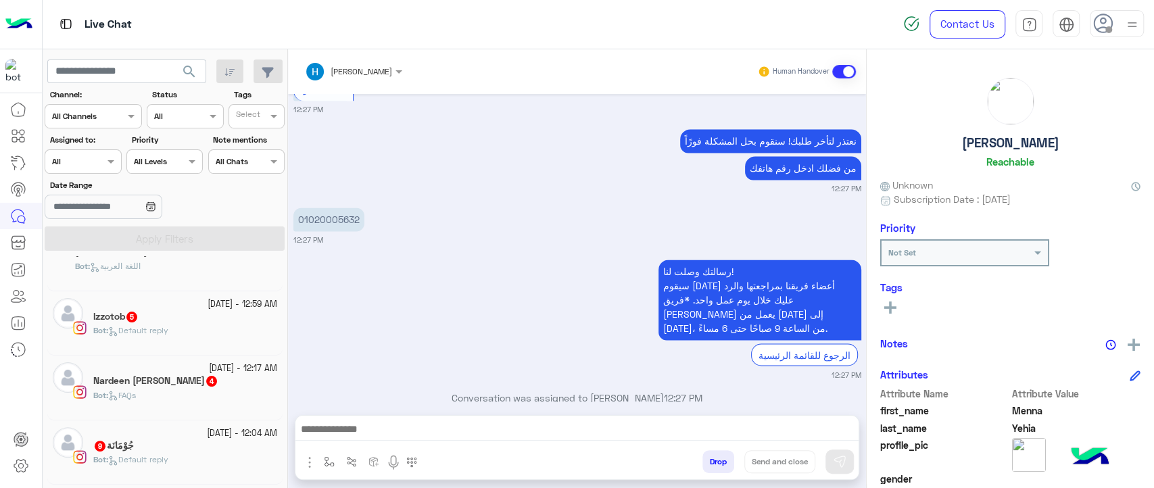
scroll to position [293, 0]
click at [191, 326] on div "Bot : Default reply" at bounding box center [185, 336] width 184 height 24
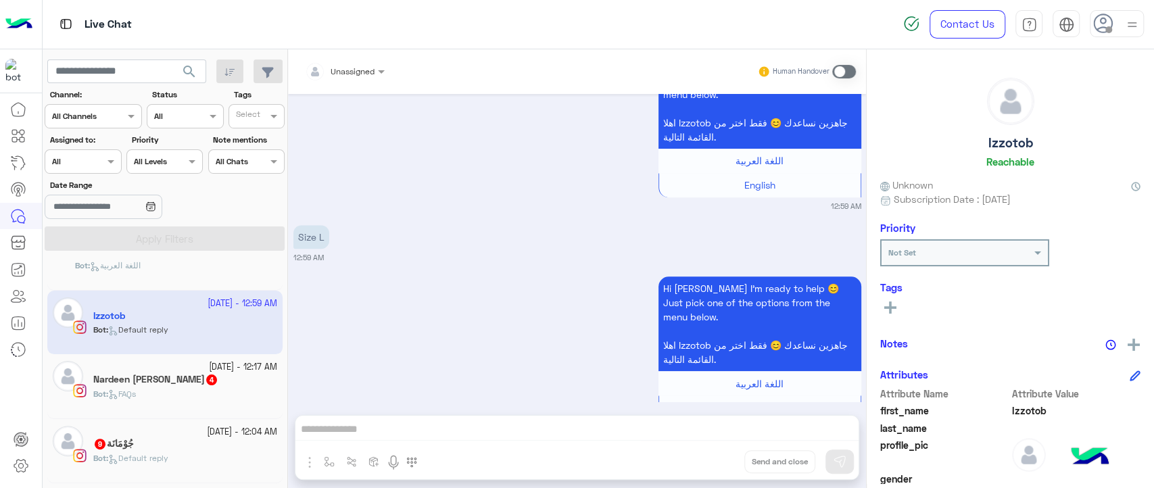
scroll to position [732, 0]
click at [179, 405] on div "Bot : FAQs" at bounding box center [185, 400] width 184 height 24
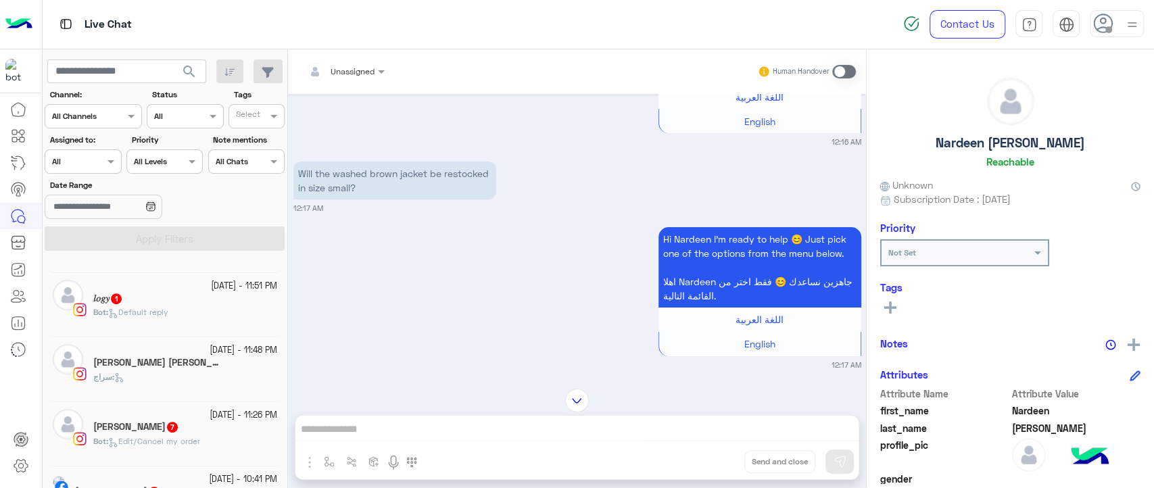
scroll to position [506, 0]
click at [172, 322] on div "Bot : Default reply" at bounding box center [185, 316] width 184 height 24
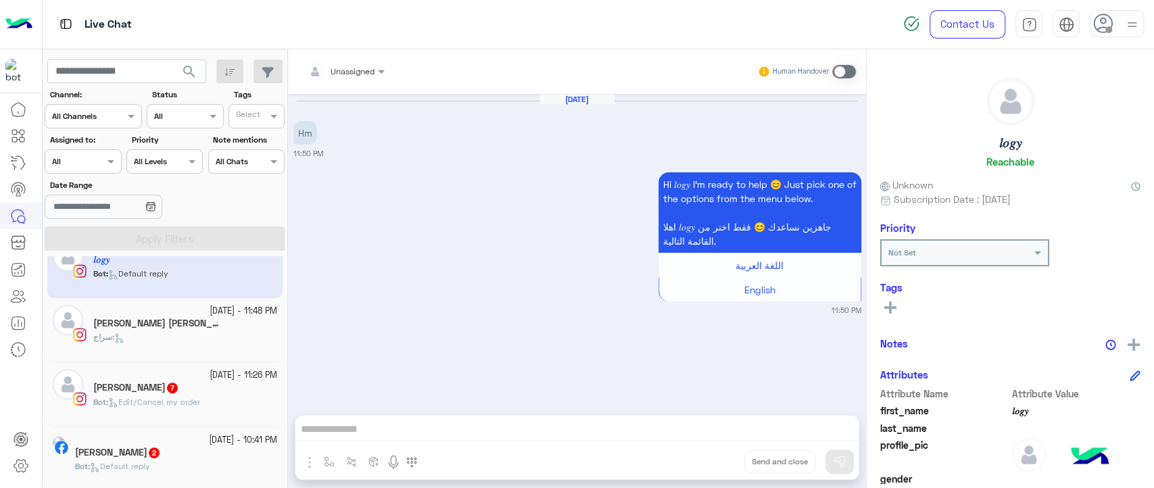
scroll to position [546, 0]
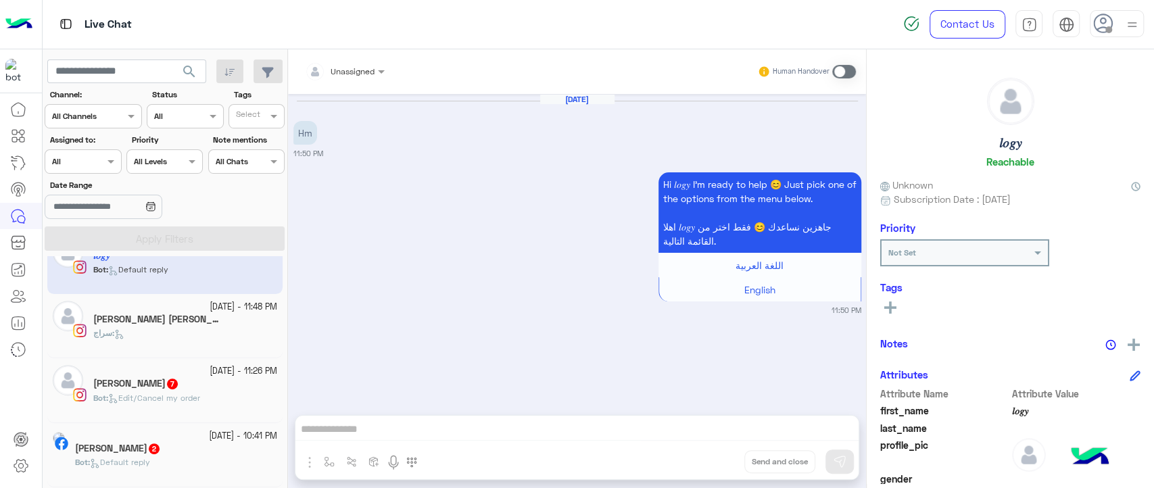
click at [224, 398] on div "Bot : Edit/Cancel my order" at bounding box center [185, 404] width 184 height 24
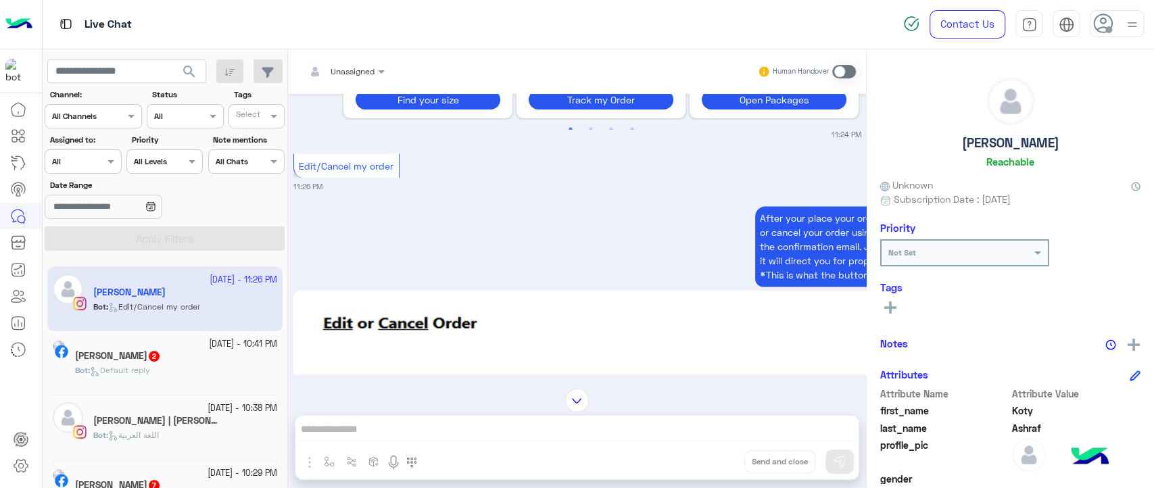
scroll to position [1119, 0]
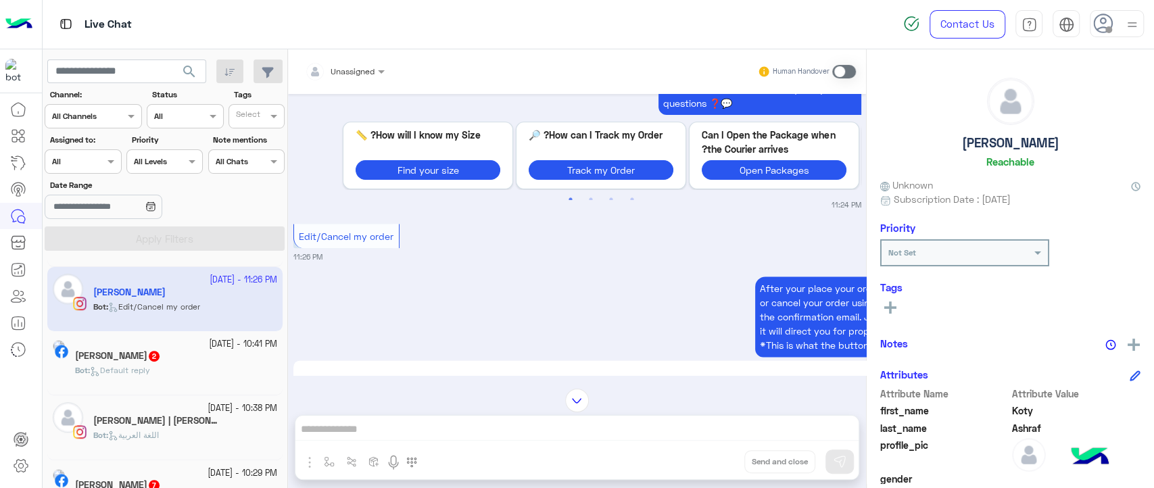
click at [198, 371] on div "Bot : Default reply" at bounding box center [176, 376] width 202 height 24
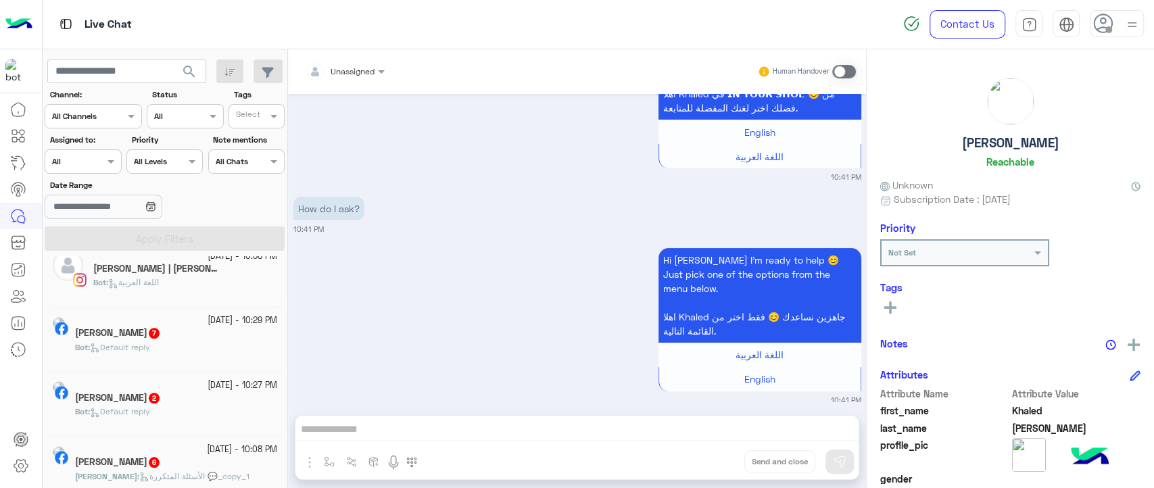
scroll to position [798, 0]
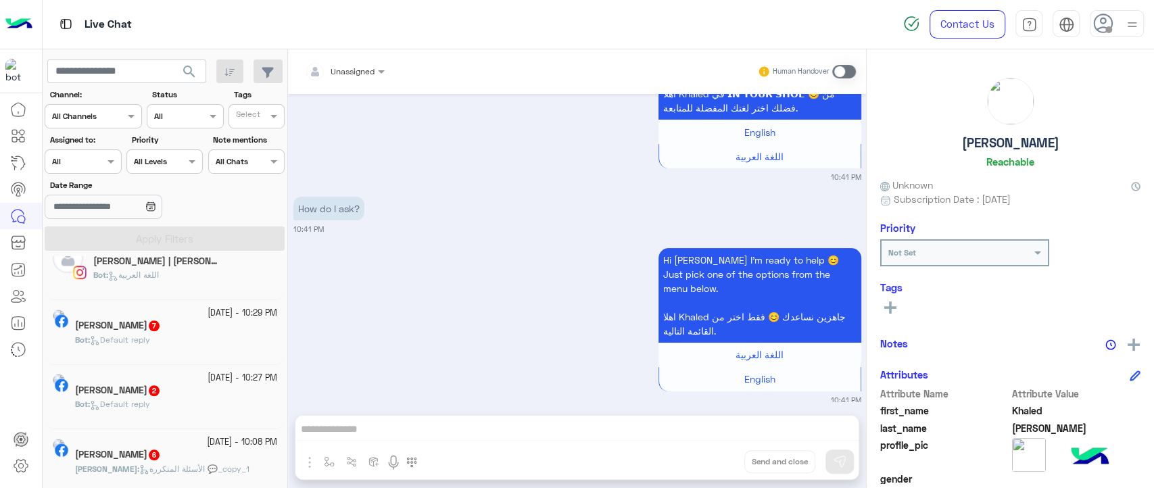
click at [205, 336] on div "Bot : Default reply" at bounding box center [176, 346] width 202 height 24
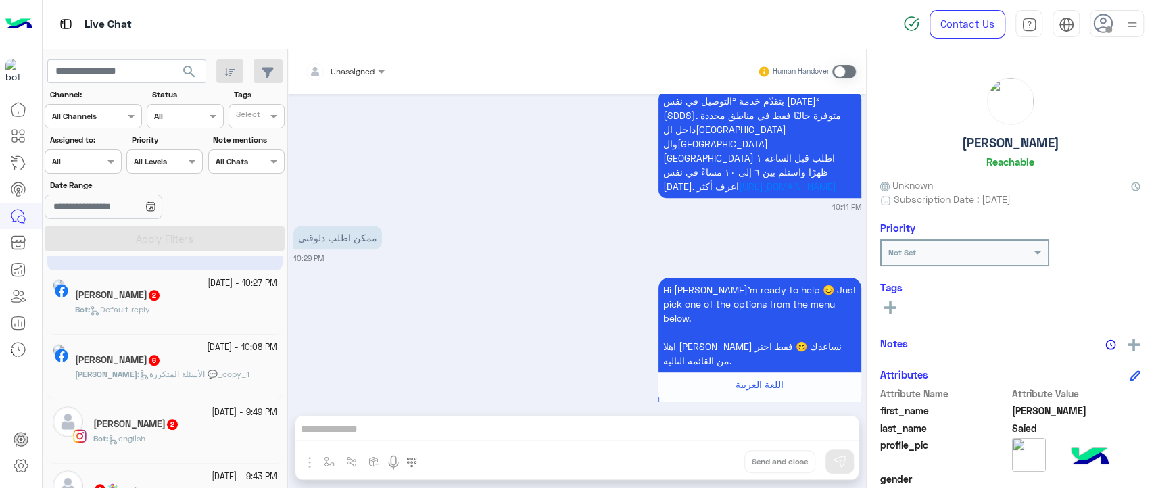
scroll to position [901, 0]
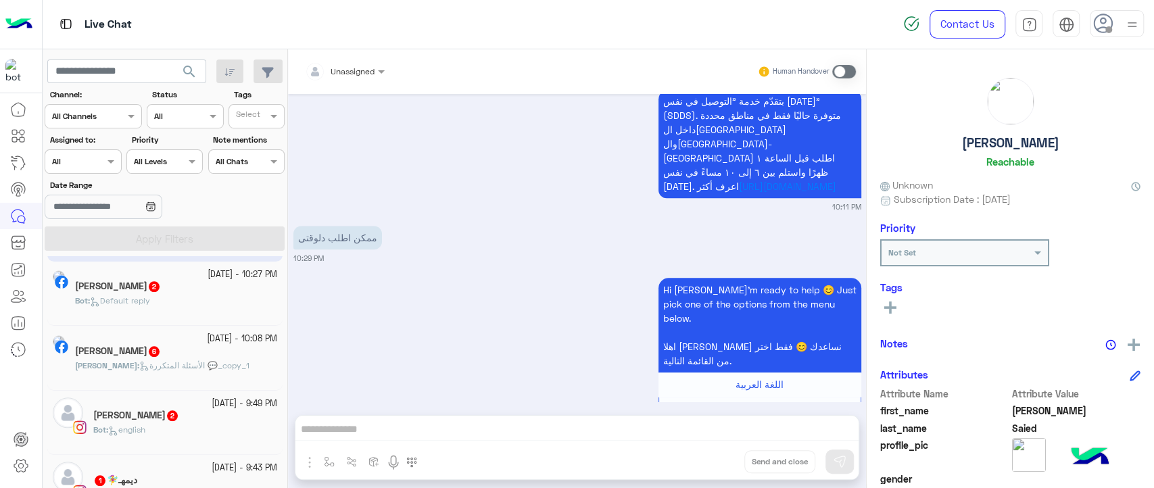
click at [207, 366] on span "الأسئلة المتكررة 💬_copy_1" at bounding box center [194, 365] width 110 height 10
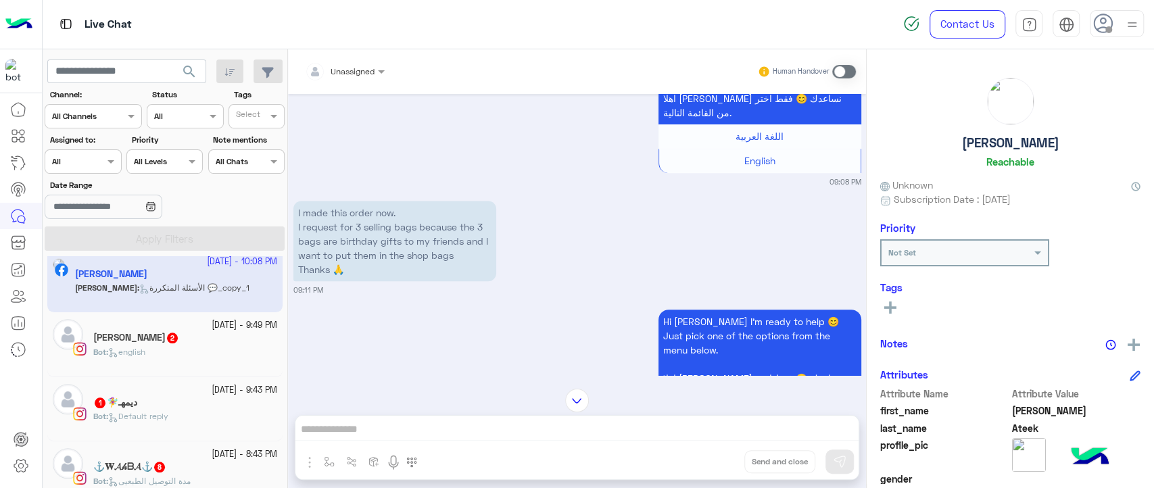
scroll to position [980, 0]
click at [196, 348] on div "Bot : english" at bounding box center [185, 357] width 184 height 24
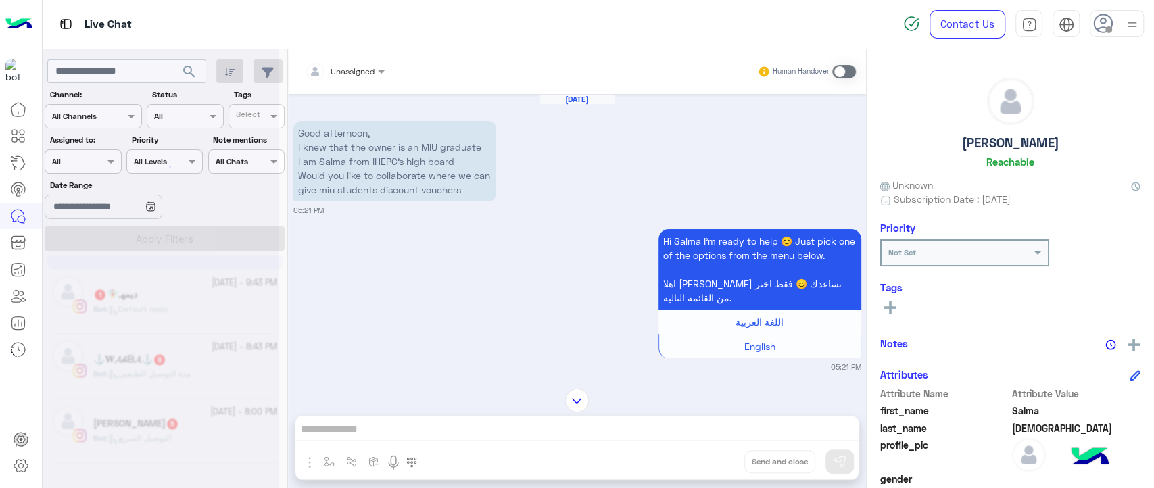
scroll to position [6, 0]
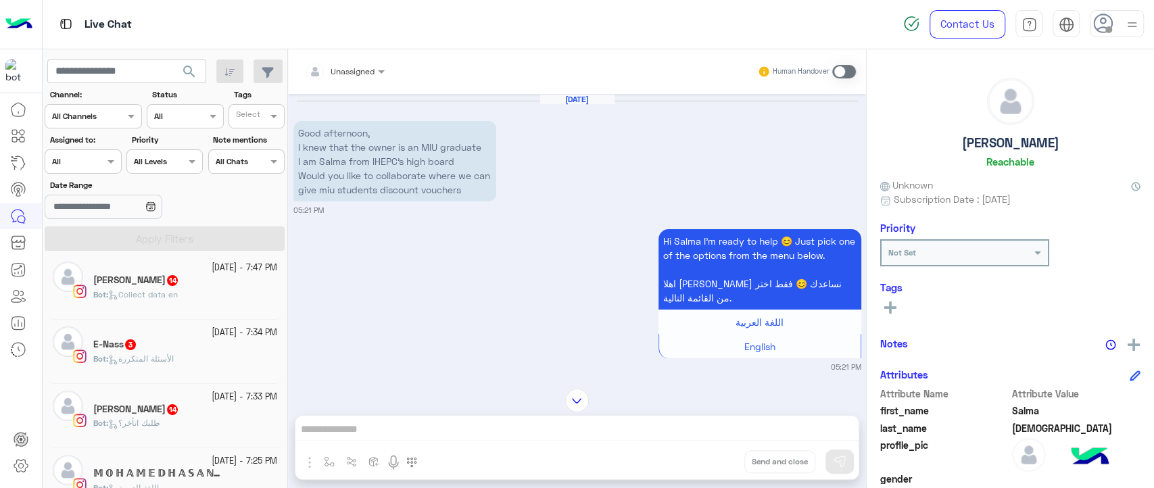
click at [187, 356] on div "Bot : [DEMOGRAPHIC_DATA]" at bounding box center [185, 365] width 184 height 24
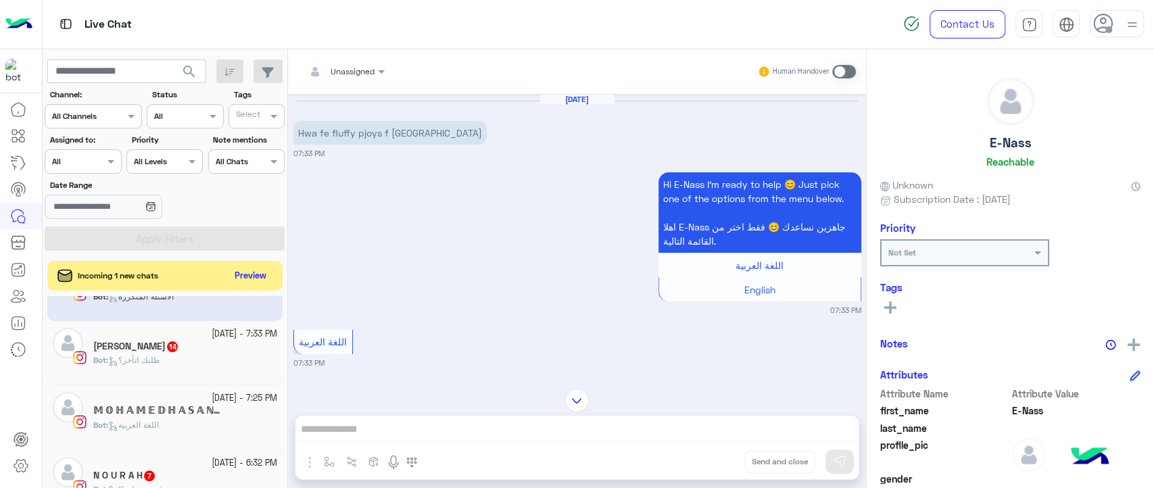
scroll to position [110, 0]
click at [238, 358] on div "Bot : طلبك اتأخر؟" at bounding box center [185, 364] width 184 height 24
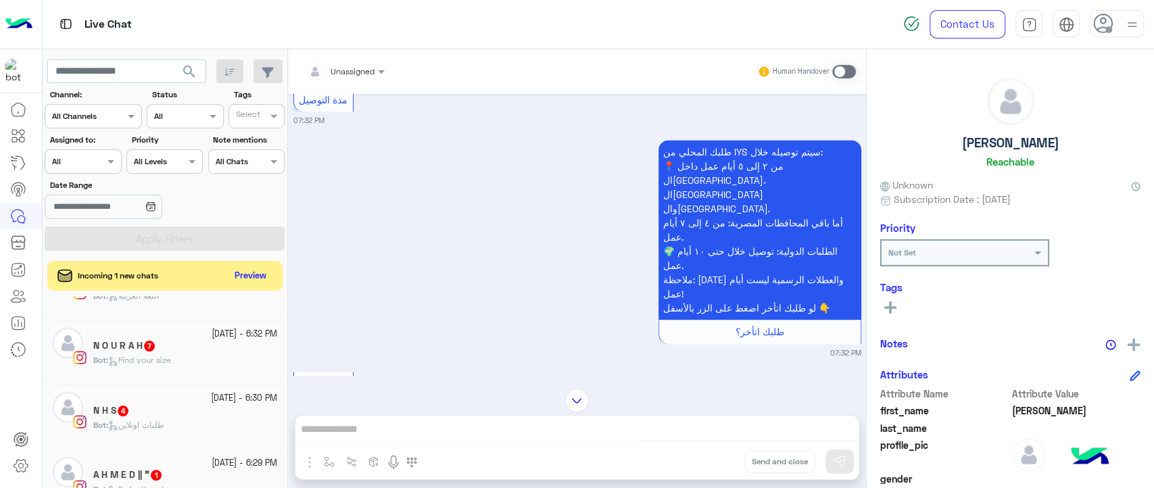
scroll to position [238, 0]
click at [174, 413] on div "N H S 4" at bounding box center [185, 411] width 184 height 14
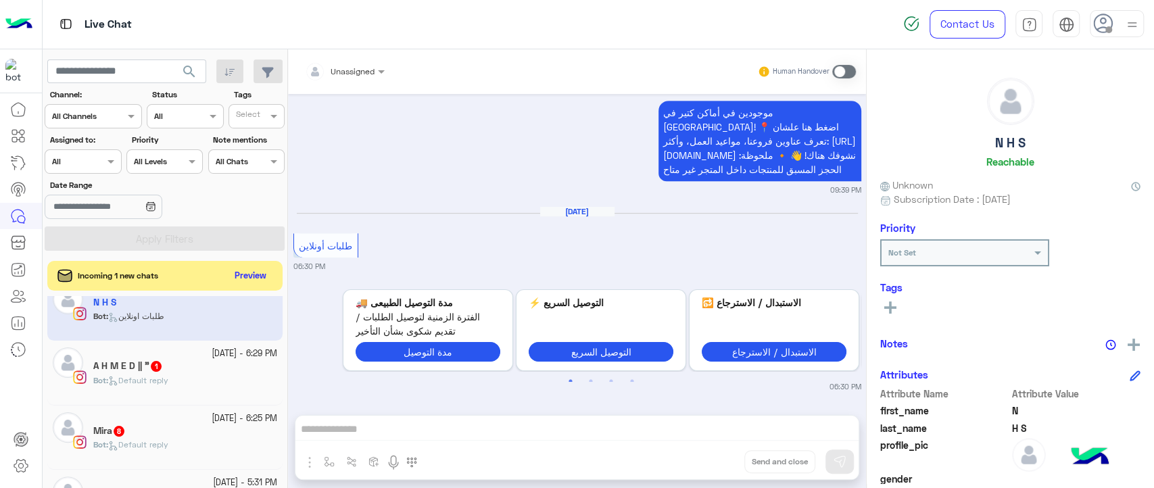
scroll to position [351, 0]
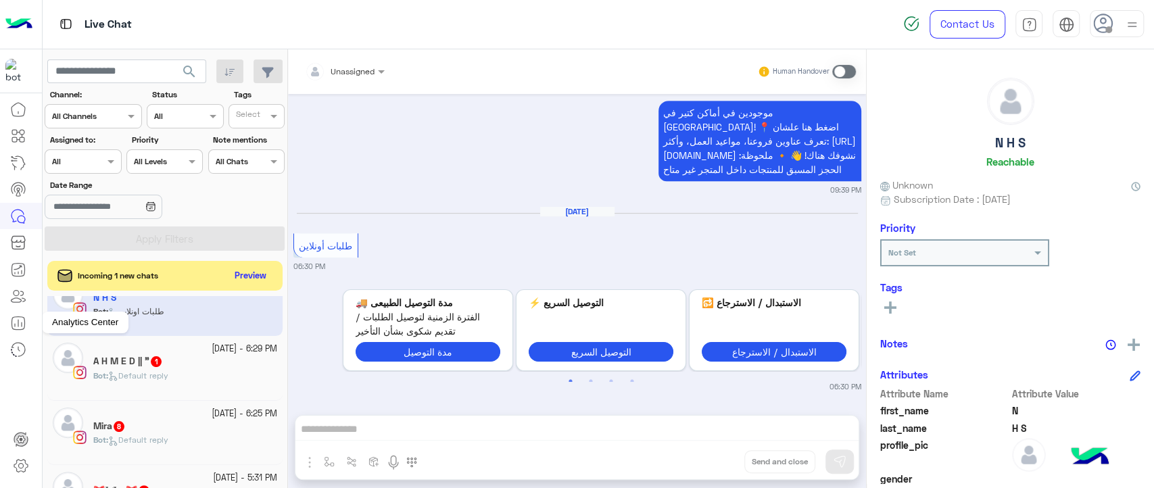
click at [26, 324] on icon at bounding box center [18, 323] width 16 height 16
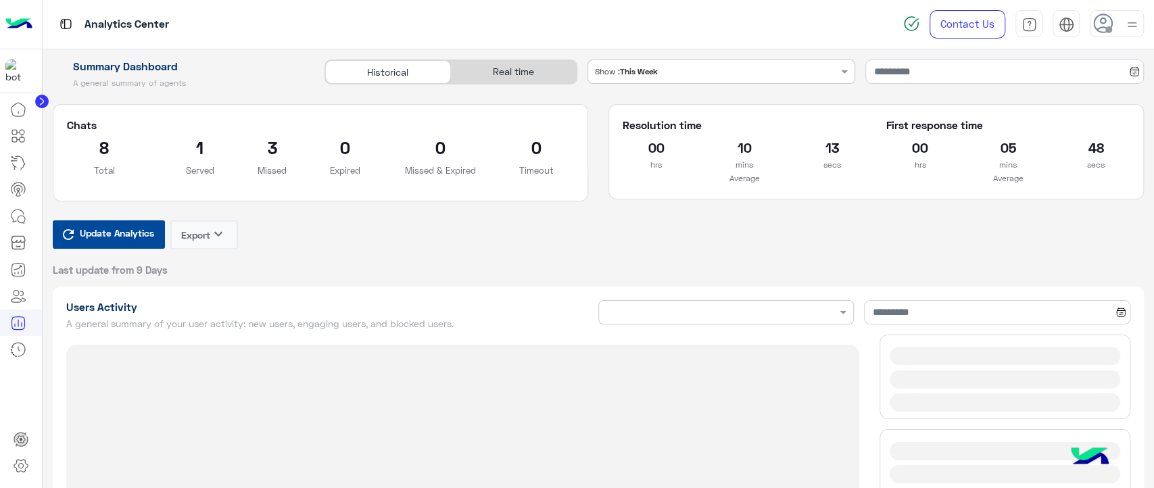
type input "**********"
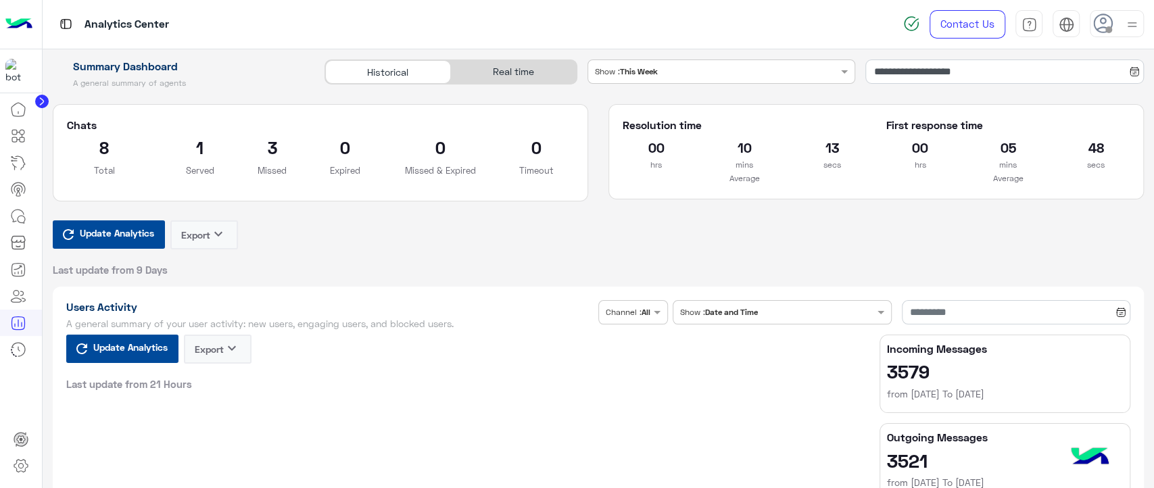
type input "**********"
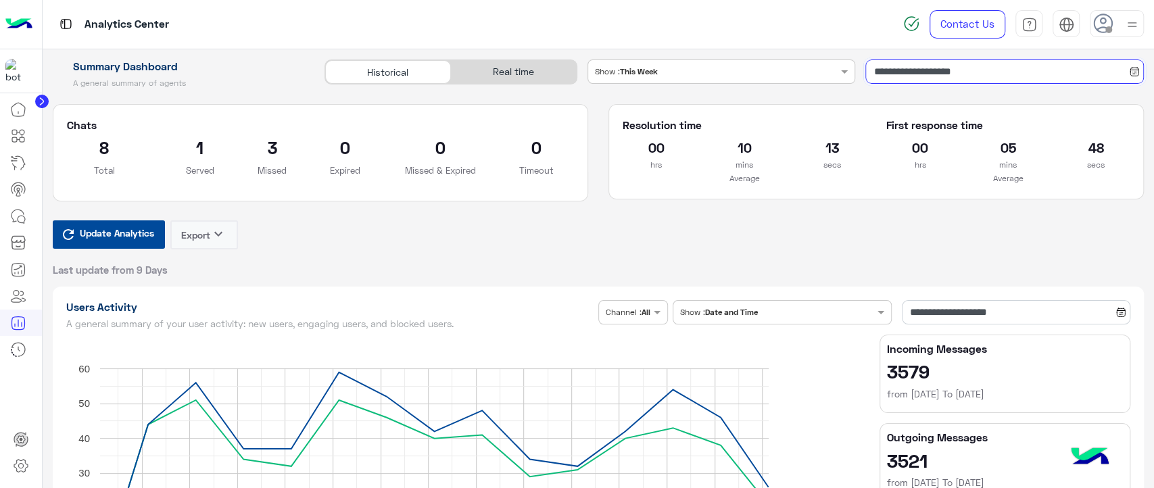
click at [900, 72] on input "**********" at bounding box center [1004, 72] width 279 height 24
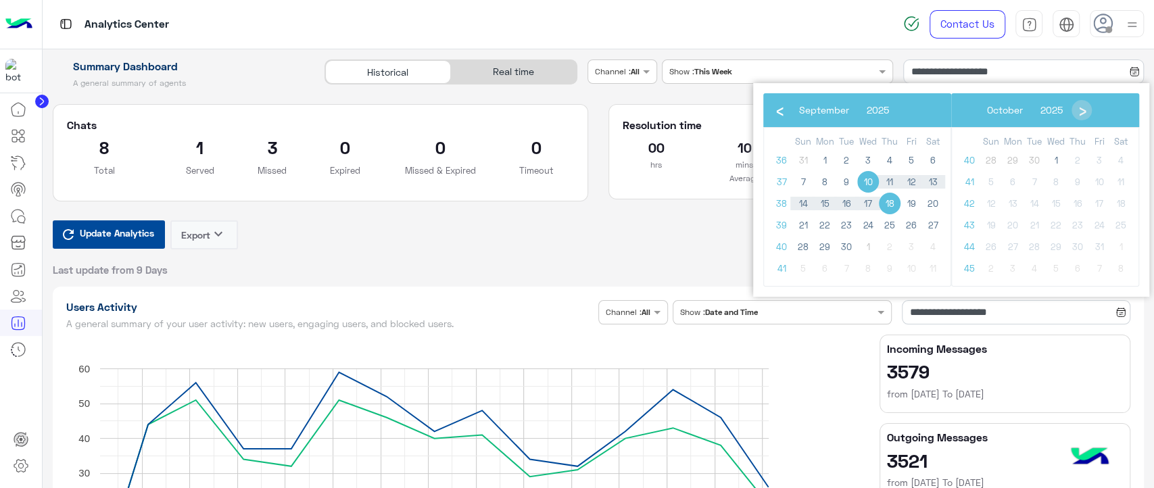
click at [683, 236] on div "Update Analytics Export keyboard_arrow_down Last update from 9 Days" at bounding box center [599, 248] width 1092 height 56
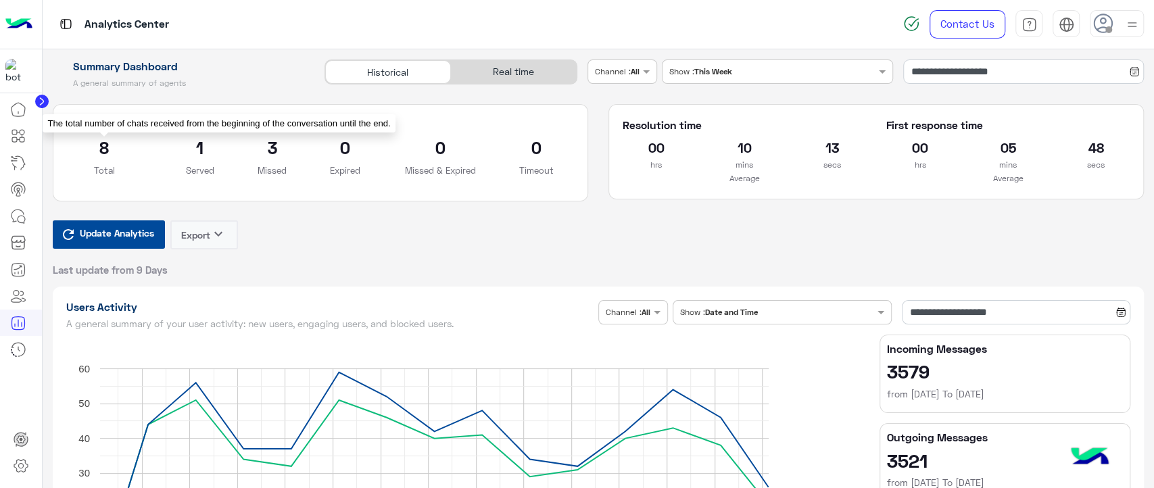
click at [115, 151] on h2 "8" at bounding box center [104, 148] width 75 height 22
click at [95, 152] on h2 "8" at bounding box center [104, 148] width 75 height 22
drag, startPoint x: 204, startPoint y: 145, endPoint x: 187, endPoint y: 151, distance: 17.7
click at [187, 151] on h2 "1" at bounding box center [199, 148] width 75 height 22
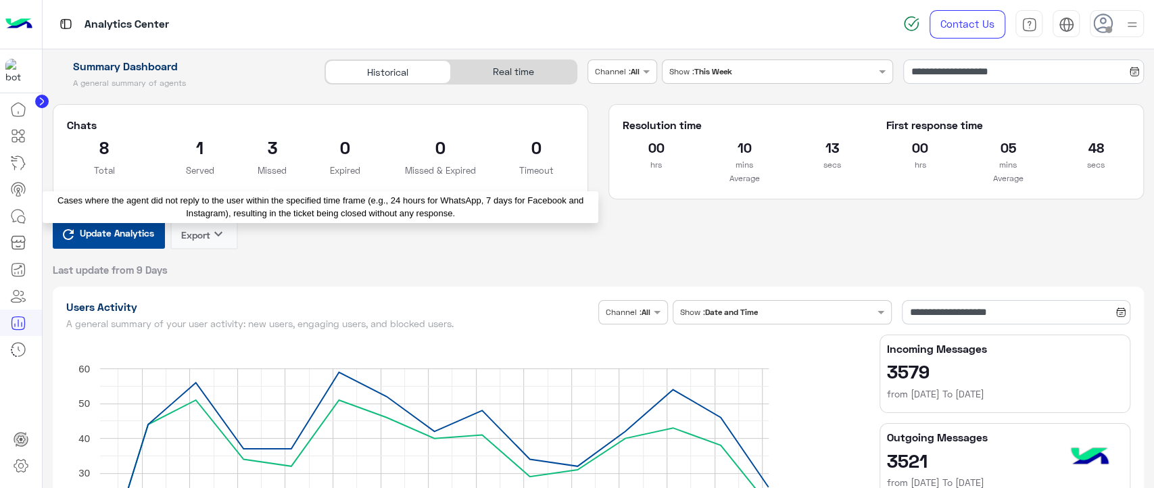
click at [276, 170] on p "Missed" at bounding box center [272, 171] width 29 height 14
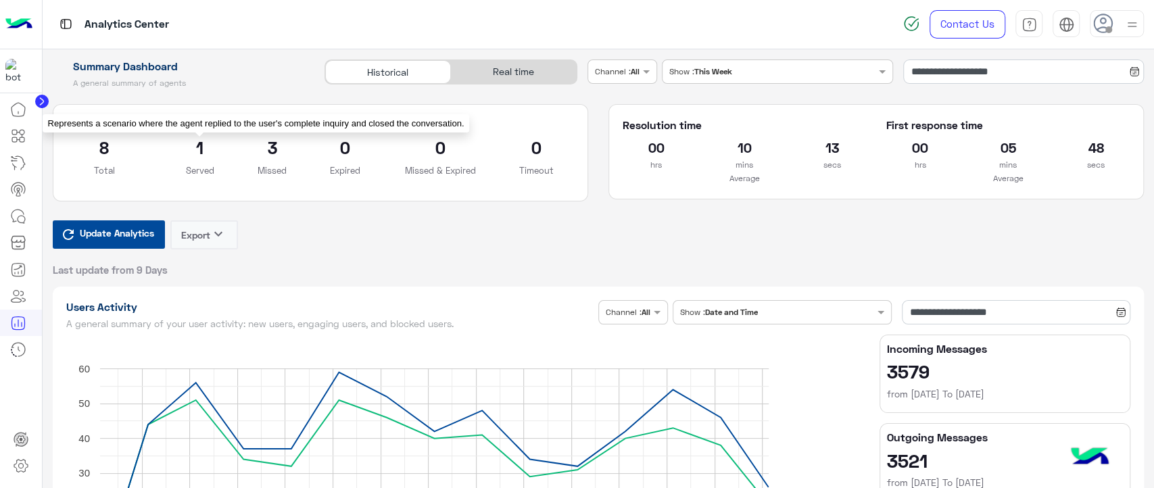
click at [206, 164] on p "Served" at bounding box center [199, 171] width 75 height 14
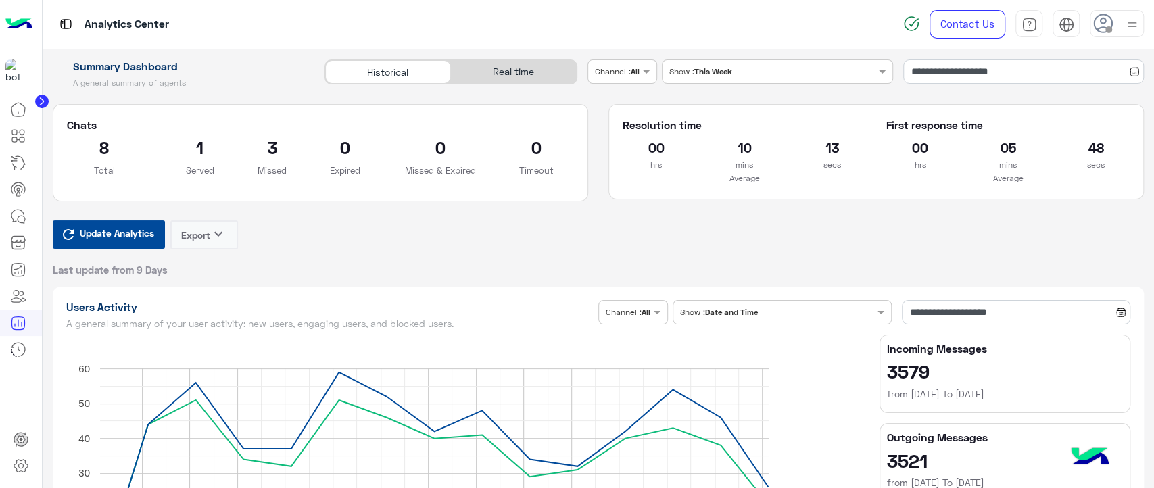
click at [508, 235] on div "Update Analytics Export keyboard_arrow_down Last update from 9 Days" at bounding box center [599, 248] width 1092 height 56
click at [228, 237] on button "Export keyboard_arrow_down" at bounding box center [204, 234] width 68 height 29
click at [312, 231] on div "Update Analytics Export keyboard_arrow_down Last update from 9 Days" at bounding box center [599, 248] width 1092 height 56
click at [498, 80] on div "Real time" at bounding box center [514, 72] width 126 height 24
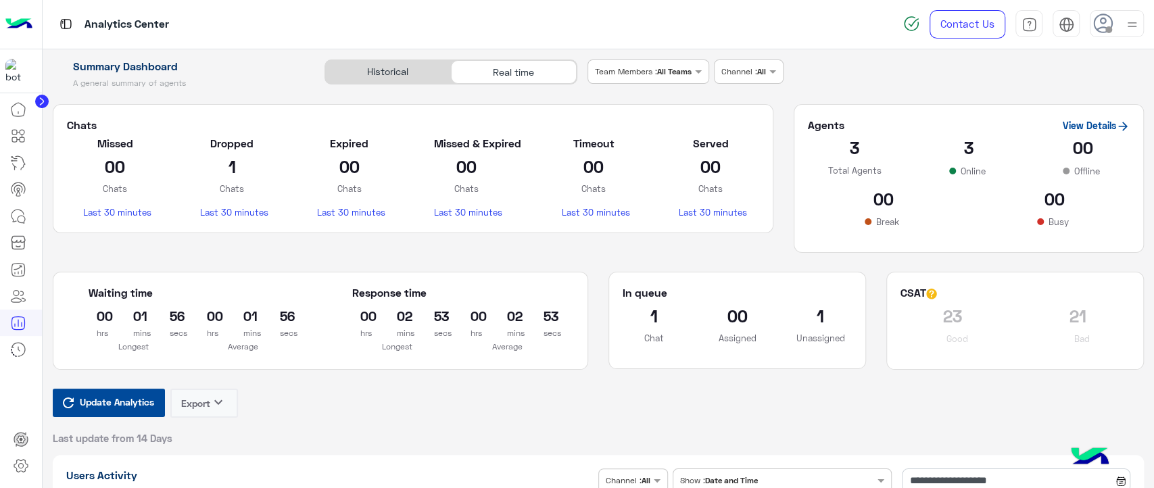
click at [126, 403] on span "Update Analytics" at bounding box center [116, 402] width 81 height 18
click at [1087, 135] on div "View Details" at bounding box center [1096, 127] width 67 height 19
click at [1073, 121] on link "View Details" at bounding box center [1096, 125] width 67 height 11
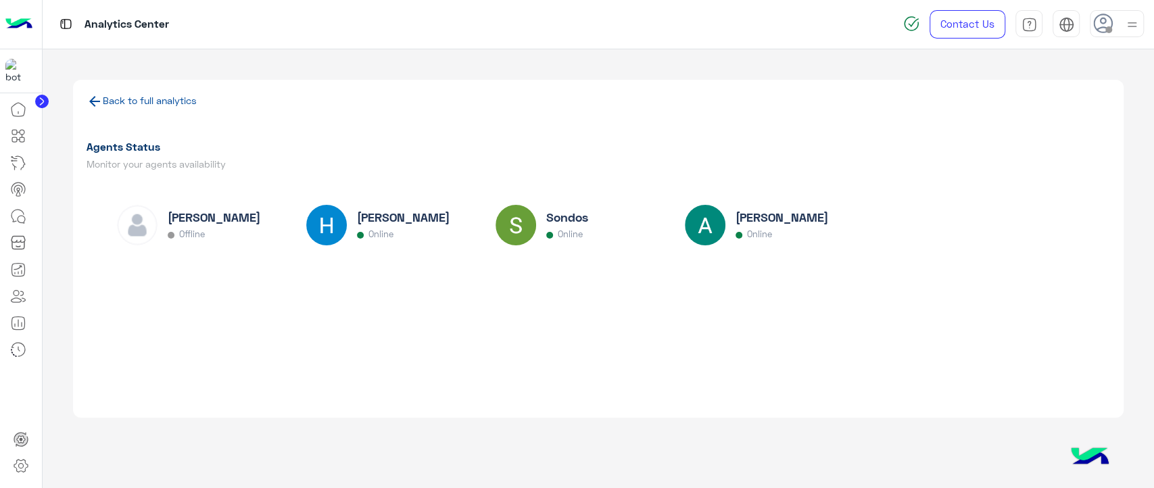
click at [158, 103] on link "Back to full analytics" at bounding box center [150, 100] width 94 height 11
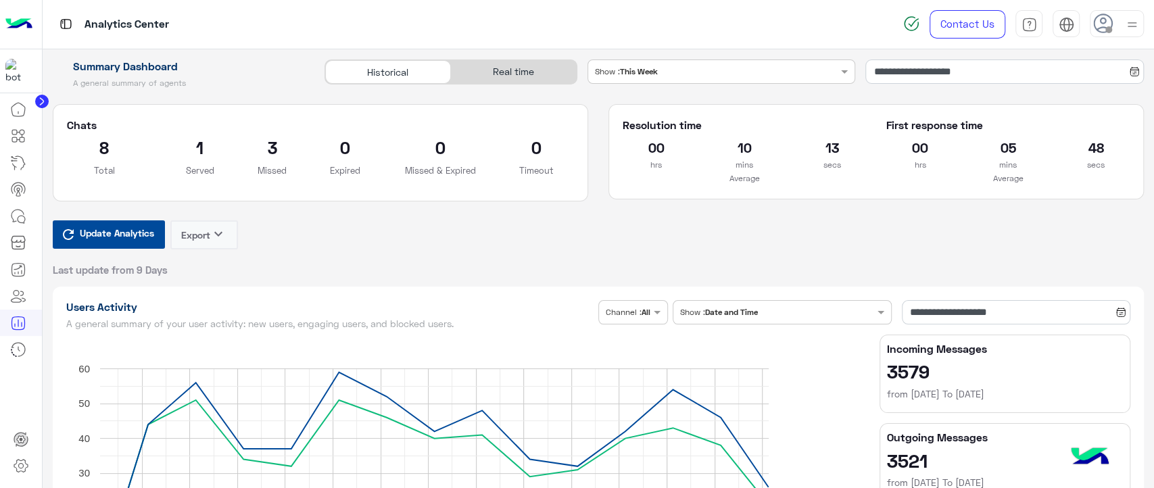
click at [532, 83] on div "Real time" at bounding box center [514, 72] width 126 height 24
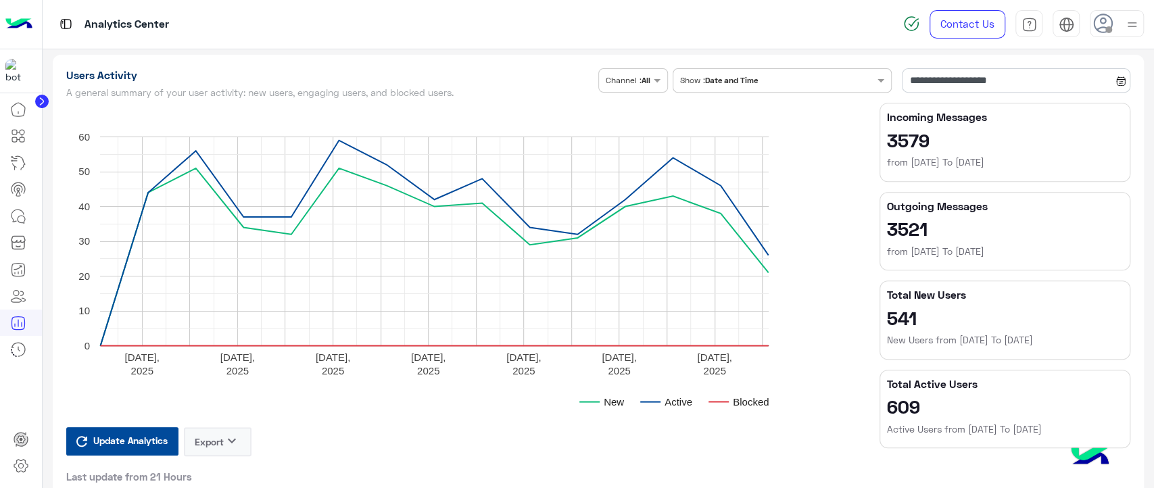
scroll to position [400, 0]
click at [950, 84] on input "**********" at bounding box center [1016, 80] width 229 height 24
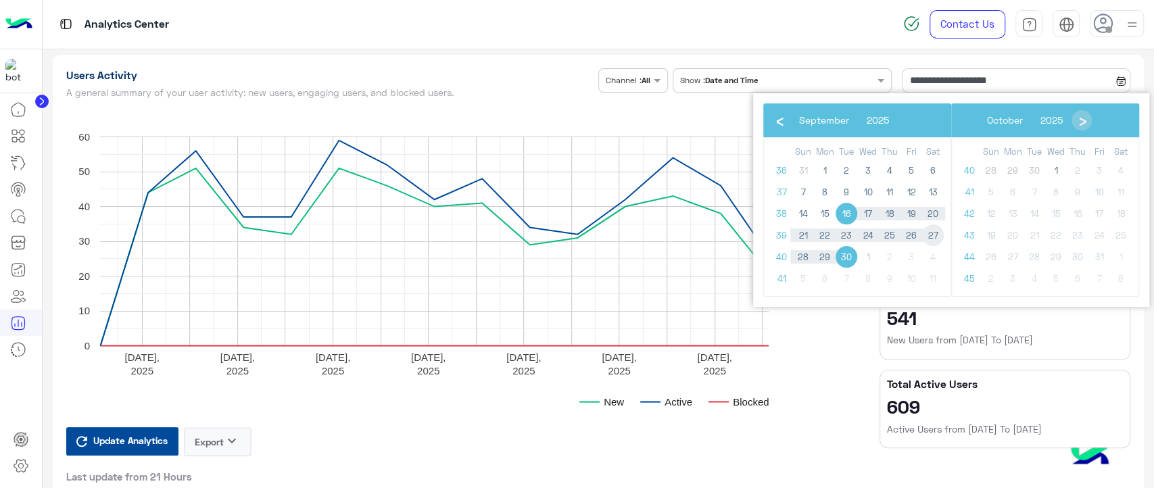
click at [934, 235] on span "27" at bounding box center [933, 235] width 22 height 22
click at [847, 257] on span "30" at bounding box center [847, 257] width 22 height 22
type input "**********"
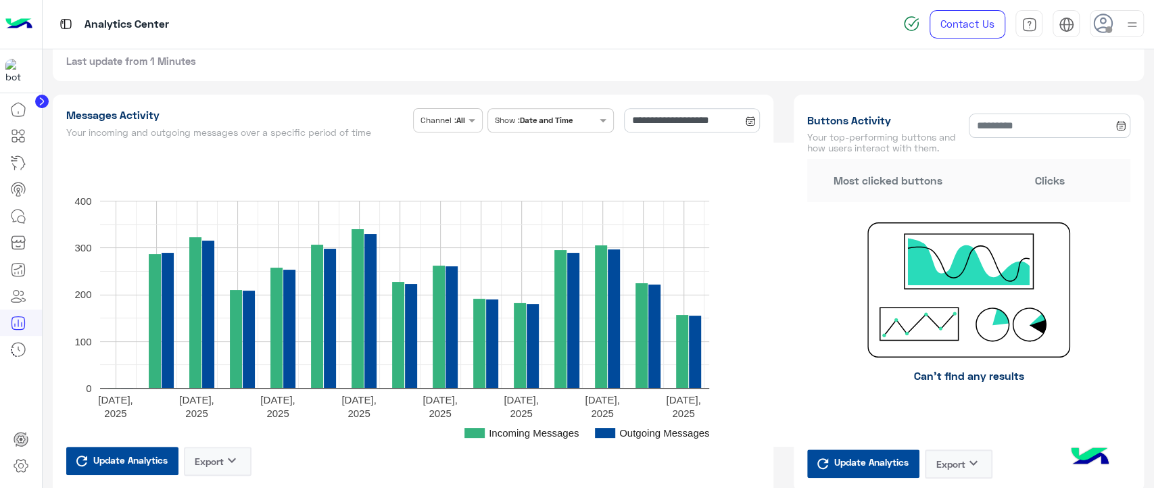
scroll to position [882, 0]
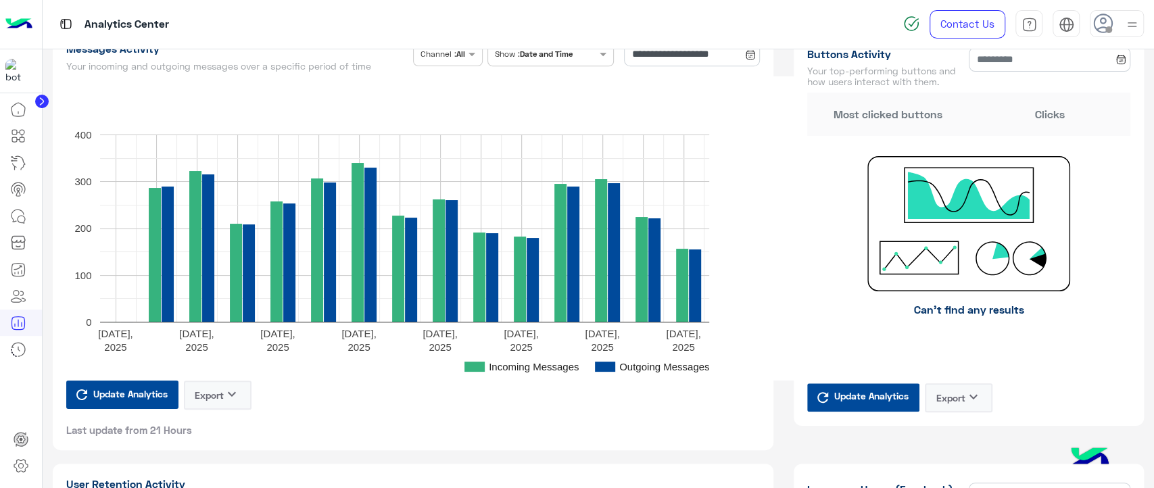
click at [454, 100] on rect "A chart." at bounding box center [431, 228] width 731 height 304
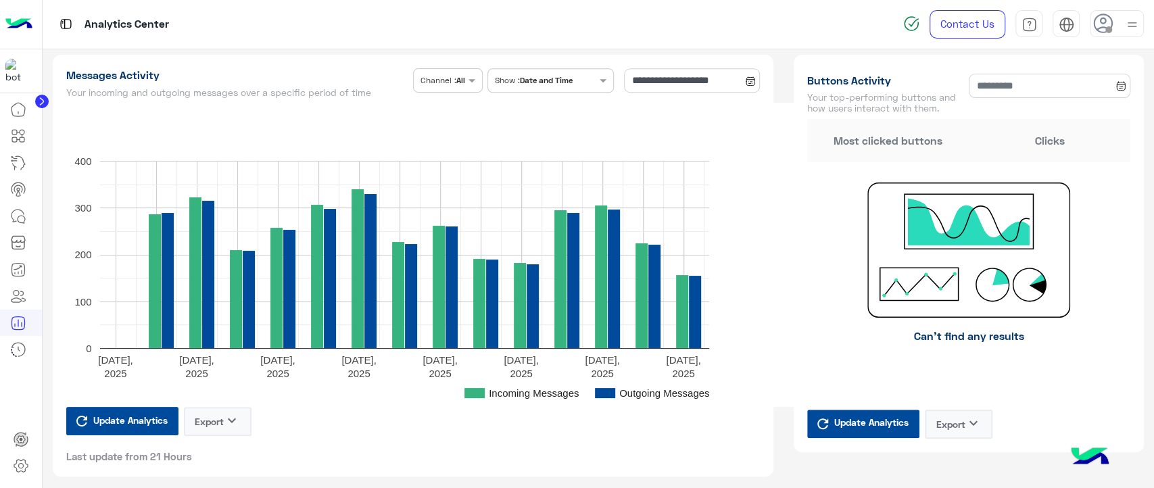
scroll to position [855, 0]
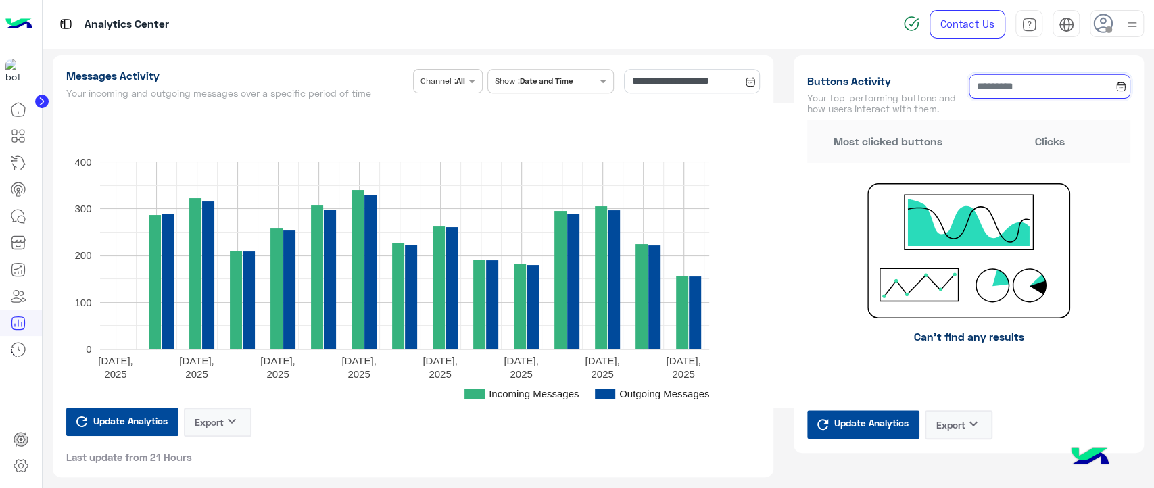
click at [1022, 90] on input at bounding box center [1050, 86] width 162 height 24
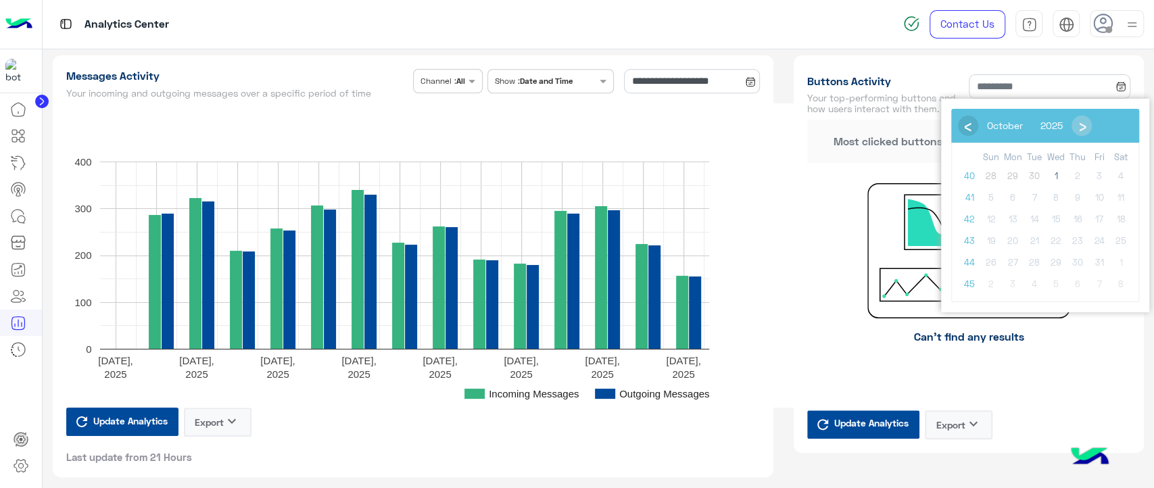
click at [970, 122] on span "‹" at bounding box center [967, 125] width 20 height 20
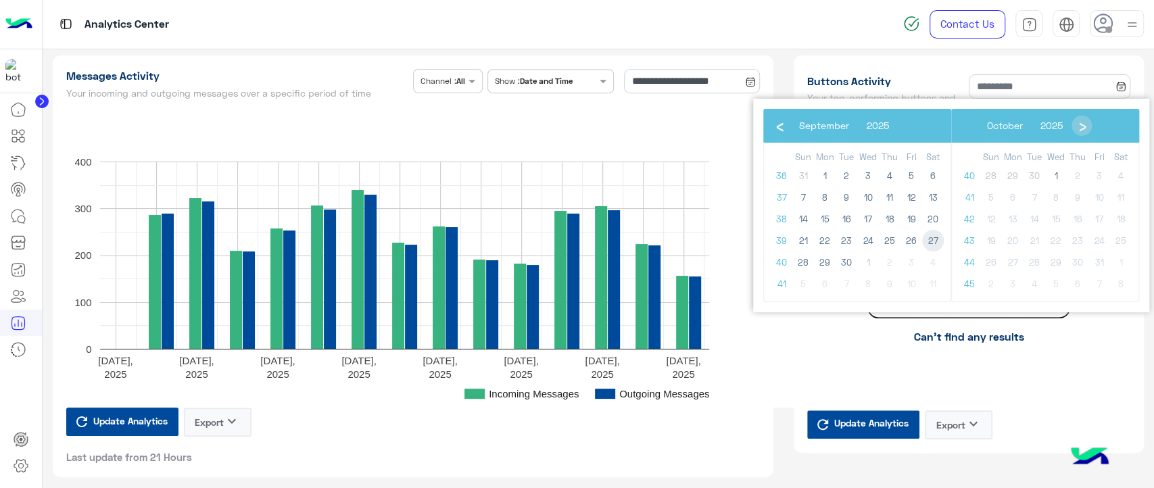
click at [930, 243] on span "27" at bounding box center [933, 241] width 22 height 22
click at [848, 263] on span "30" at bounding box center [847, 263] width 22 height 22
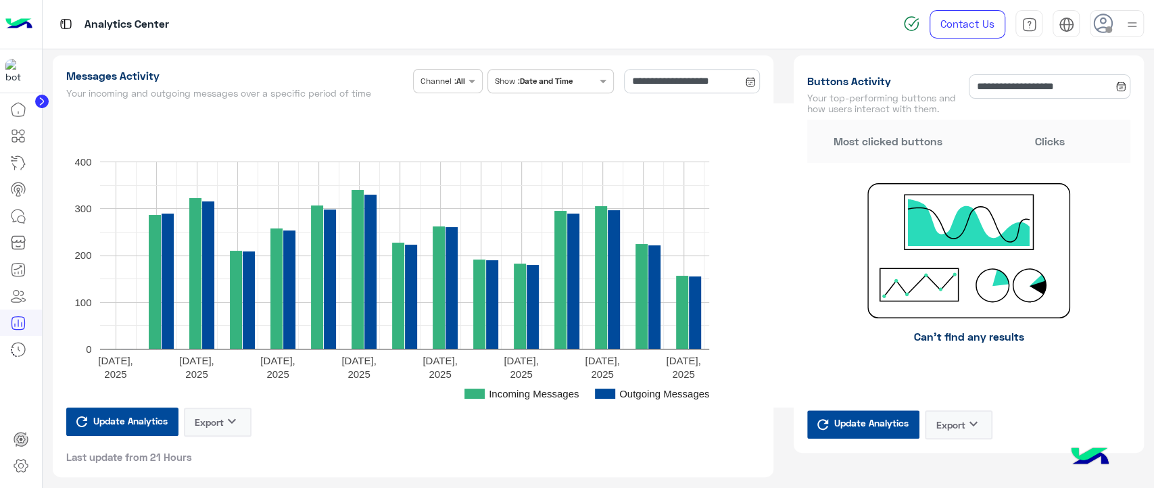
click at [875, 423] on span "Update Analytics" at bounding box center [871, 423] width 81 height 18
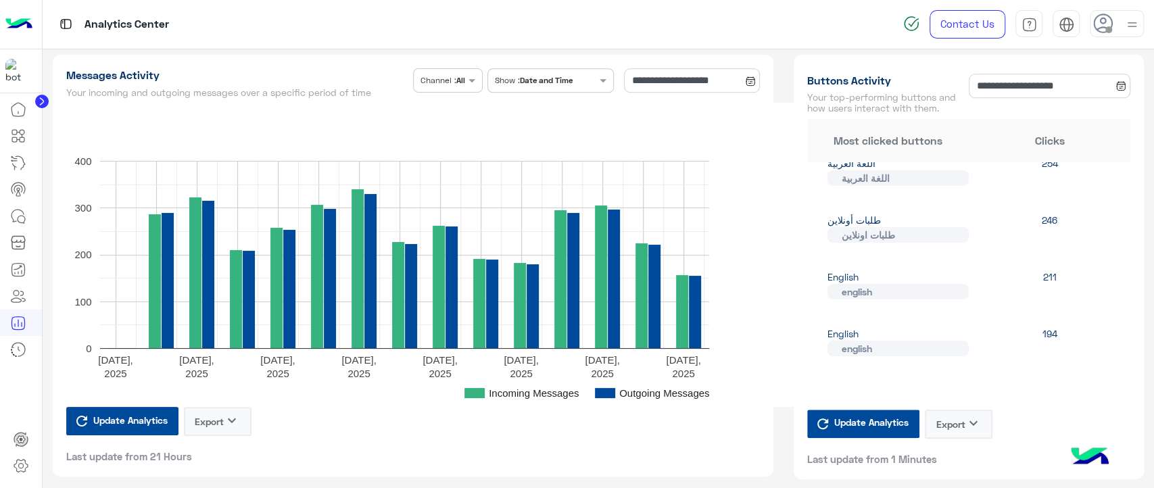
scroll to position [0, 0]
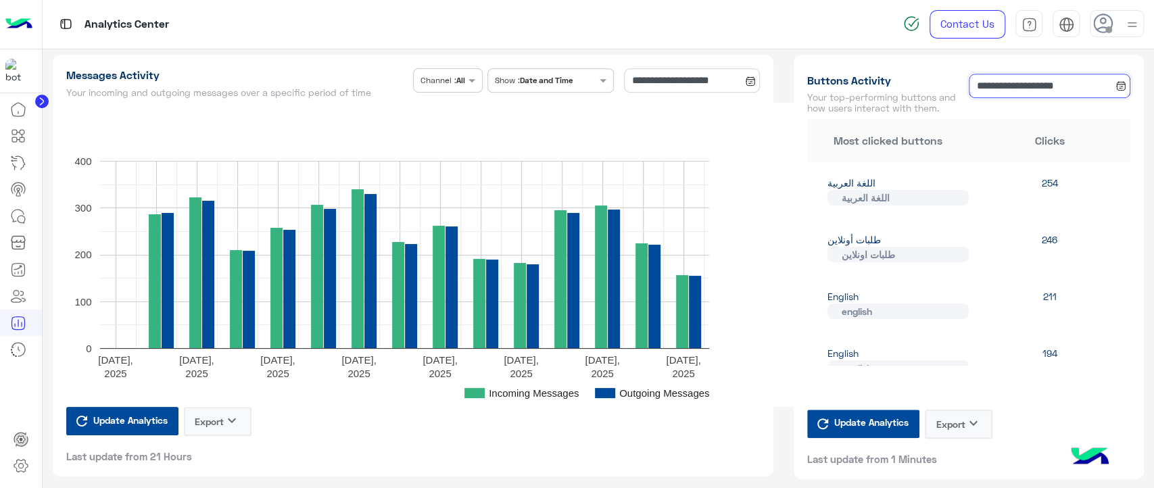
click at [1011, 86] on input "**********" at bounding box center [1050, 86] width 162 height 24
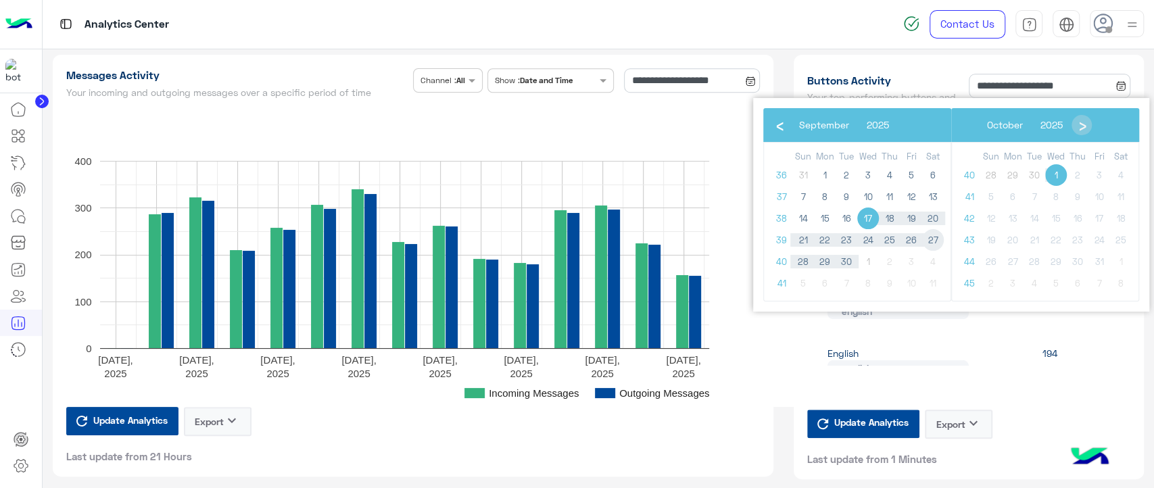
click at [930, 241] on span "27" at bounding box center [933, 240] width 22 height 22
click at [847, 256] on span "30" at bounding box center [847, 262] width 22 height 22
type input "**********"
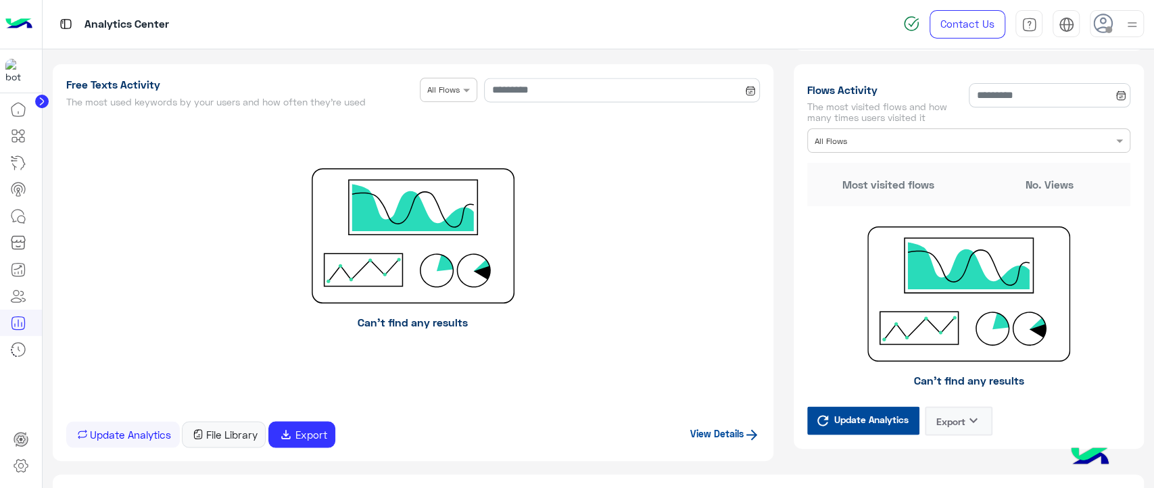
scroll to position [1676, 0]
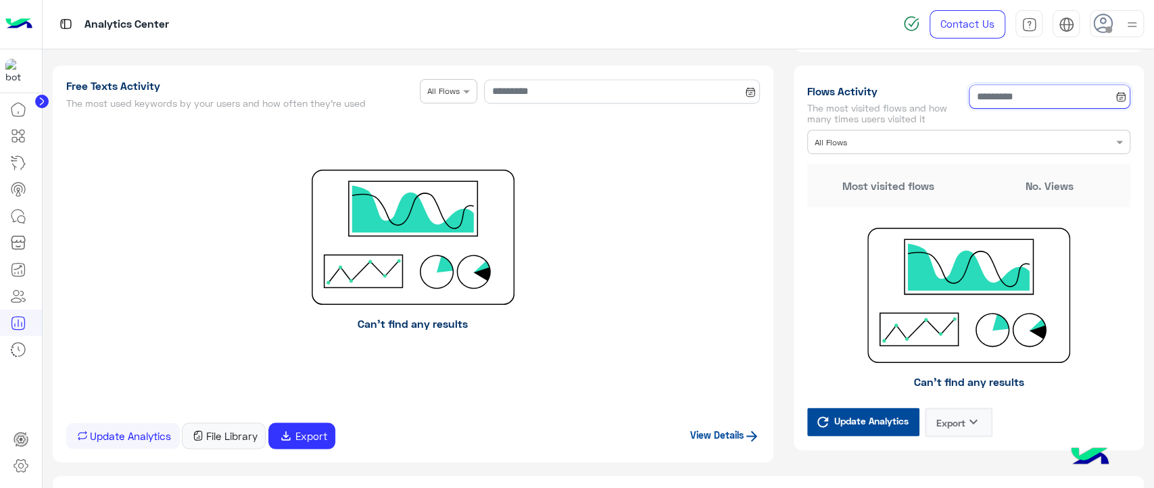
click at [1022, 101] on input at bounding box center [1050, 97] width 162 height 24
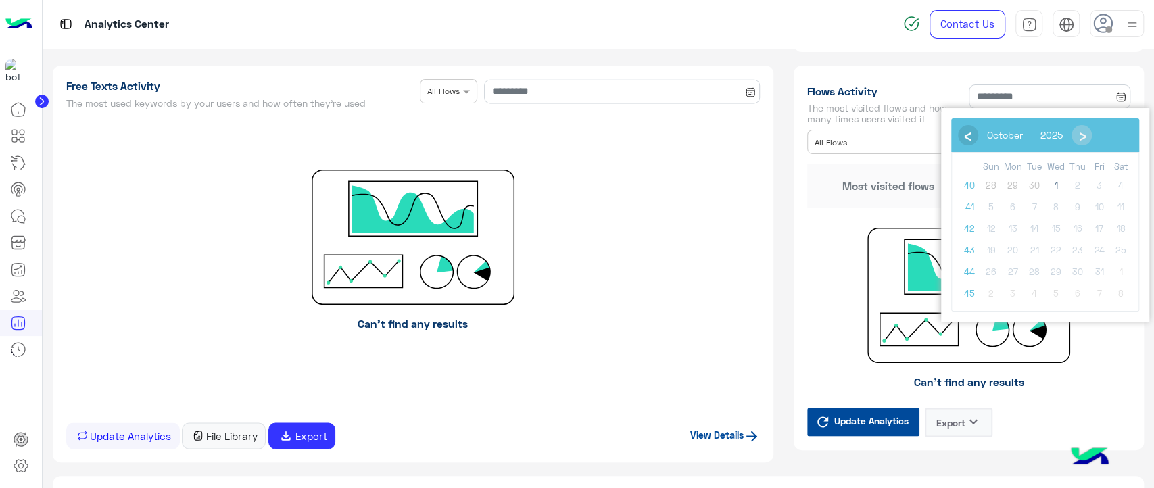
click at [968, 141] on span "‹" at bounding box center [967, 134] width 20 height 20
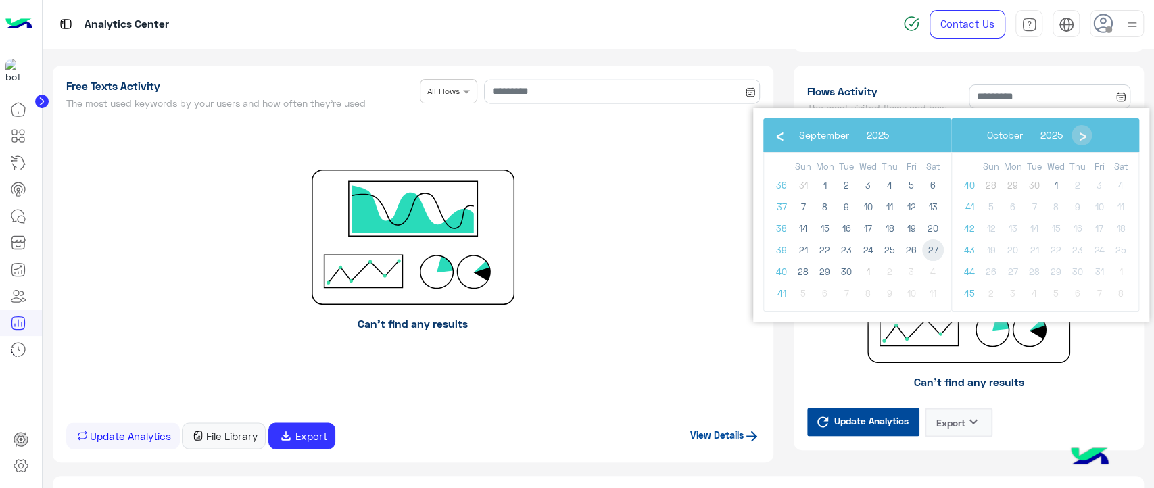
click at [928, 255] on span "27" at bounding box center [933, 250] width 22 height 22
click at [847, 269] on span "30" at bounding box center [847, 272] width 22 height 22
type input "**********"
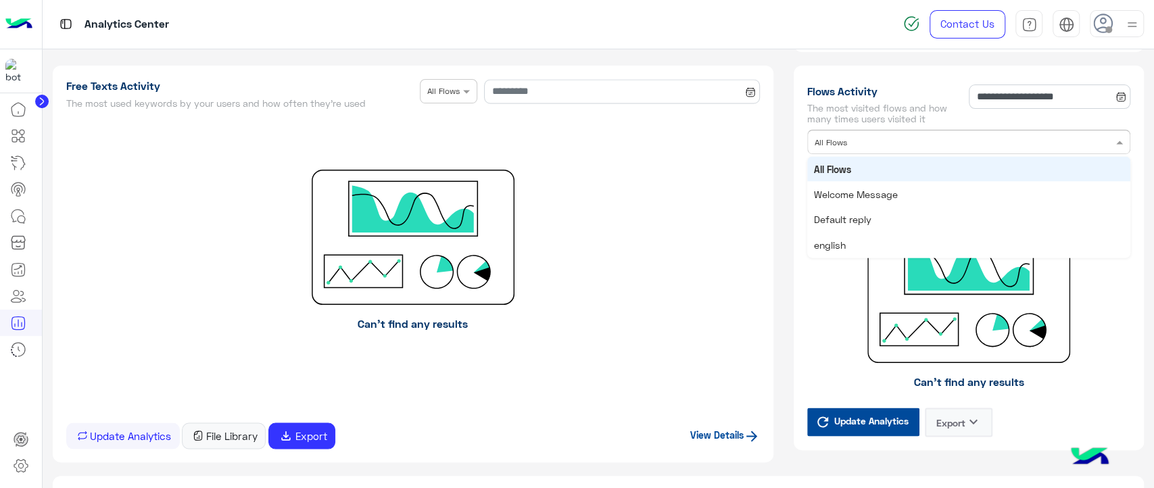
click at [868, 150] on div "Flow × All Flows" at bounding box center [968, 142] width 323 height 24
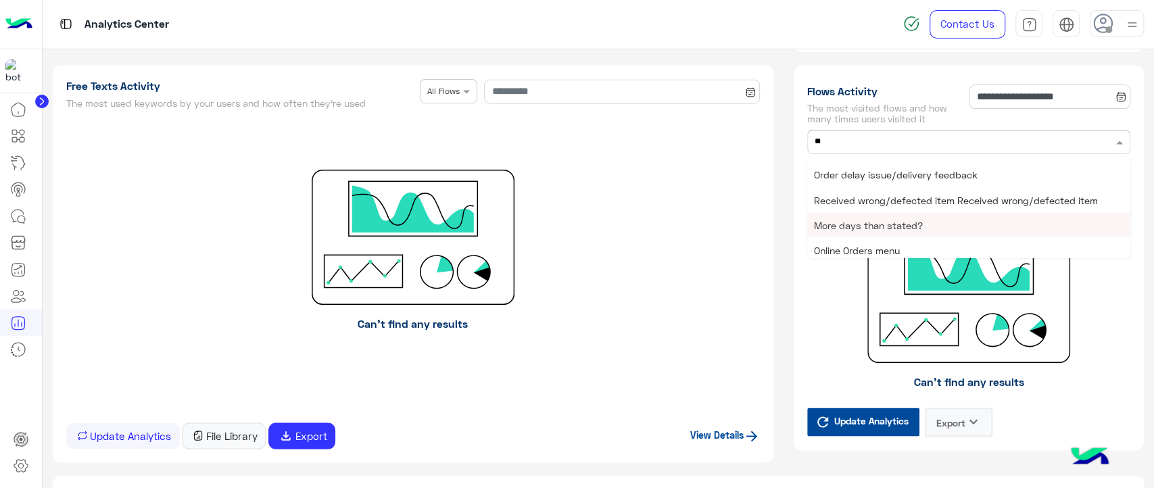
scroll to position [0, 0]
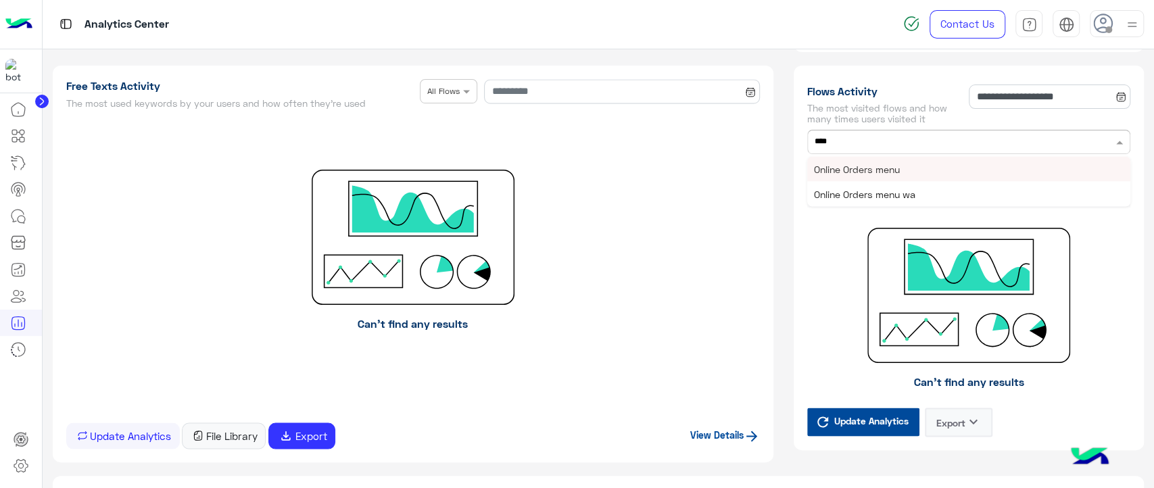
type input "*****"
click at [882, 176] on div "Online Orders menu" at bounding box center [968, 168] width 323 height 25
click at [852, 414] on span "Update Analytics" at bounding box center [871, 420] width 81 height 18
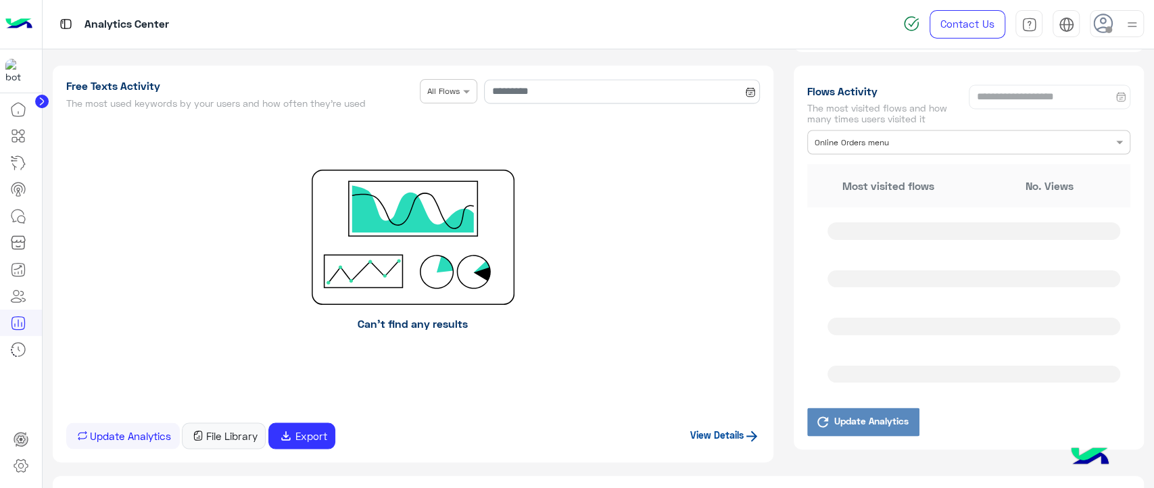
type input "**********"
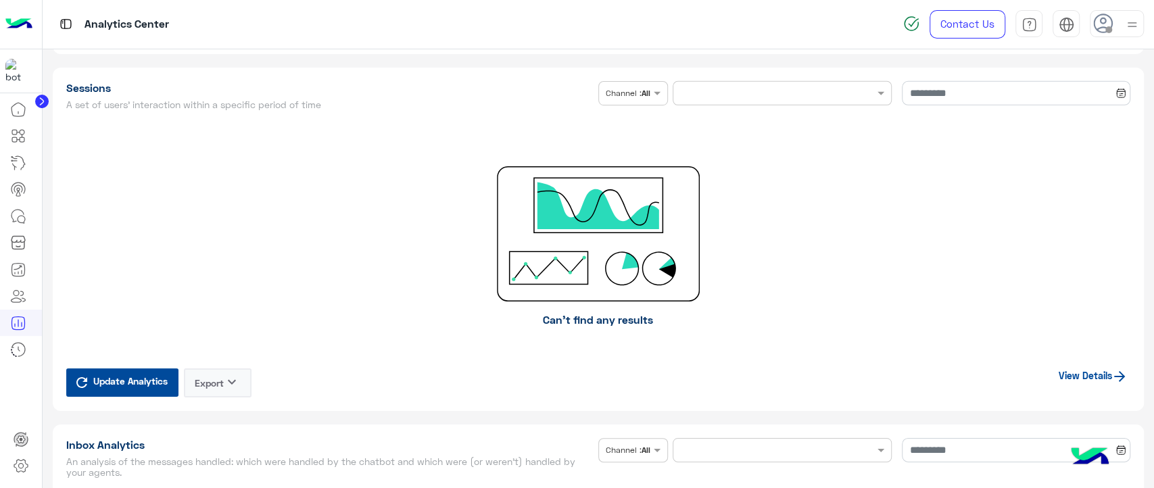
scroll to position [2824, 0]
click at [148, 371] on span "Update Analytics" at bounding box center [130, 380] width 81 height 18
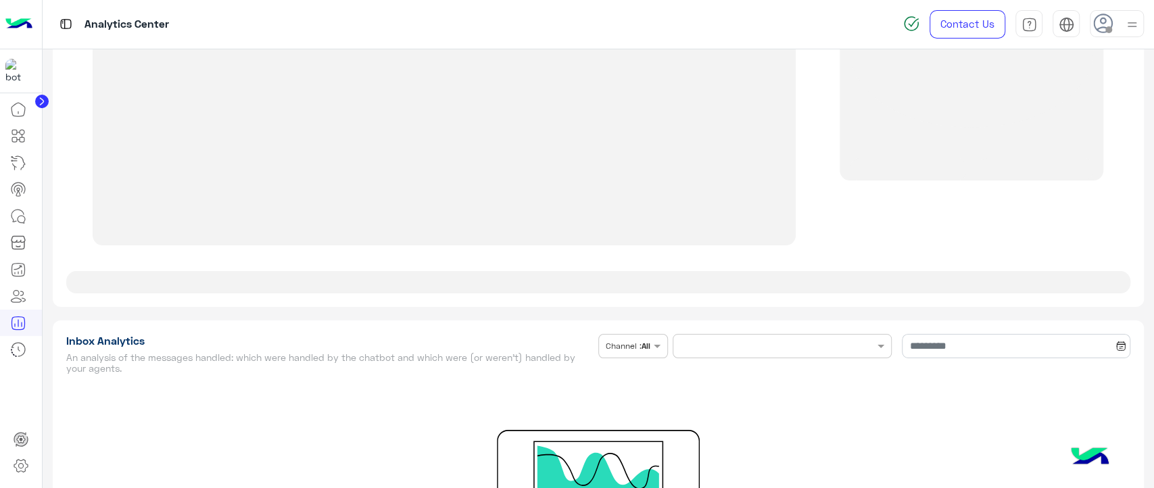
type input "**********"
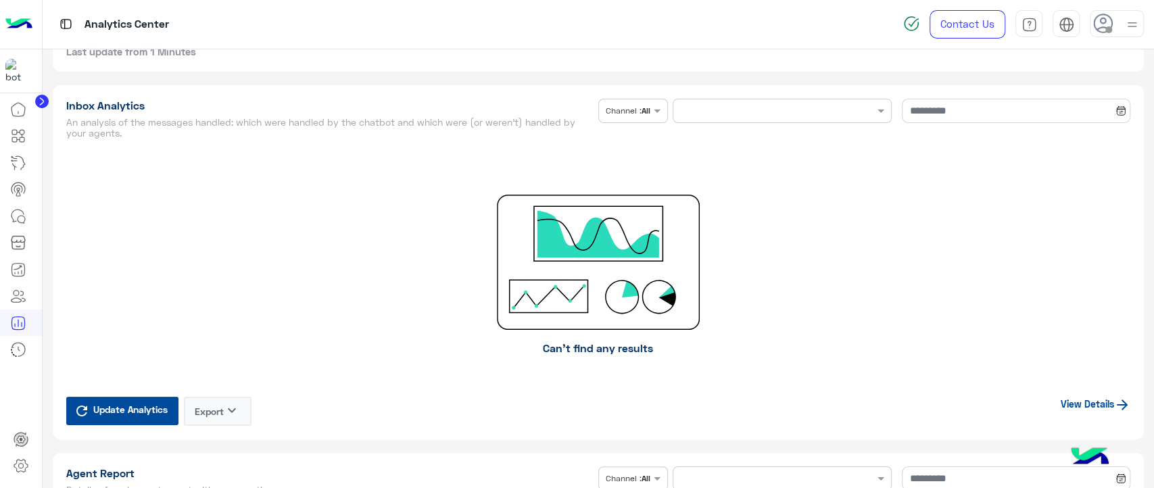
scroll to position [3211, 0]
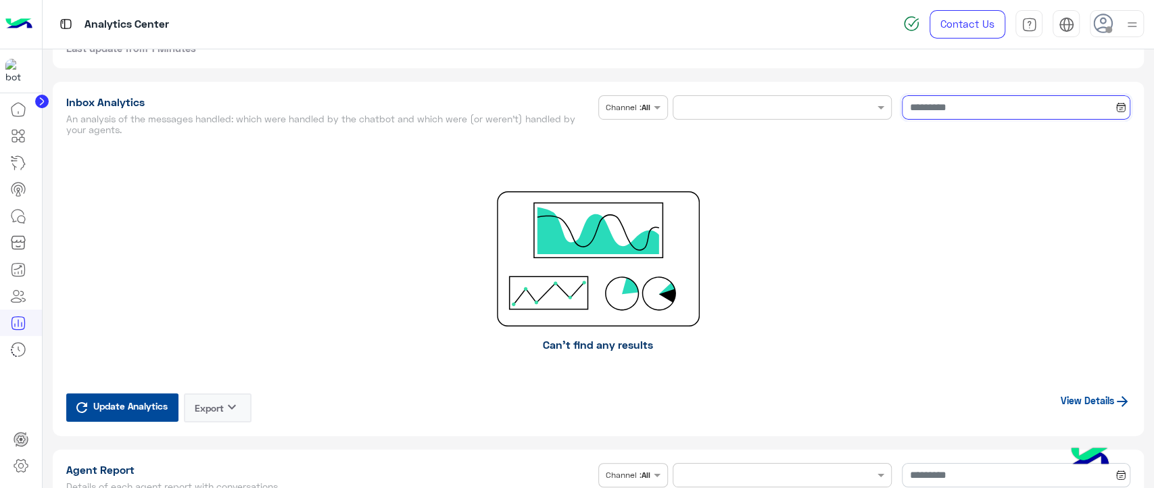
click at [957, 114] on input at bounding box center [1016, 107] width 229 height 24
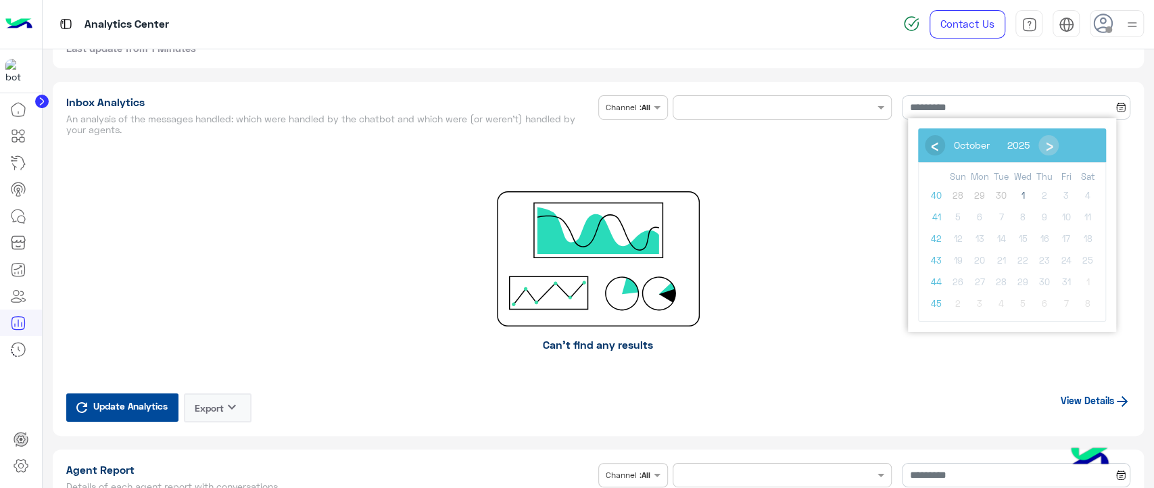
click at [936, 149] on span "‹" at bounding box center [934, 145] width 20 height 20
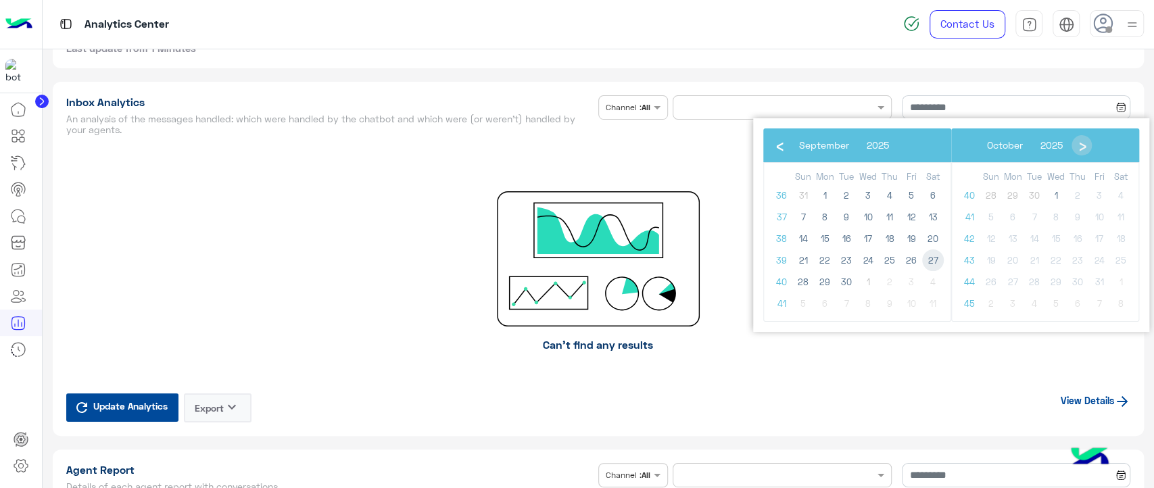
click at [926, 259] on span "27" at bounding box center [933, 261] width 22 height 22
click at [849, 279] on span "30" at bounding box center [847, 282] width 22 height 22
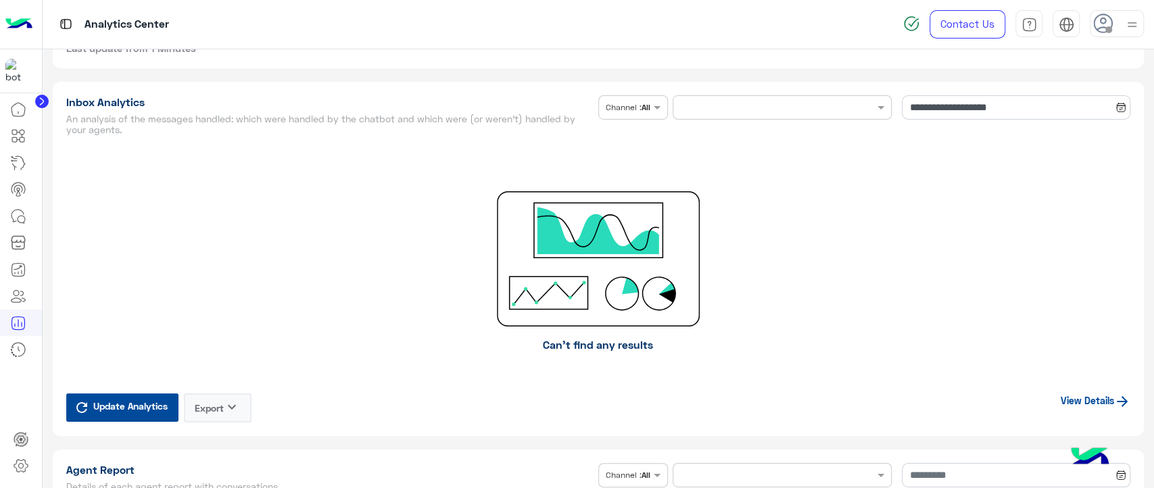
click at [112, 403] on span "Update Analytics" at bounding box center [130, 406] width 81 height 18
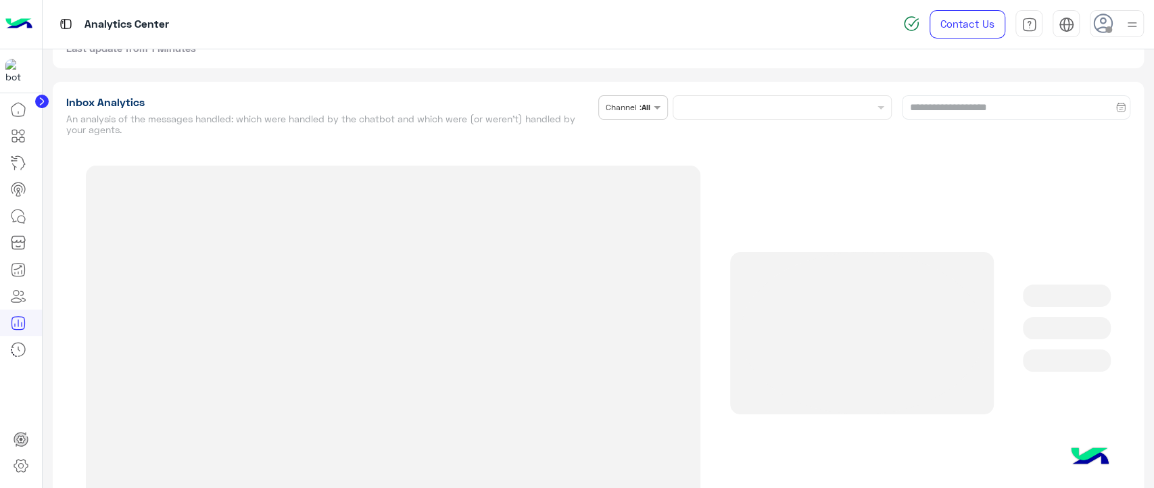
type input "**********"
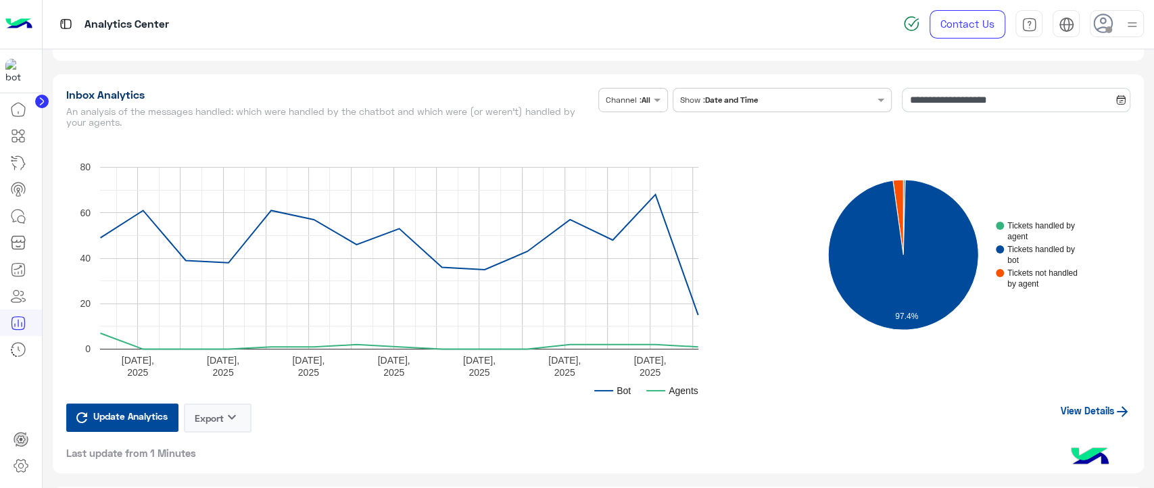
scroll to position [3219, 0]
click at [1070, 406] on link "View Details" at bounding box center [1096, 410] width 70 height 11
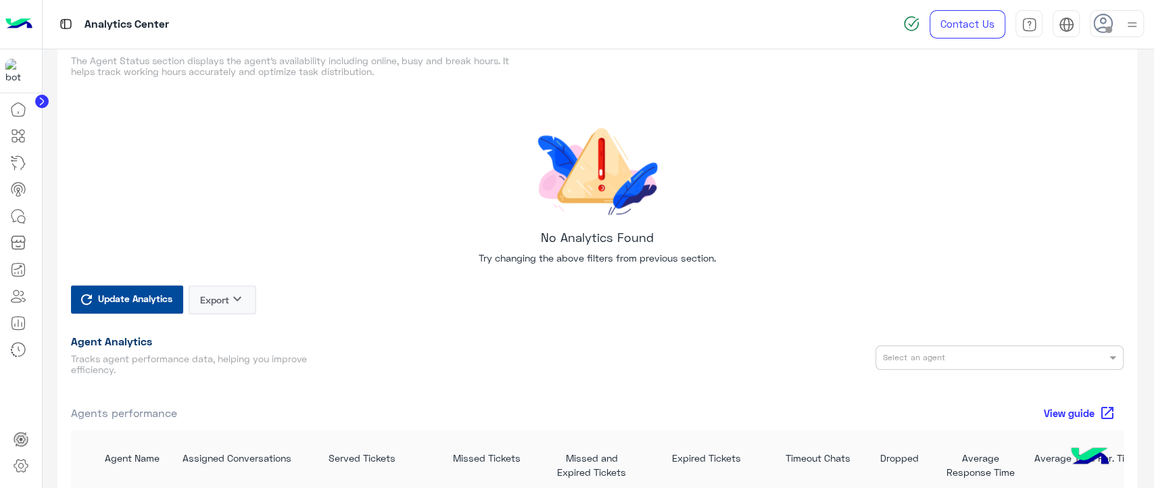
scroll to position [791, 0]
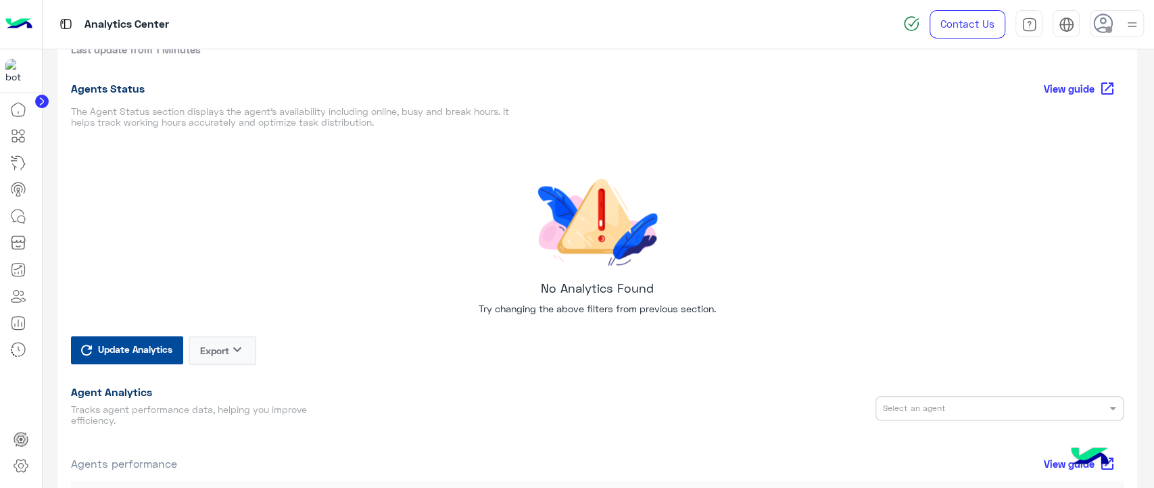
click at [166, 347] on span "Update Analytics" at bounding box center [135, 349] width 81 height 18
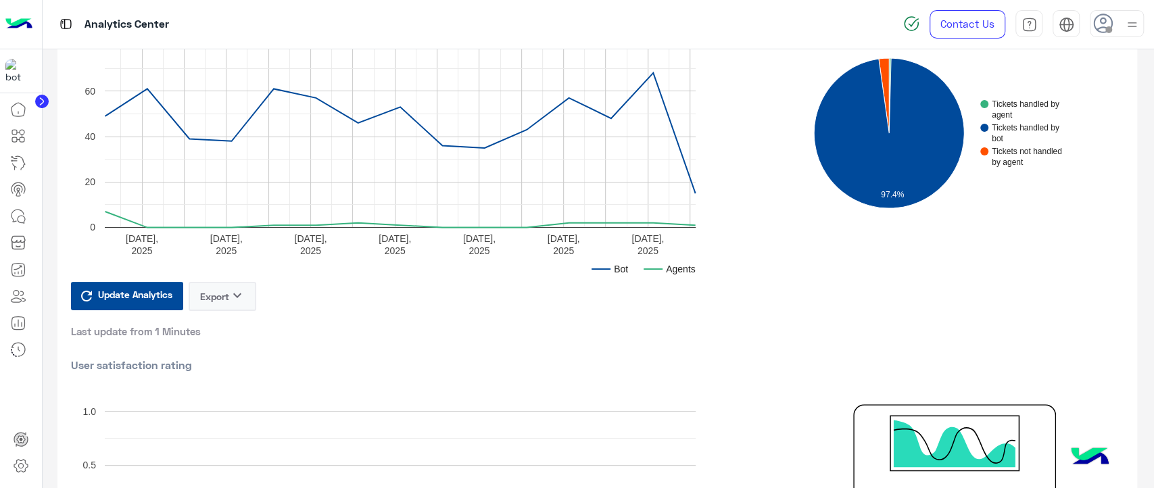
scroll to position [0, 0]
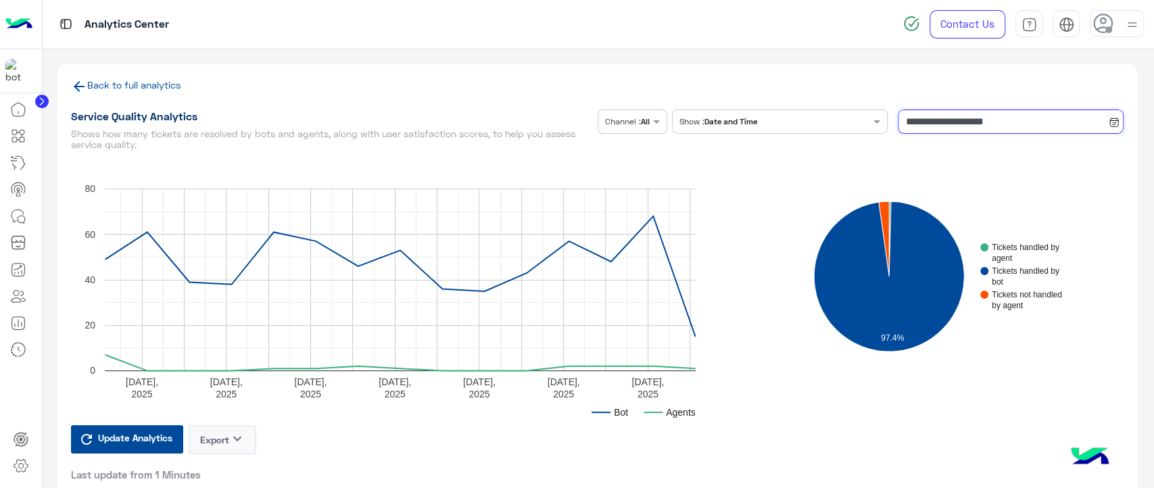
click at [945, 121] on input "**********" at bounding box center [1011, 122] width 226 height 24
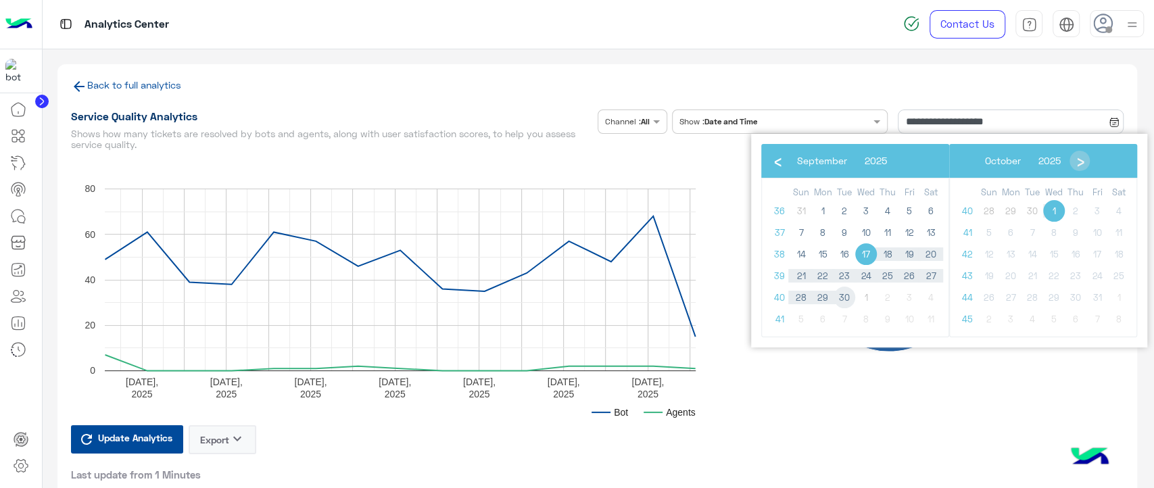
click at [847, 293] on span "30" at bounding box center [845, 298] width 22 height 22
type input "**********"
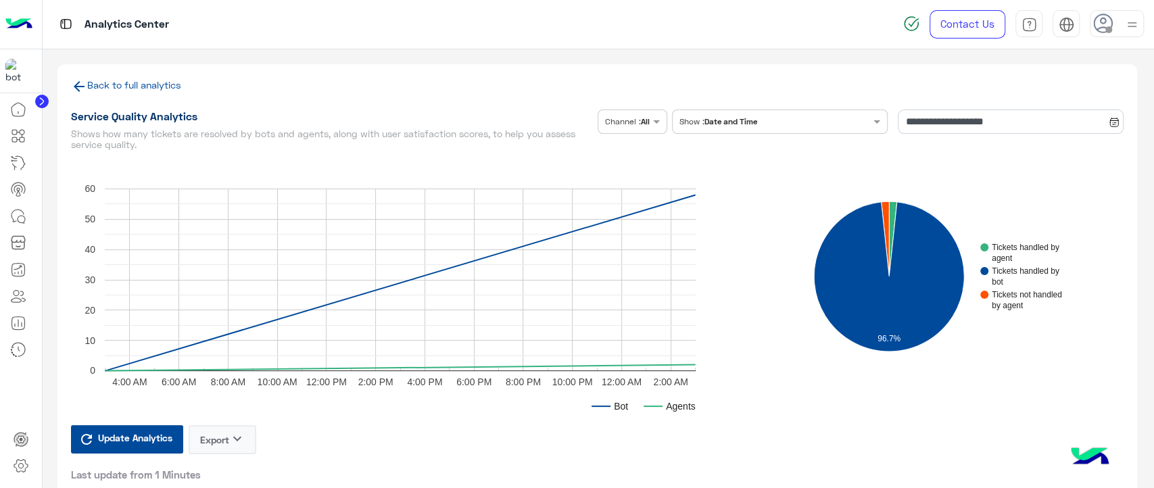
click at [116, 85] on link "Back to full analytics" at bounding box center [134, 84] width 94 height 11
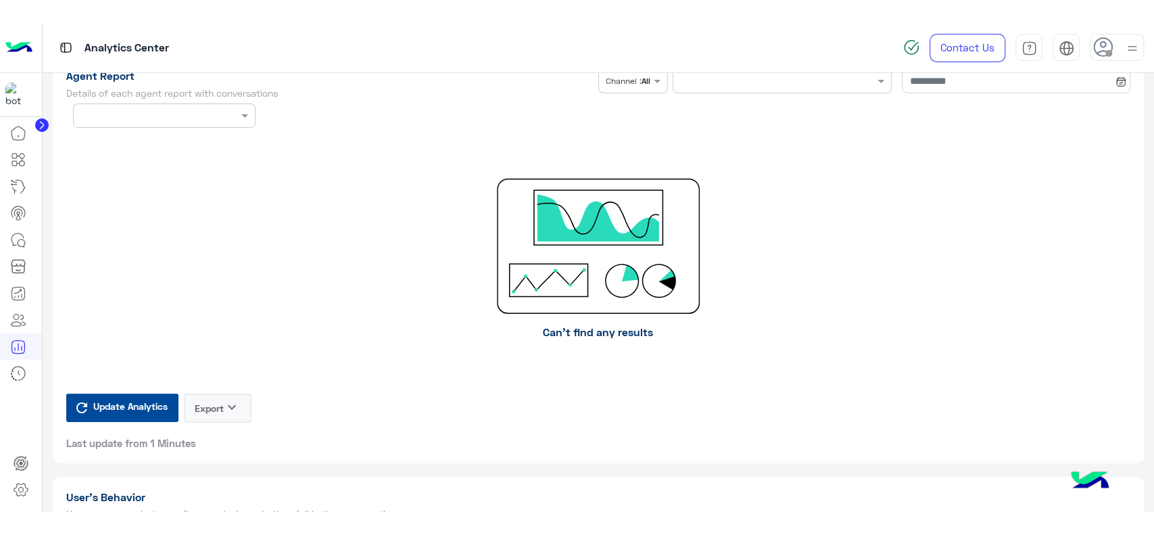
scroll to position [3467, 0]
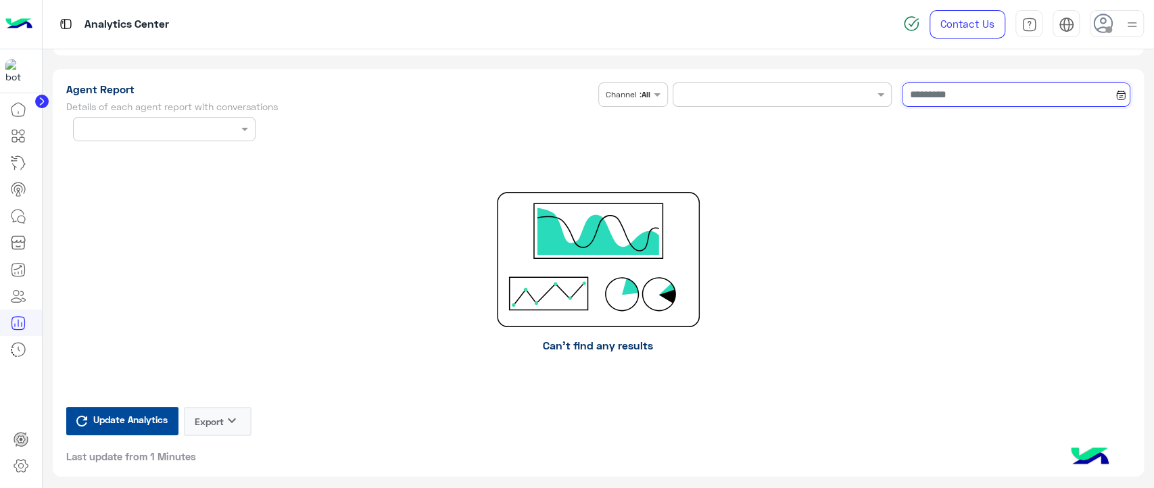
click at [970, 101] on input at bounding box center [1016, 94] width 229 height 24
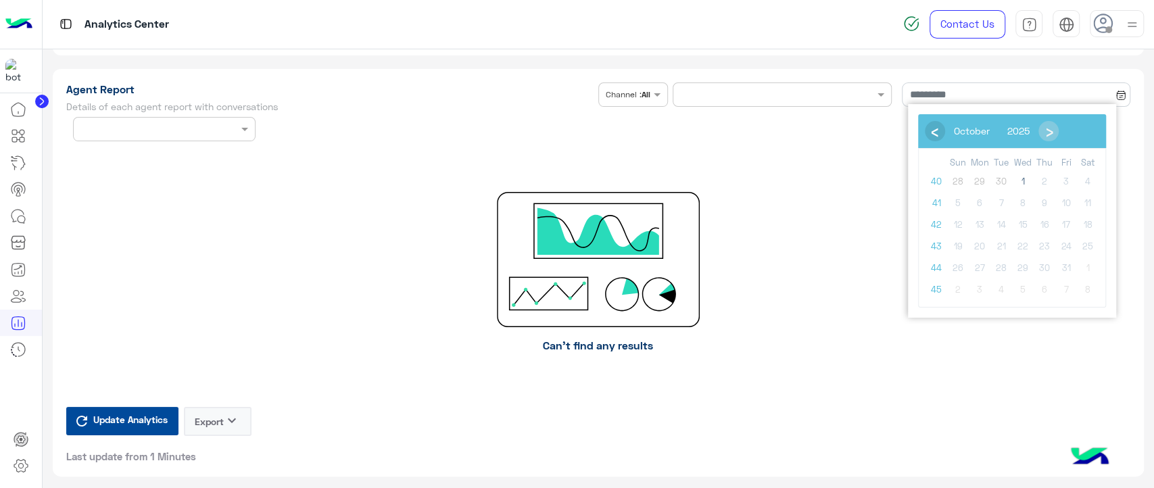
click at [934, 133] on span "‹" at bounding box center [934, 130] width 20 height 20
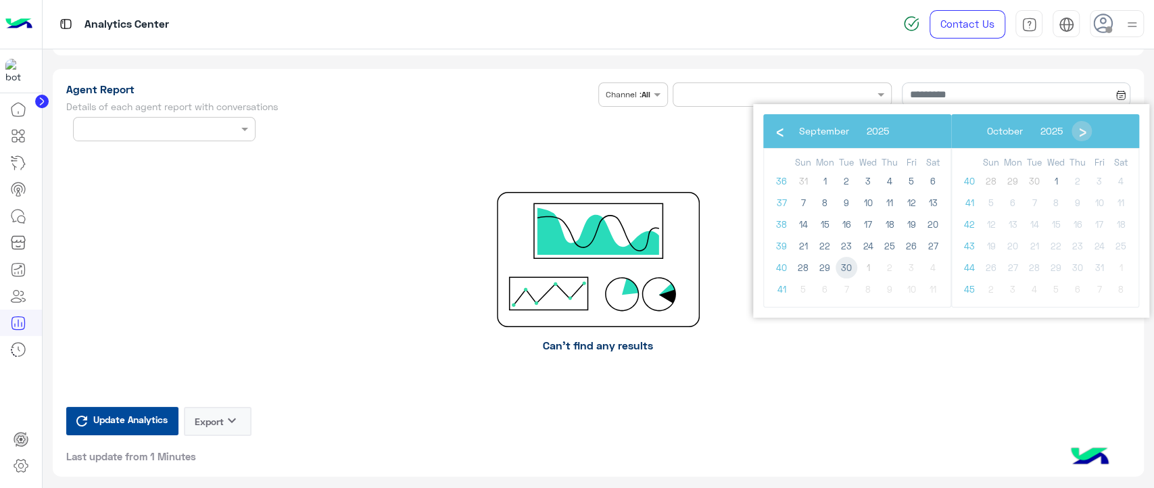
click at [845, 270] on span "30" at bounding box center [847, 268] width 22 height 22
type input "**********"
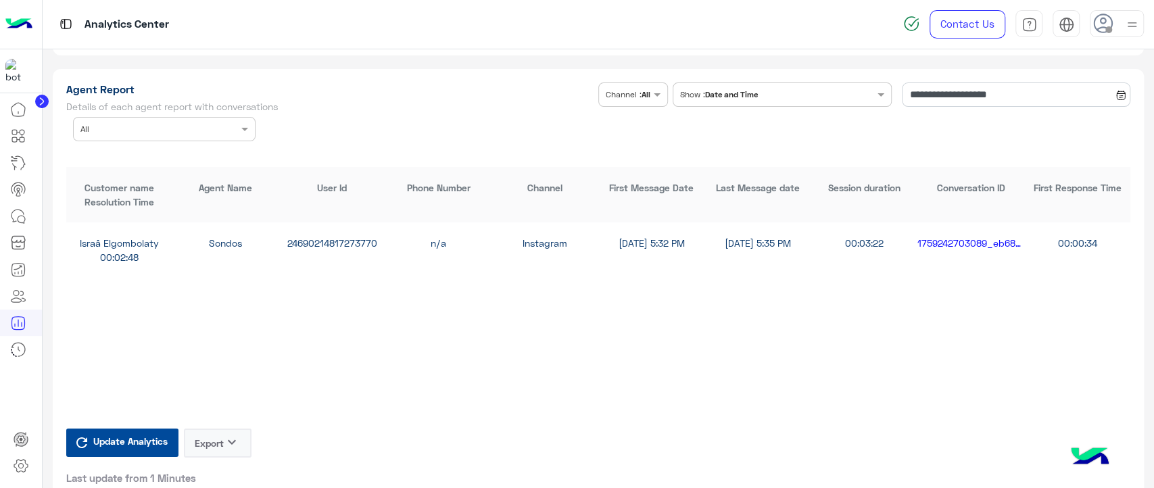
click at [211, 433] on button "Export keyboard_arrow_down" at bounding box center [218, 443] width 68 height 29
click at [222, 477] on button "CSV" at bounding box center [218, 474] width 68 height 24
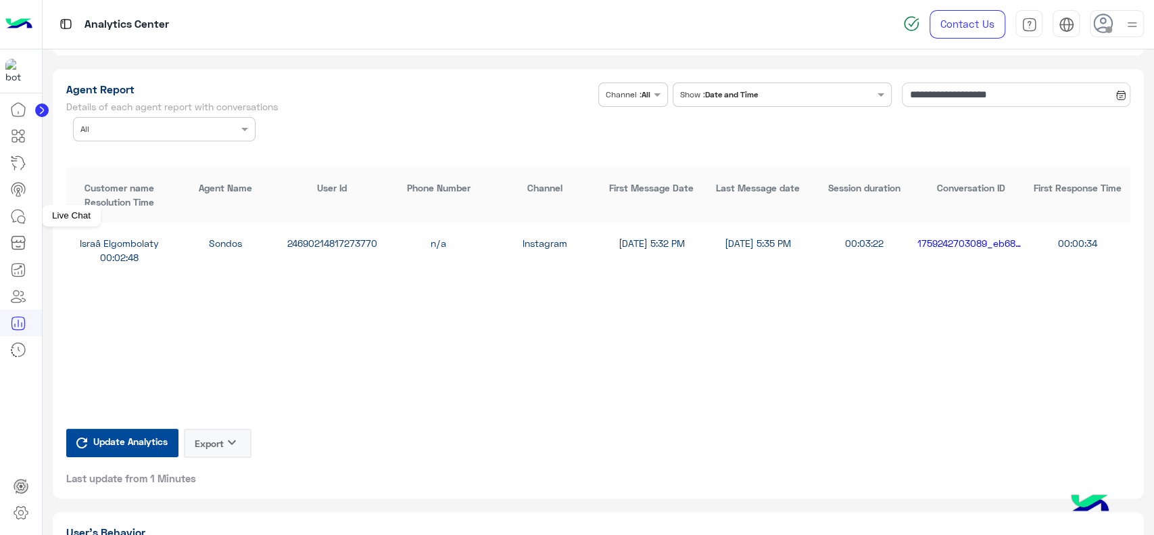
click at [24, 218] on icon at bounding box center [18, 216] width 16 height 16
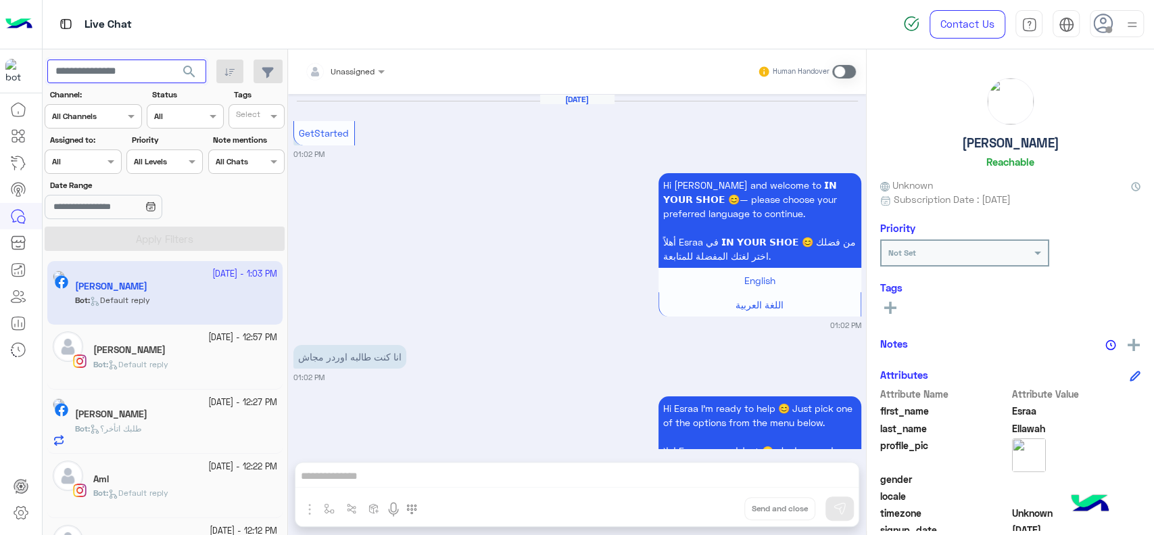
click at [129, 78] on input "text" at bounding box center [126, 72] width 159 height 24
paste input "**********"
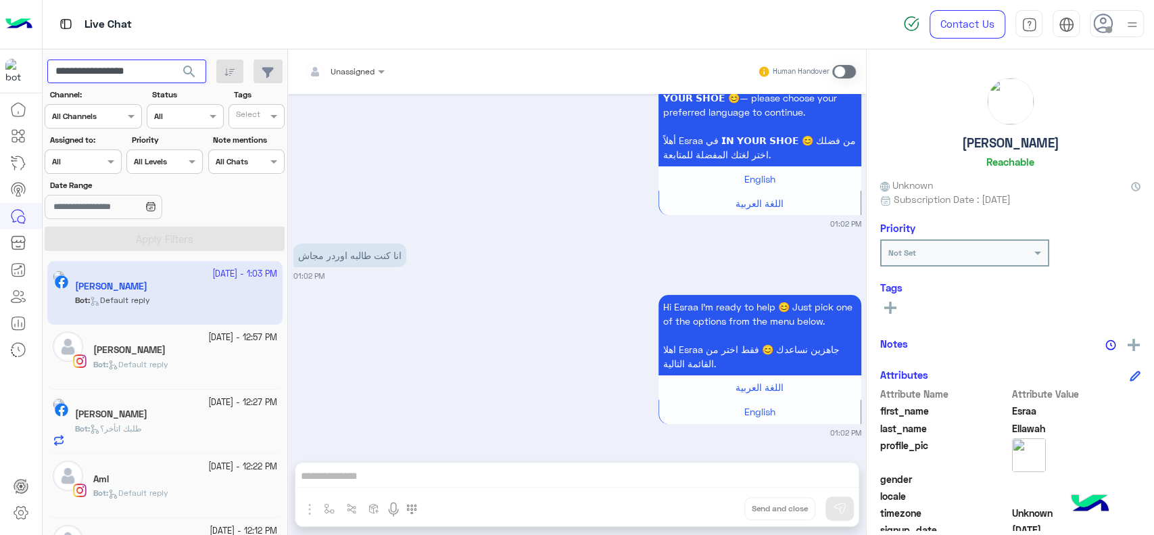
click at [173, 60] on button "search" at bounding box center [189, 74] width 33 height 29
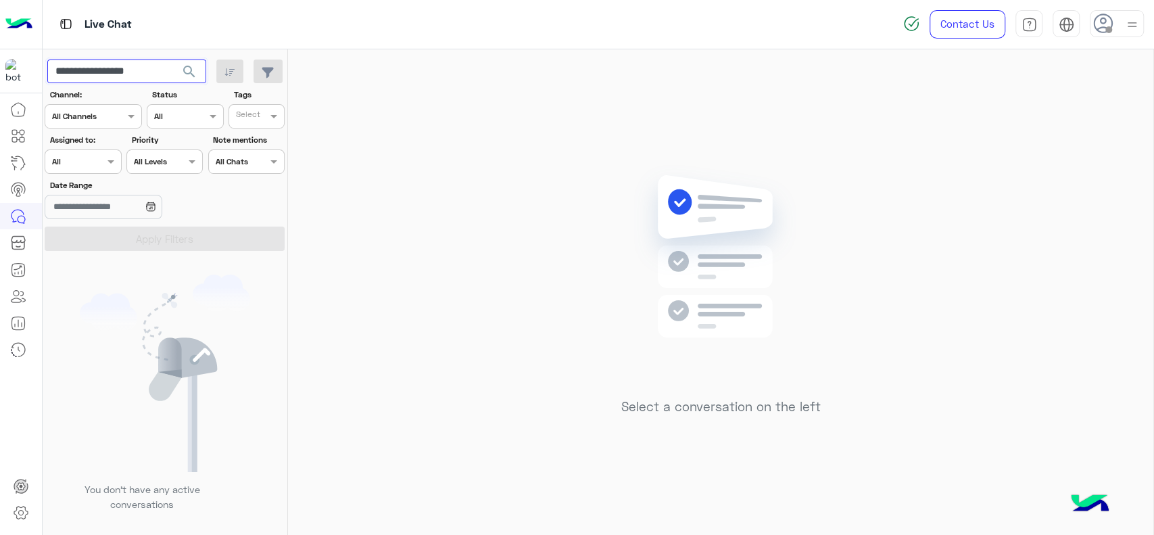
paste input "**"
click at [173, 60] on button "search" at bounding box center [189, 74] width 33 height 29
click at [120, 65] on input "**********" at bounding box center [126, 72] width 159 height 24
paste input "text"
type input "**********"
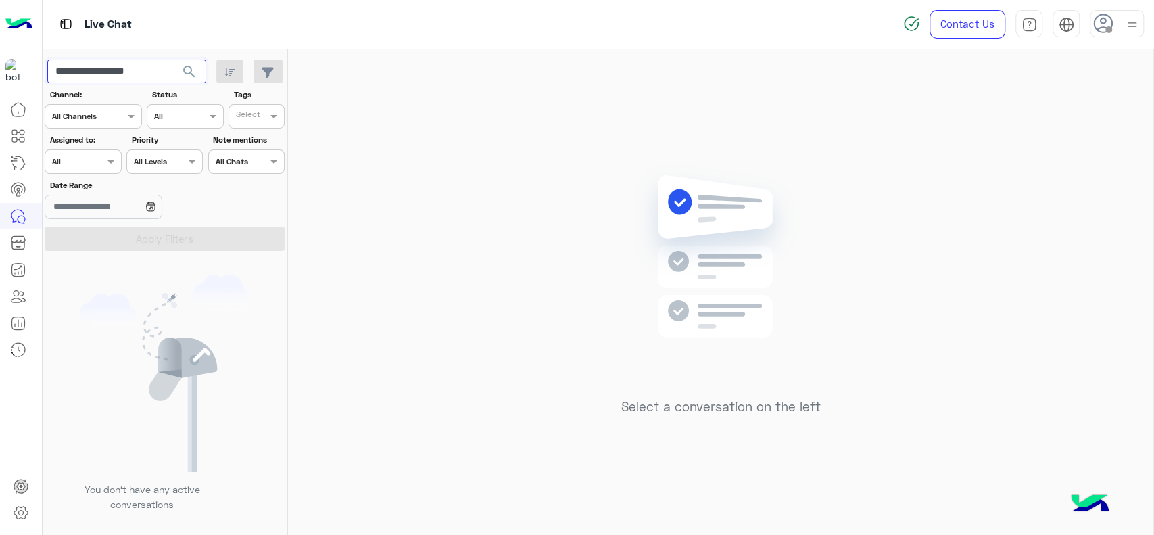
click at [173, 60] on button "search" at bounding box center [189, 74] width 33 height 29
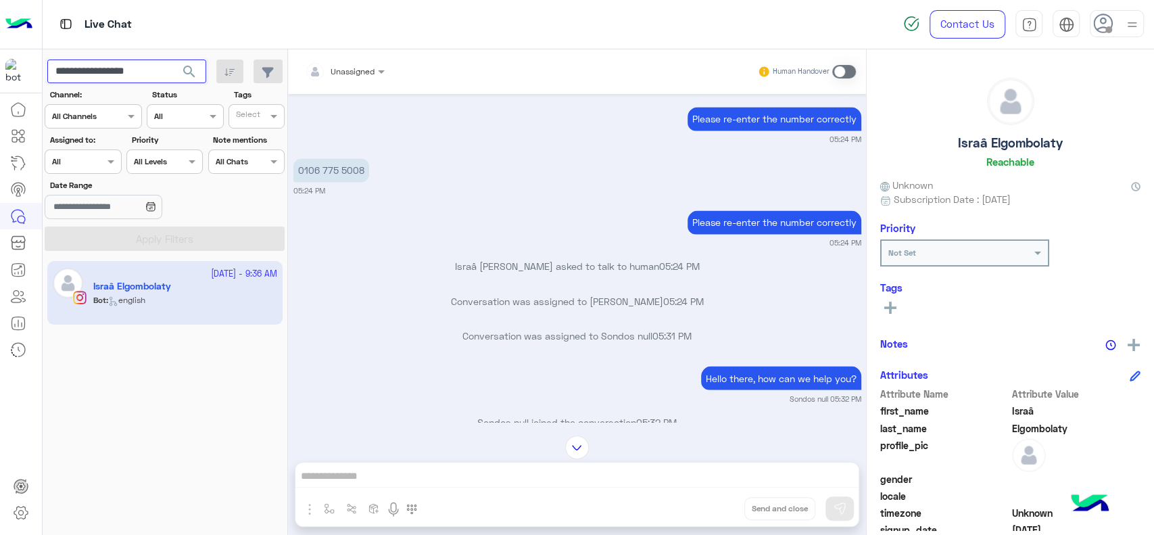
scroll to position [1613, 0]
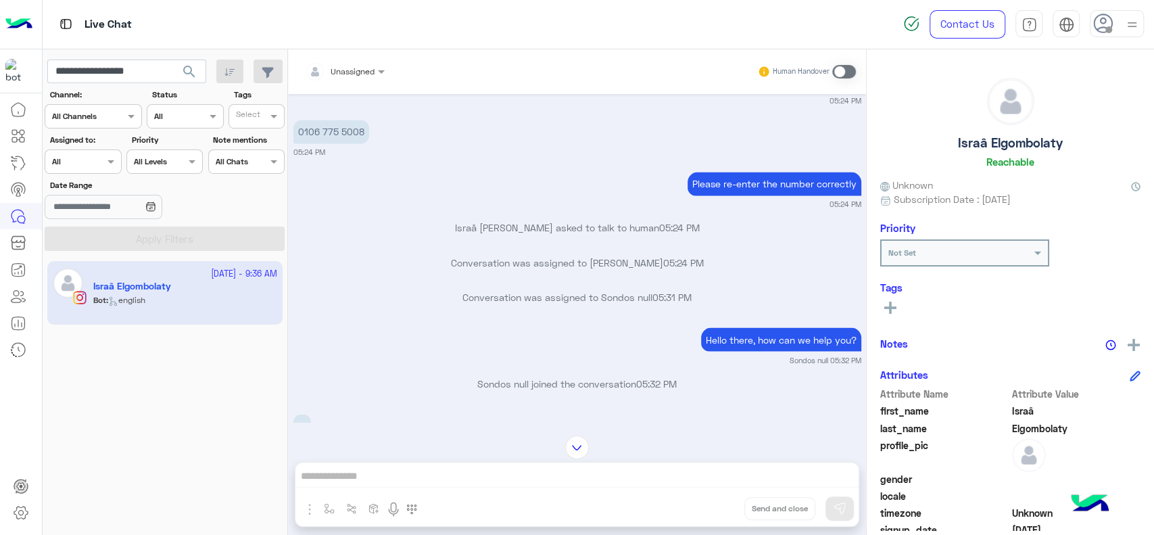
click at [666, 289] on p "Conversation was assigned to Sondos null 05:31 PM" at bounding box center [577, 296] width 568 height 14
click at [622, 289] on p "Conversation was assigned to Sondos null 05:31 PM" at bounding box center [577, 296] width 568 height 14
click at [16, 327] on icon at bounding box center [18, 323] width 16 height 16
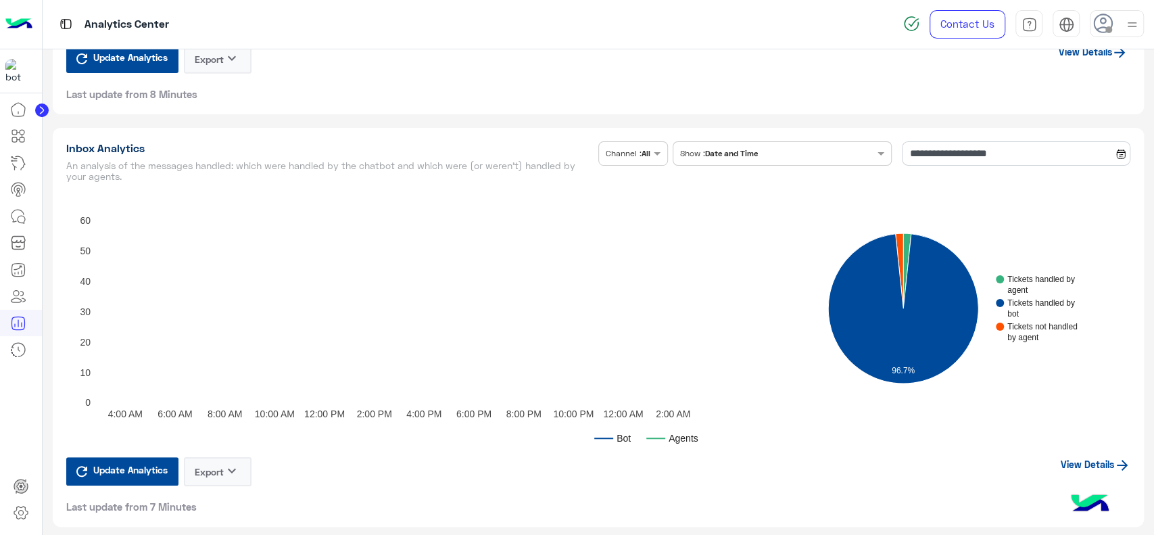
scroll to position [2830, 0]
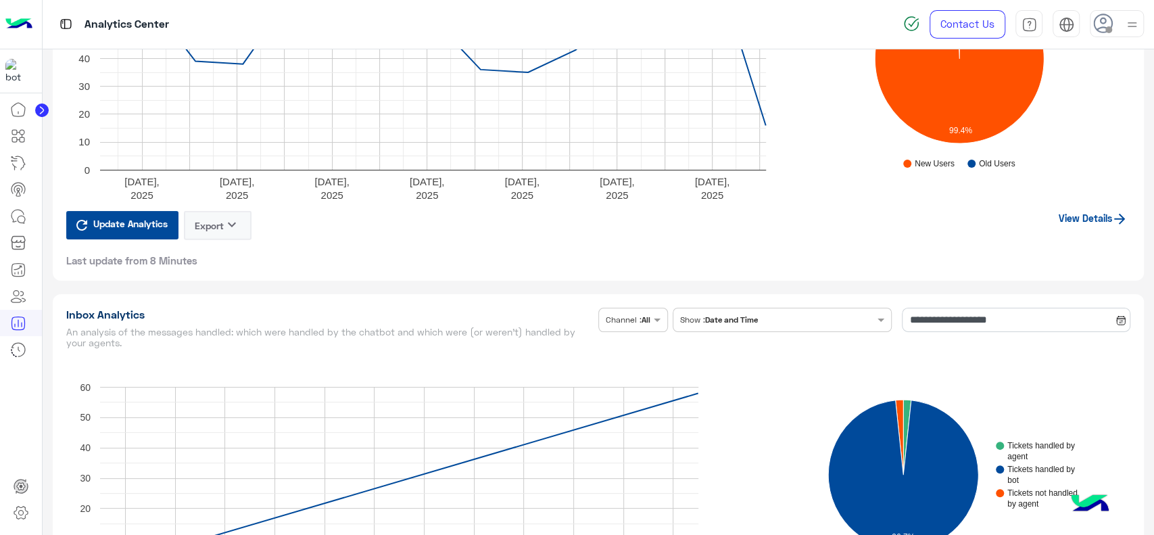
click at [1083, 219] on link "View Details" at bounding box center [1093, 218] width 75 height 17
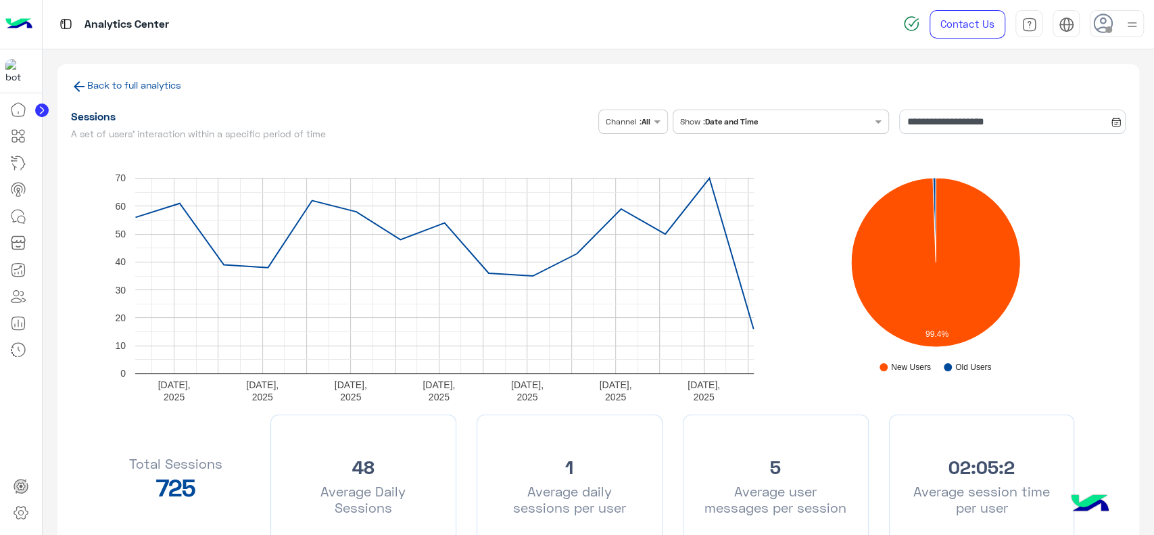
click at [94, 87] on link "Back to full analytics" at bounding box center [134, 84] width 94 height 11
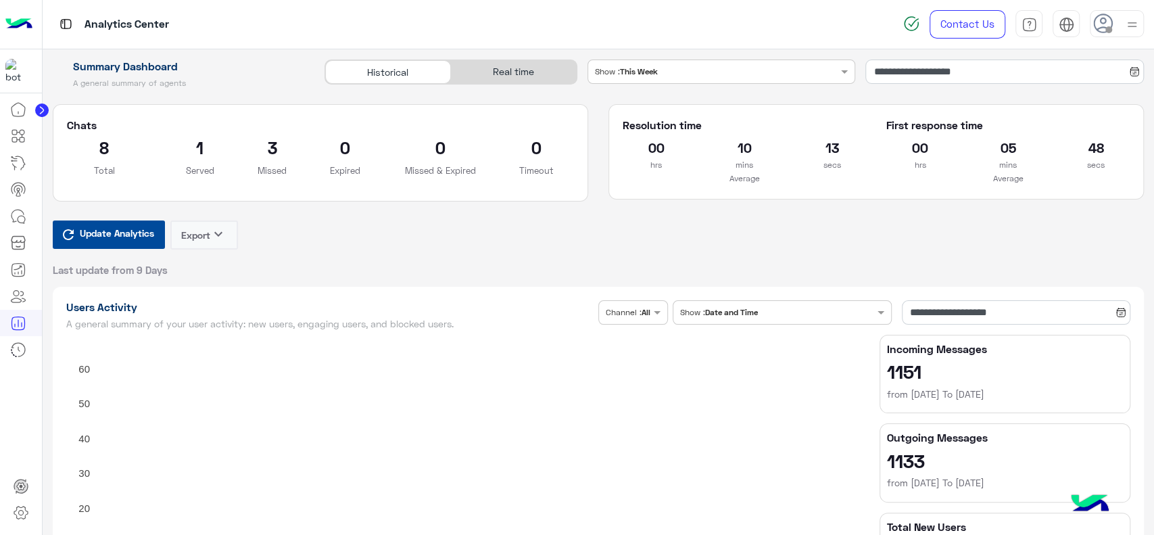
scroll to position [3079, 0]
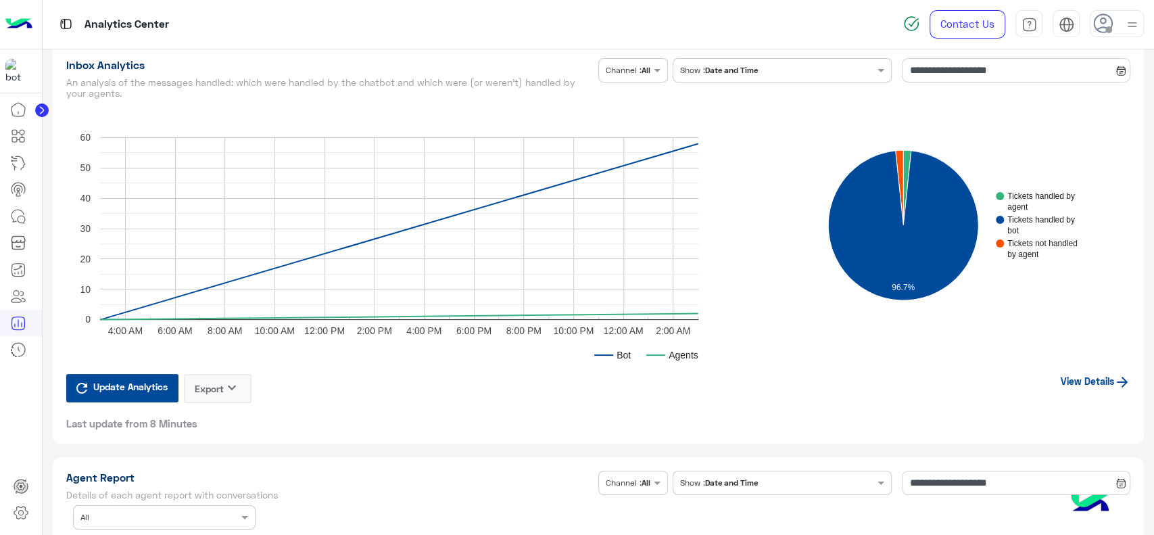
click at [1090, 381] on link "View Details" at bounding box center [1096, 380] width 70 height 11
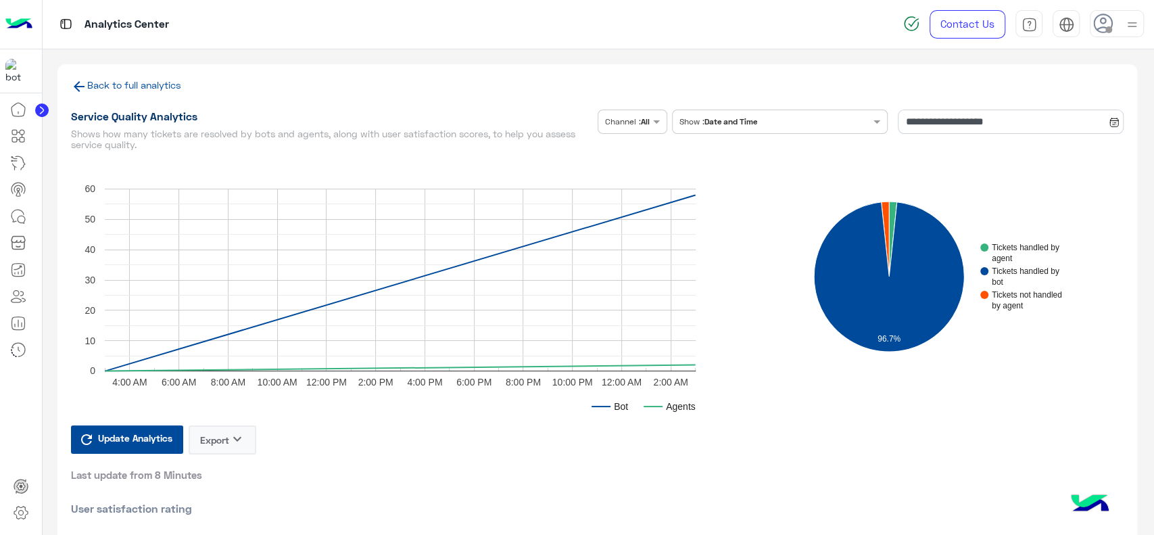
click at [157, 83] on link "Back to full analytics" at bounding box center [134, 84] width 94 height 11
